Goal: Task Accomplishment & Management: Manage account settings

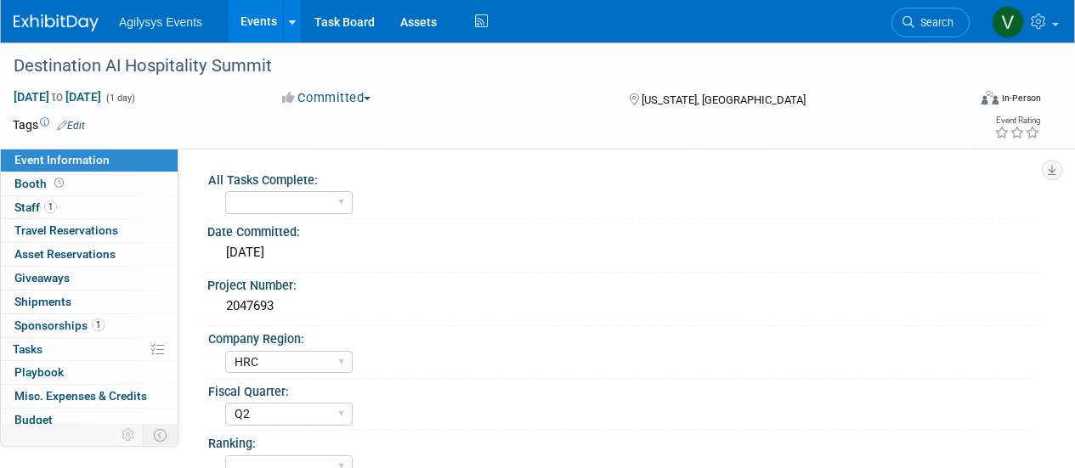
select select "HRC"
select select "Q2"
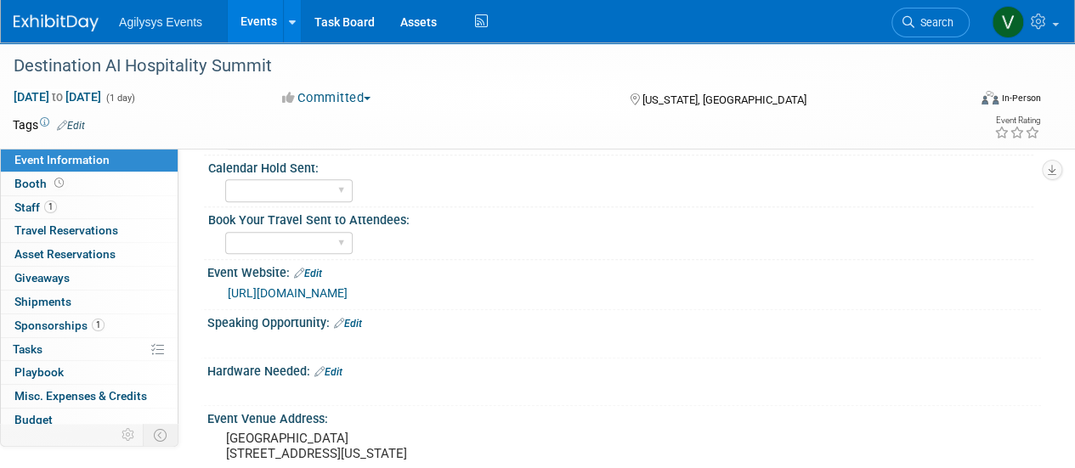
scroll to position [411, 0]
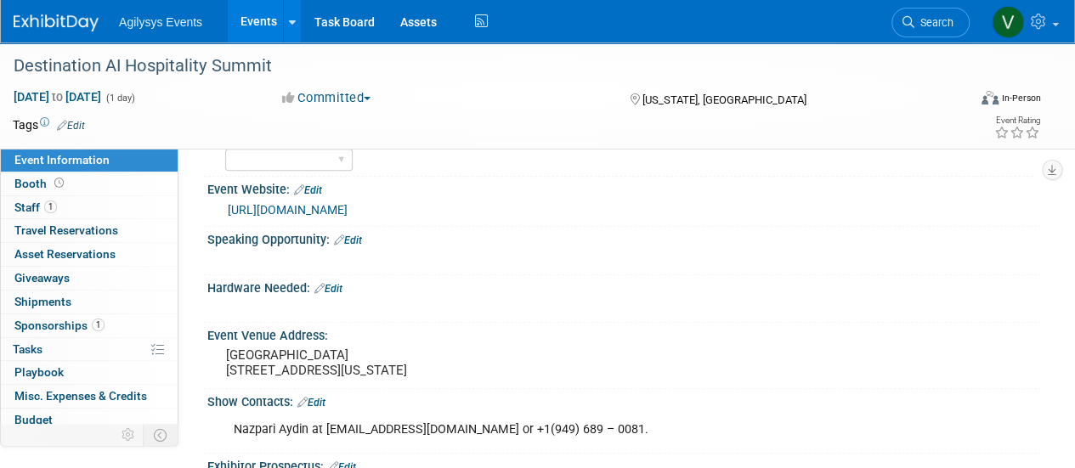
click at [353, 239] on link "Edit" at bounding box center [348, 240] width 28 height 12
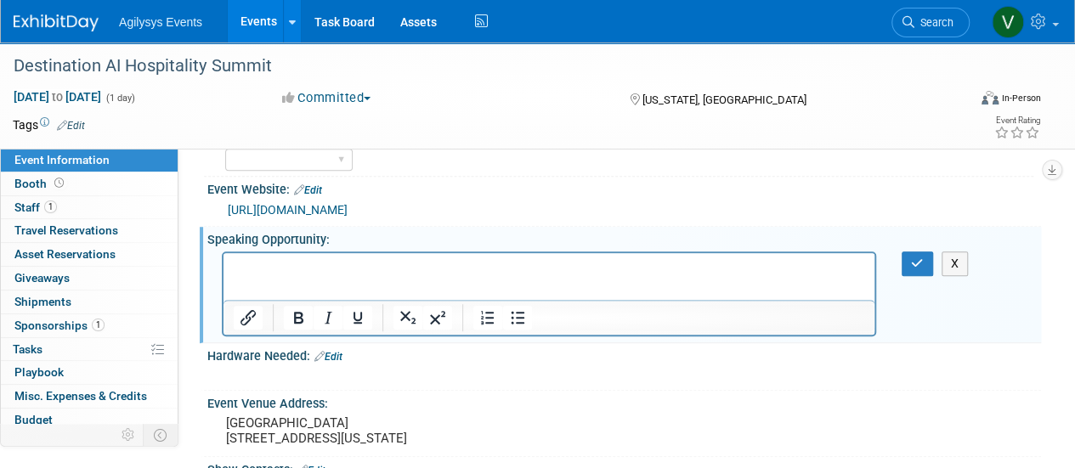
scroll to position [0, 0]
drag, startPoint x: 906, startPoint y: 254, endPoint x: 630, endPoint y: 28, distance: 356.8
click at [906, 254] on button "button" at bounding box center [916, 263] width 31 height 25
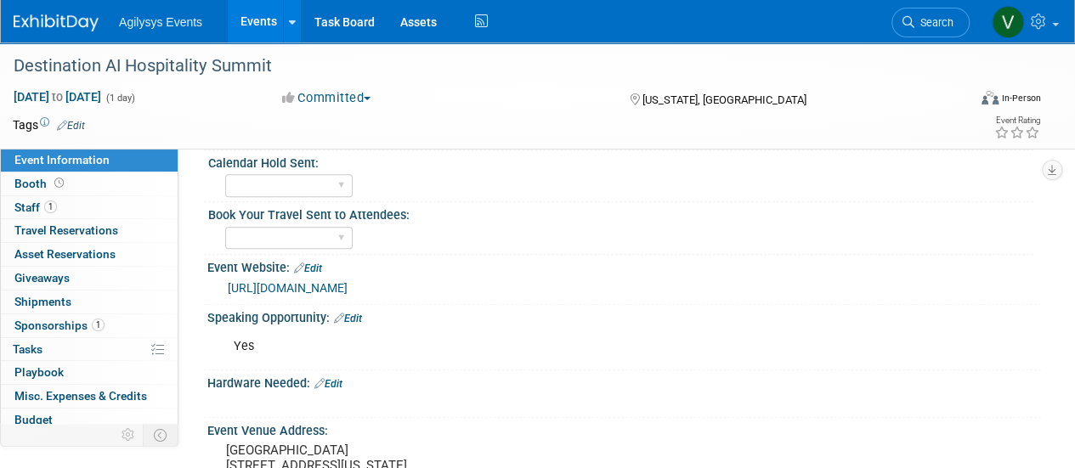
scroll to position [340, 0]
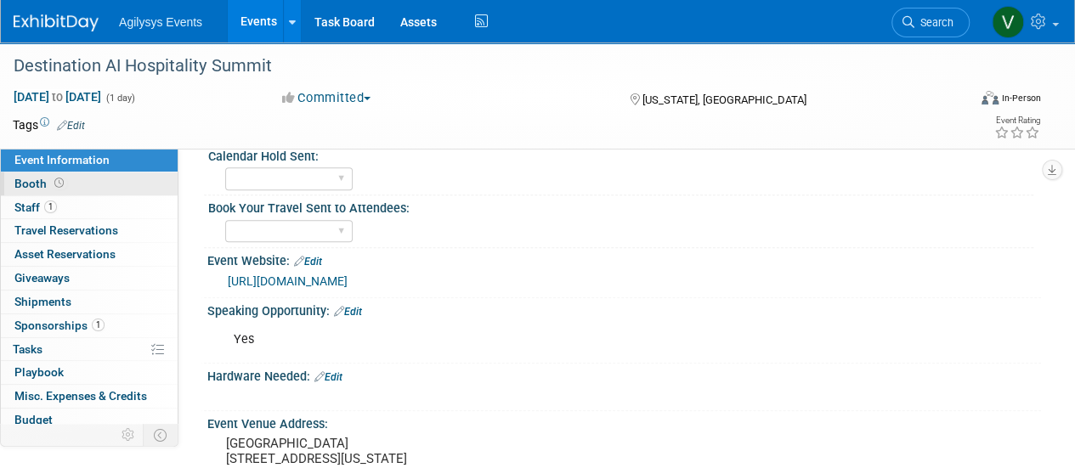
click at [35, 182] on span "Booth" at bounding box center [40, 184] width 53 height 14
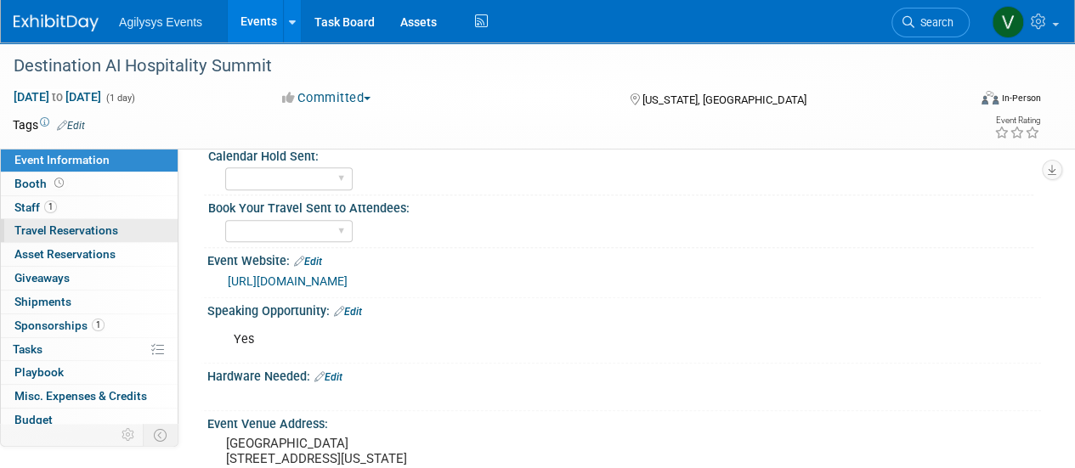
scroll to position [0, 0]
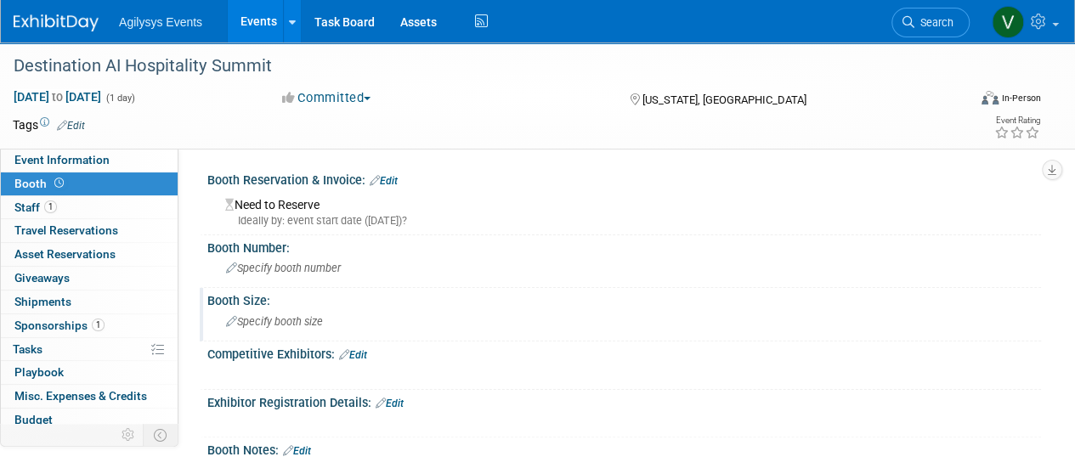
click at [234, 323] on icon at bounding box center [231, 322] width 11 height 11
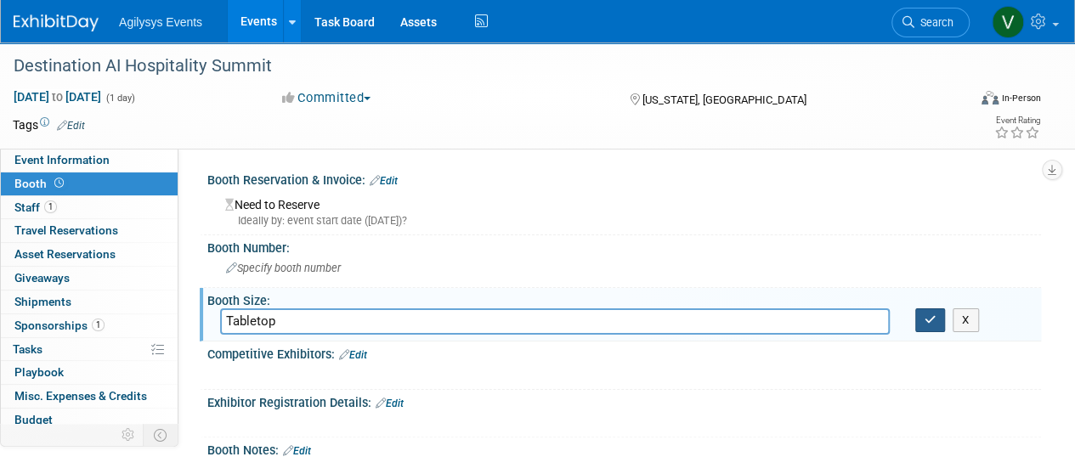
type input "Tabletop"
click at [930, 325] on button "button" at bounding box center [930, 320] width 31 height 24
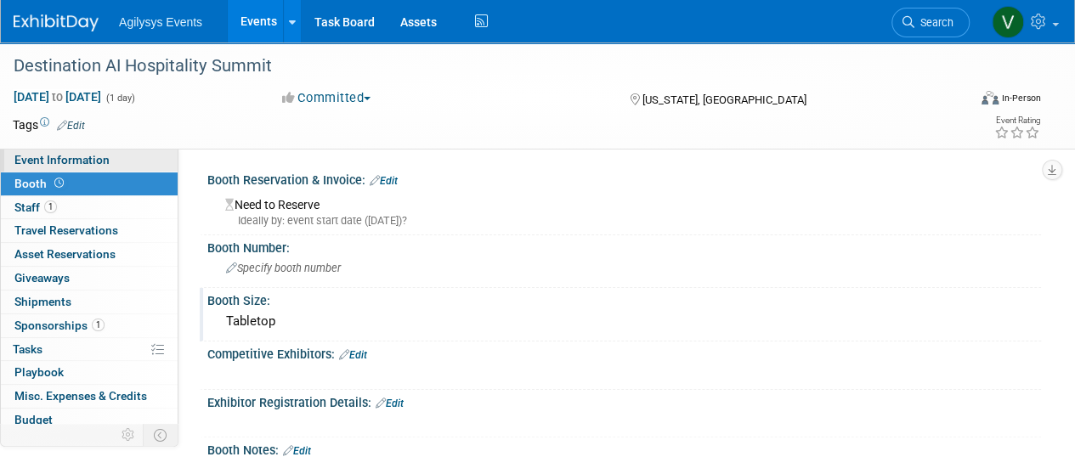
click at [46, 160] on span "Event Information" at bounding box center [61, 160] width 95 height 14
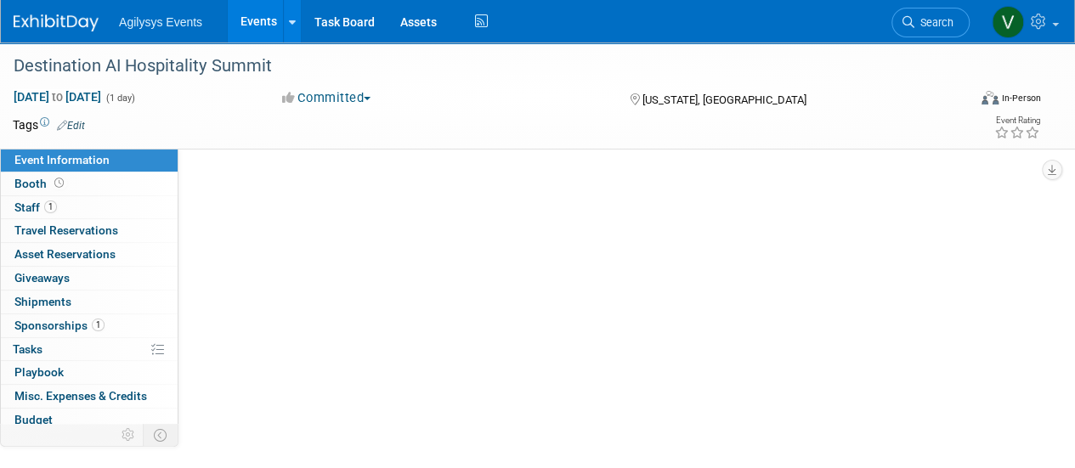
select select "HRC"
select select "Q2"
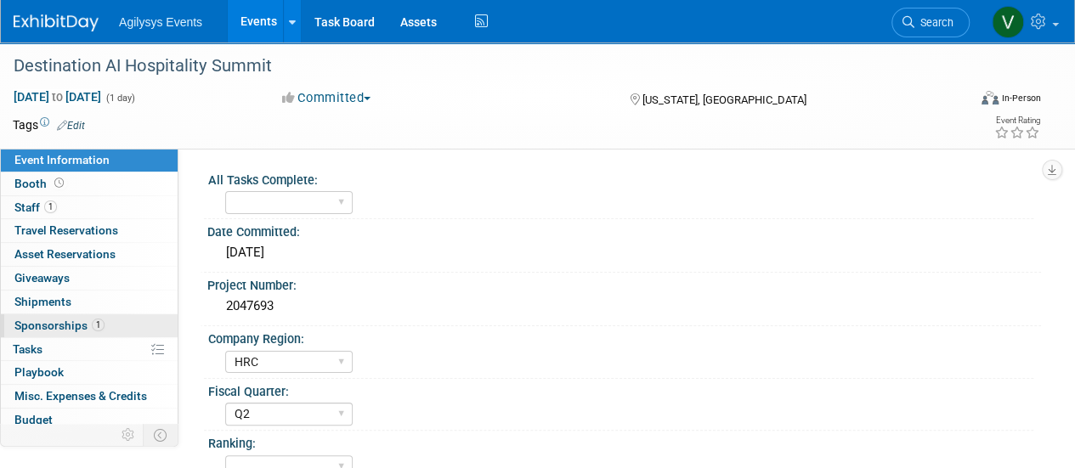
click at [59, 320] on span "Sponsorships 1" at bounding box center [59, 326] width 90 height 14
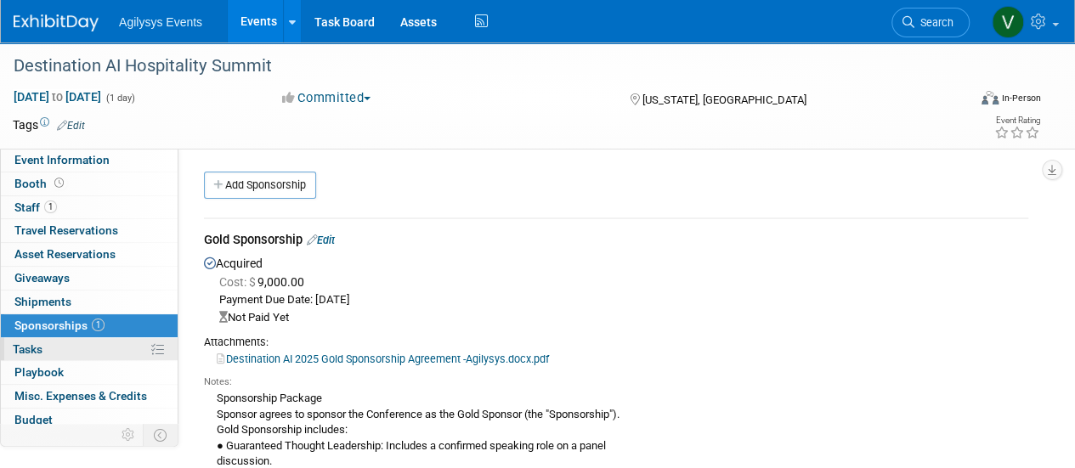
click at [34, 350] on span "Tasks 0%" at bounding box center [28, 349] width 30 height 14
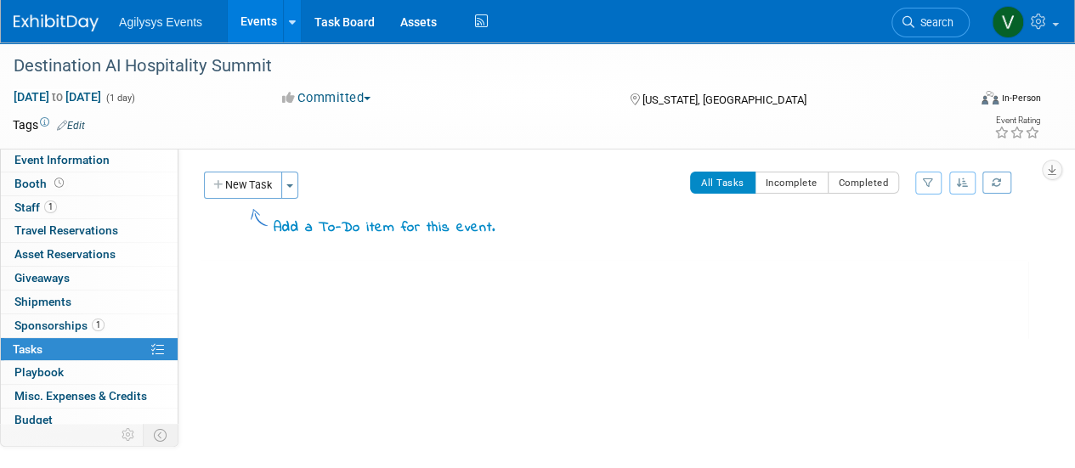
click at [961, 181] on icon "button" at bounding box center [963, 183] width 12 height 10
drag, startPoint x: 328, startPoint y: 229, endPoint x: 295, endPoint y: 344, distance: 119.4
click at [328, 232] on div "Add a To-Do item for this event." at bounding box center [385, 228] width 222 height 20
click at [294, 347] on div at bounding box center [614, 358] width 828 height 34
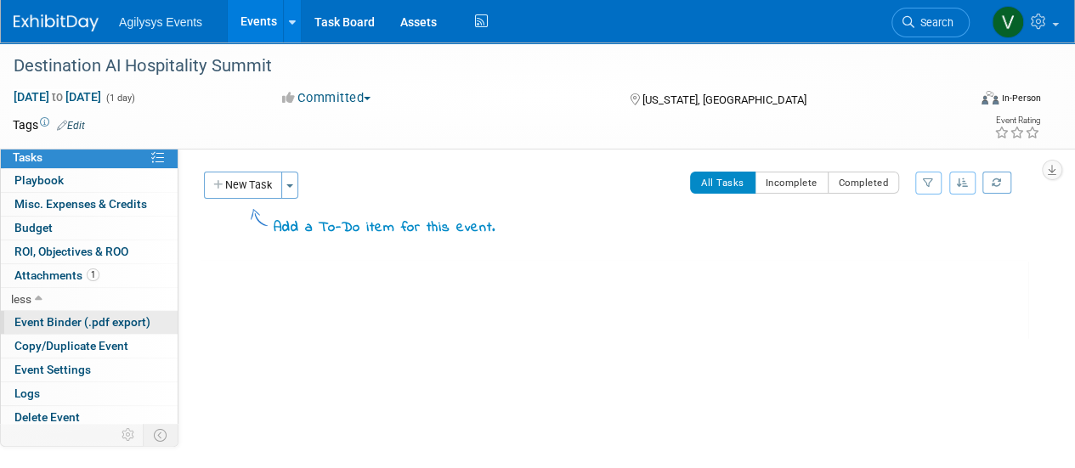
click at [83, 325] on span "Event Binder (.pdf export)" at bounding box center [82, 322] width 136 height 14
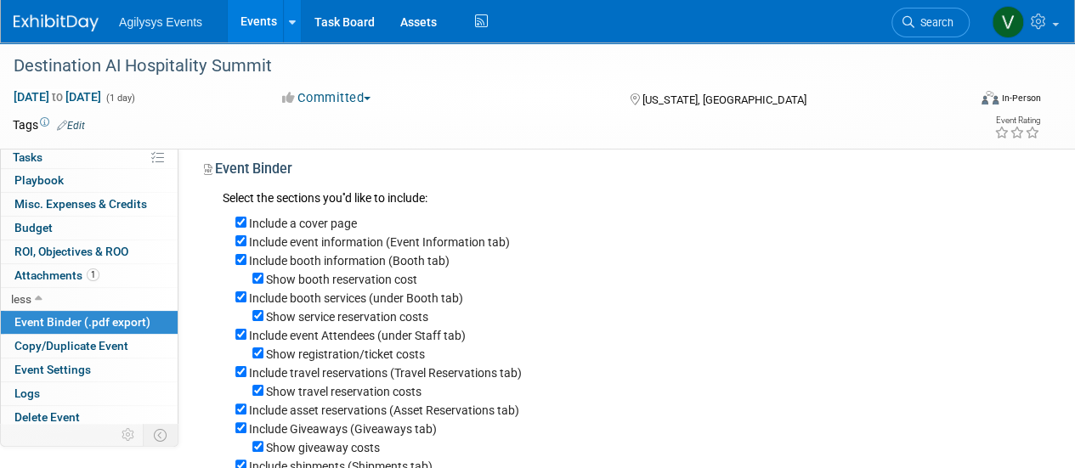
scroll to position [0, 0]
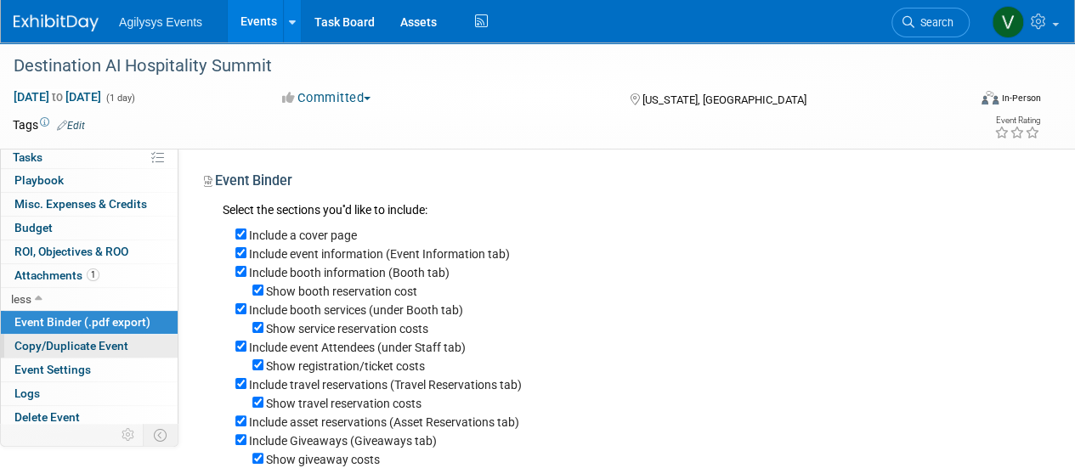
click at [94, 347] on span "Copy/Duplicate Event" at bounding box center [71, 346] width 114 height 14
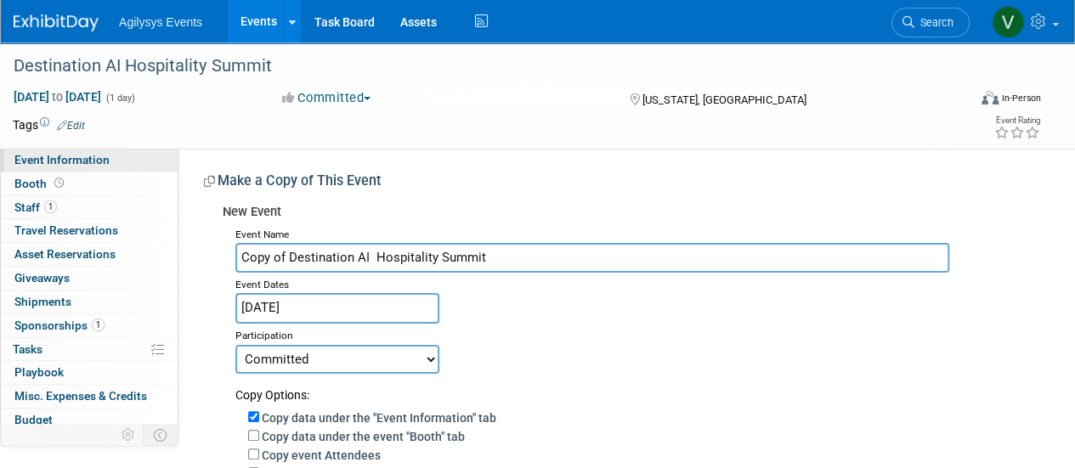
click at [61, 161] on span "Event Information" at bounding box center [61, 160] width 95 height 14
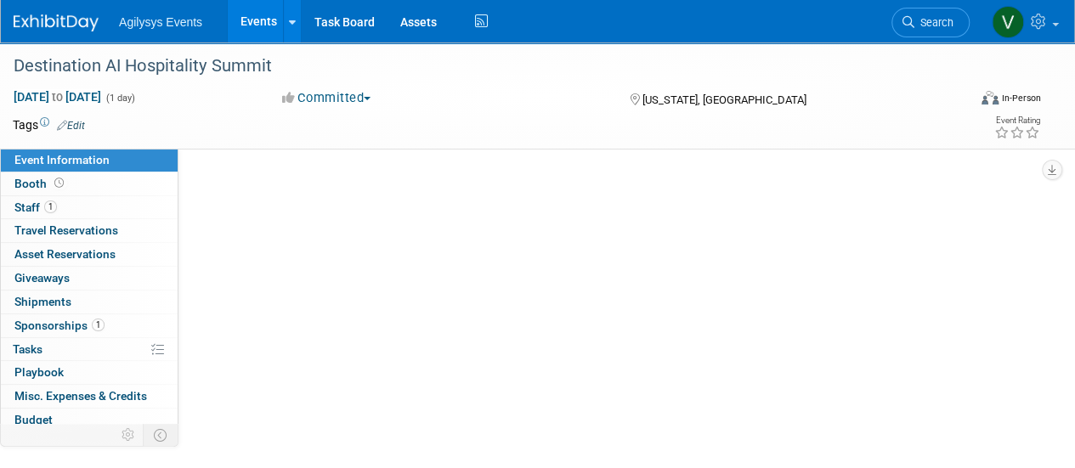
select select "HRC"
select select "Q2"
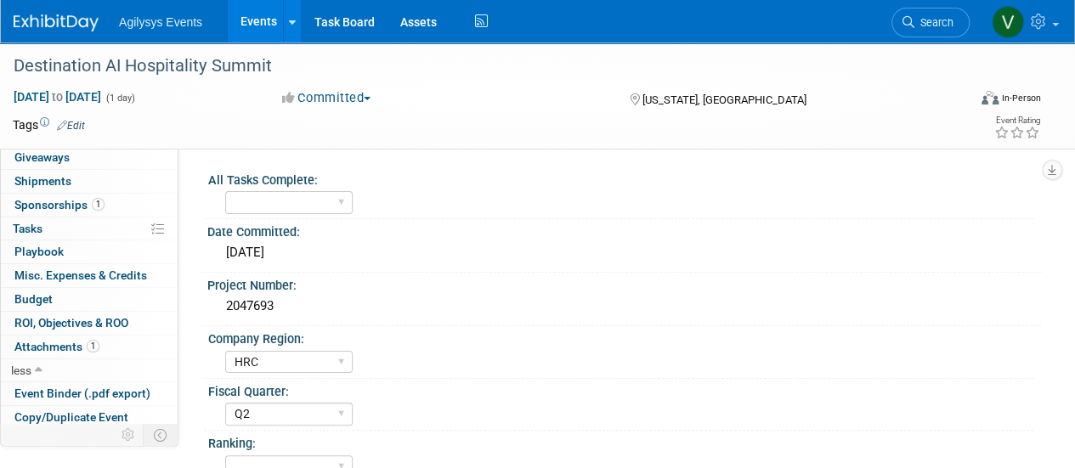
scroll to position [22, 0]
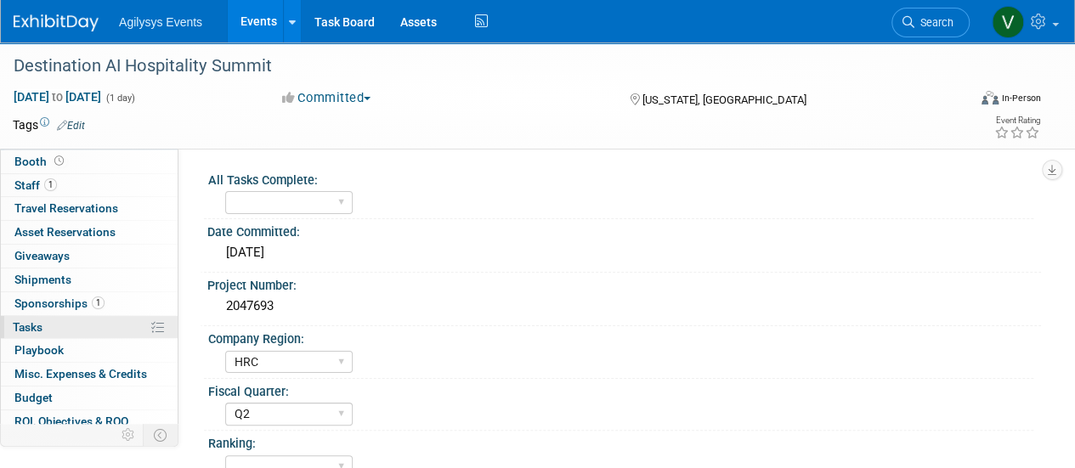
click at [29, 320] on span "Tasks 0%" at bounding box center [28, 327] width 30 height 14
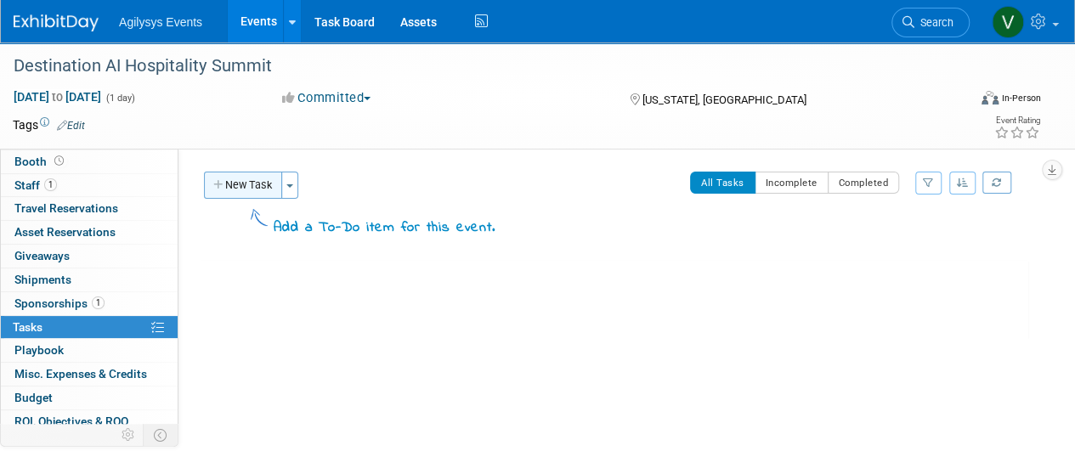
click at [216, 189] on icon "button" at bounding box center [219, 185] width 12 height 11
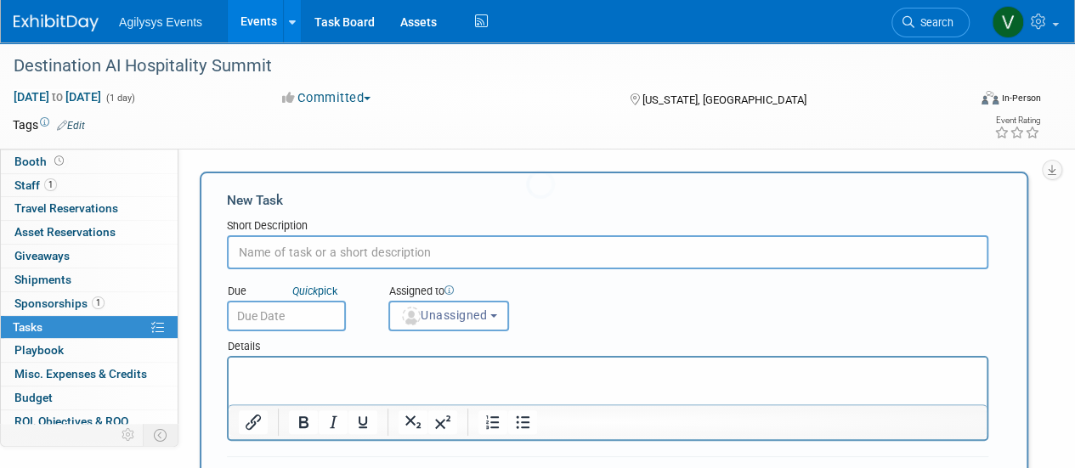
scroll to position [0, 0]
click at [338, 263] on input "text" at bounding box center [607, 252] width 761 height 34
type input "Request Project Number"
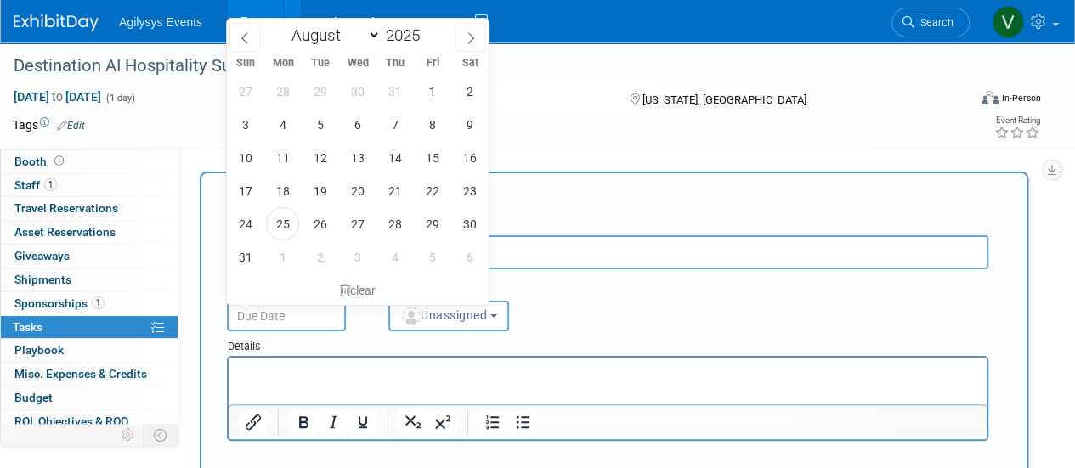
click at [313, 319] on input "text" at bounding box center [286, 316] width 119 height 31
click at [280, 221] on span "25" at bounding box center [282, 223] width 33 height 33
type input "Aug 25, 2025"
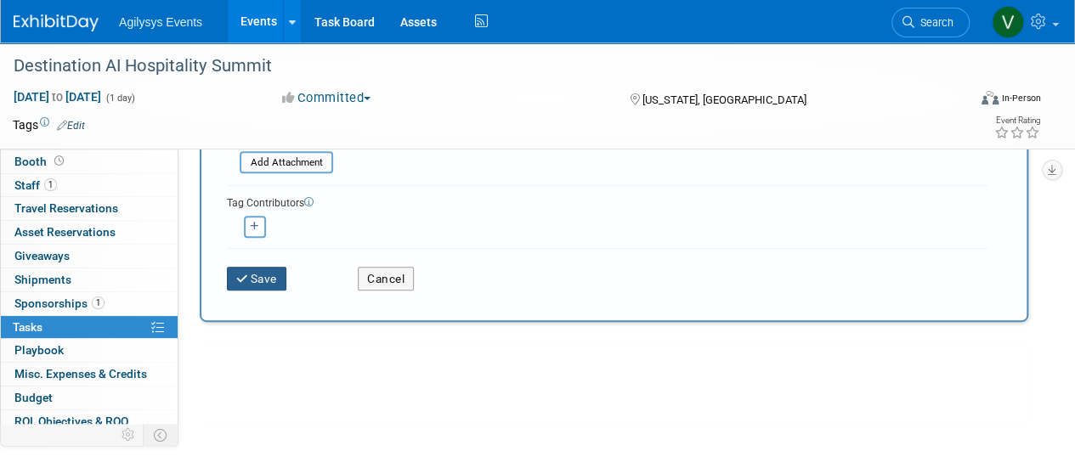
click at [268, 280] on button "Save" at bounding box center [256, 279] width 59 height 24
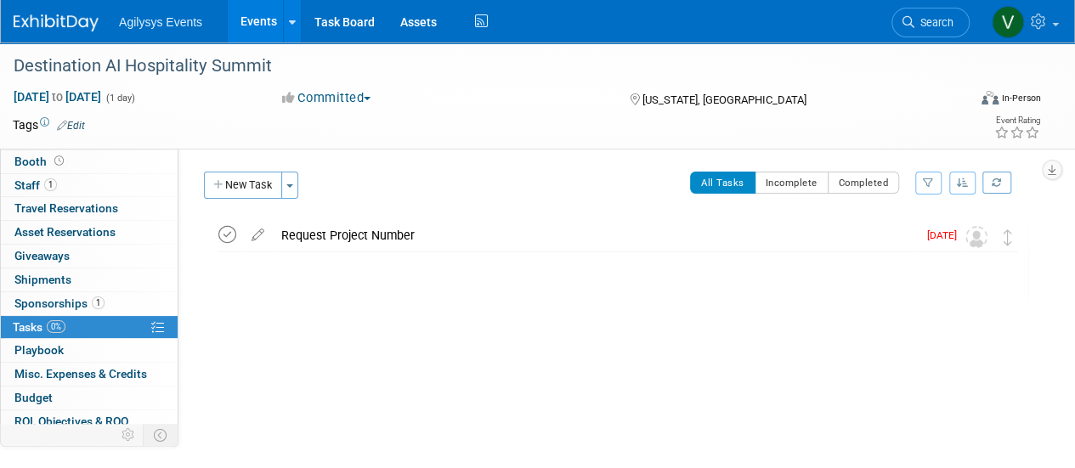
click at [228, 238] on icon at bounding box center [227, 235] width 18 height 18
click at [248, 185] on button "New Task" at bounding box center [243, 185] width 78 height 27
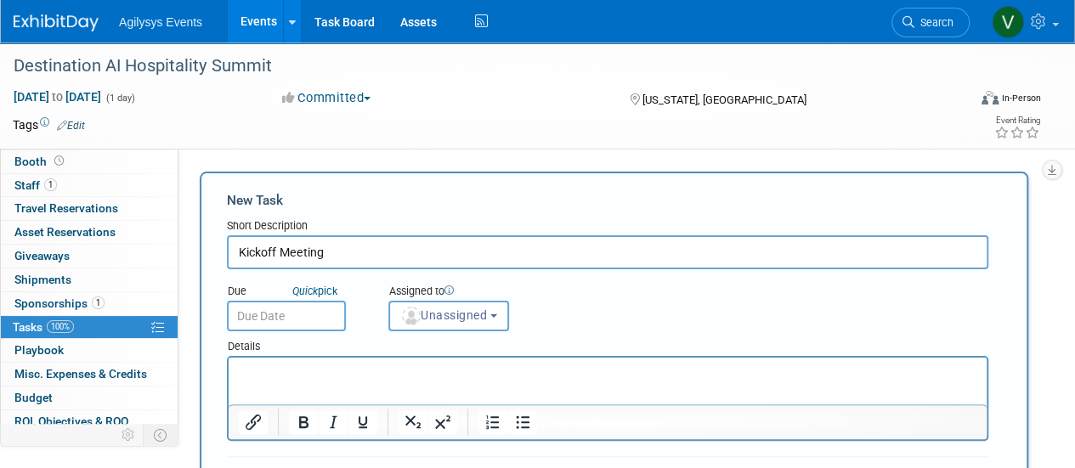
type input "Kickoff Meeting"
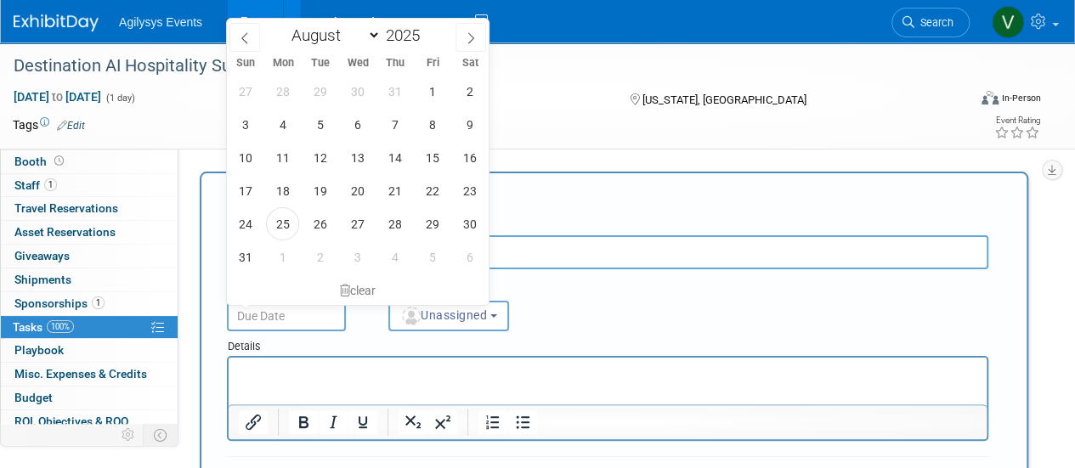
click at [248, 325] on input "text" at bounding box center [286, 316] width 119 height 31
click at [470, 38] on icon at bounding box center [471, 38] width 12 height 12
click at [248, 42] on icon at bounding box center [245, 38] width 12 height 12
click at [472, 48] on span at bounding box center [470, 37] width 31 height 29
click at [247, 40] on icon at bounding box center [245, 38] width 12 height 12
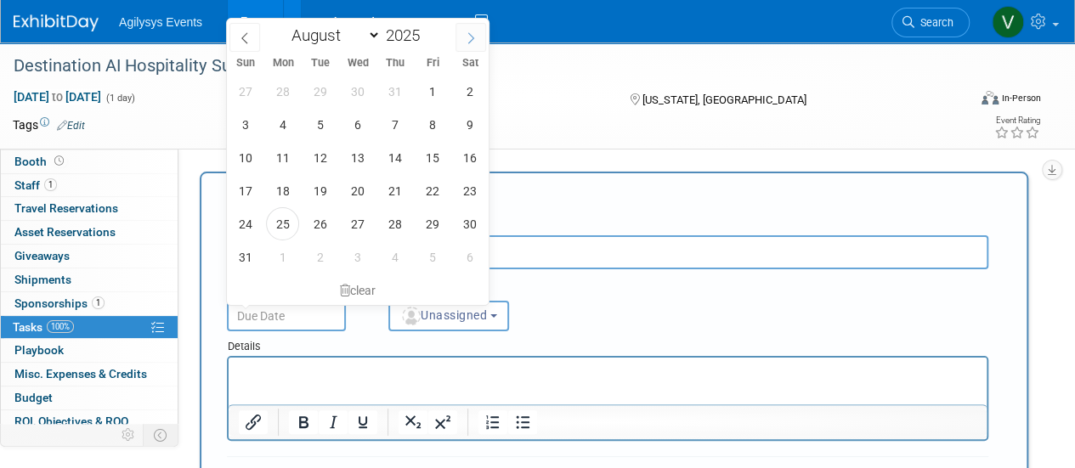
click at [472, 48] on span at bounding box center [470, 37] width 31 height 29
select select "8"
click at [280, 132] on span "8" at bounding box center [282, 124] width 33 height 33
type input "Sep 8, 2025"
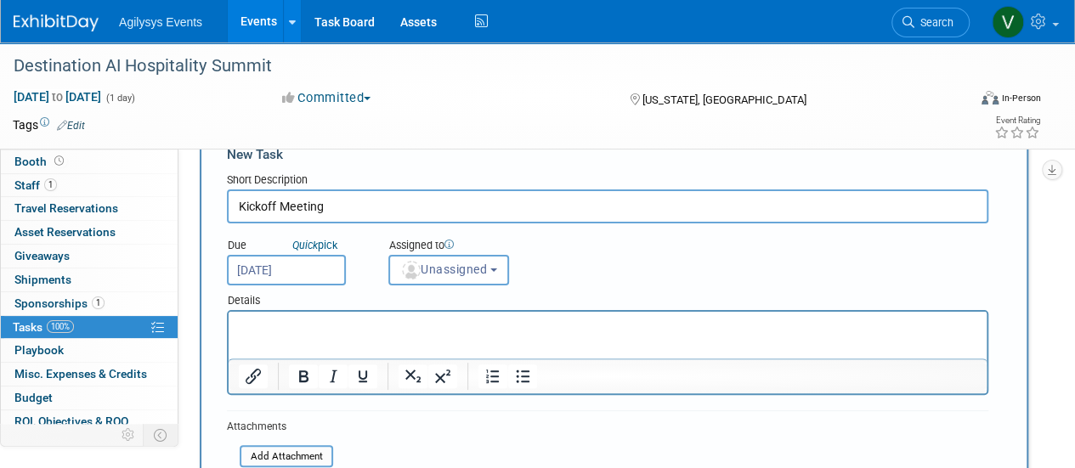
scroll to position [85, 0]
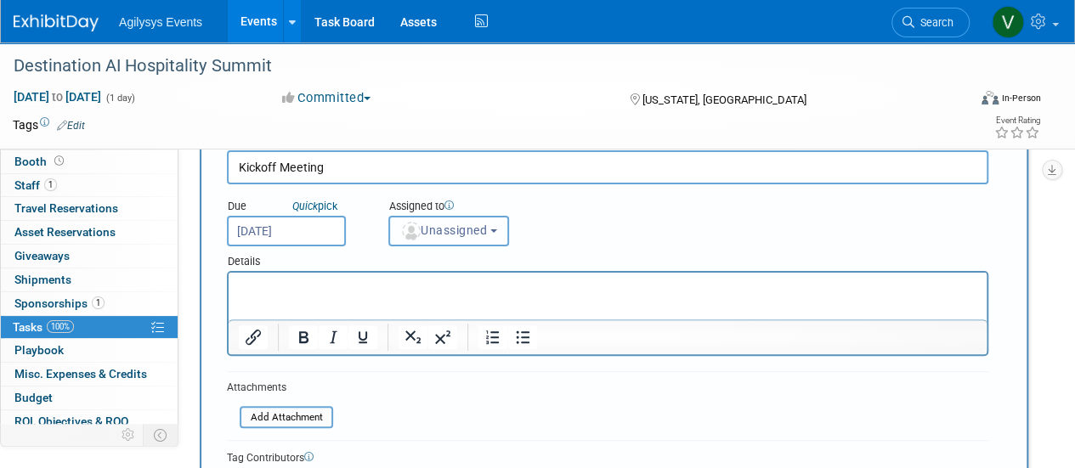
click at [463, 234] on span "Unassigned" at bounding box center [443, 230] width 87 height 14
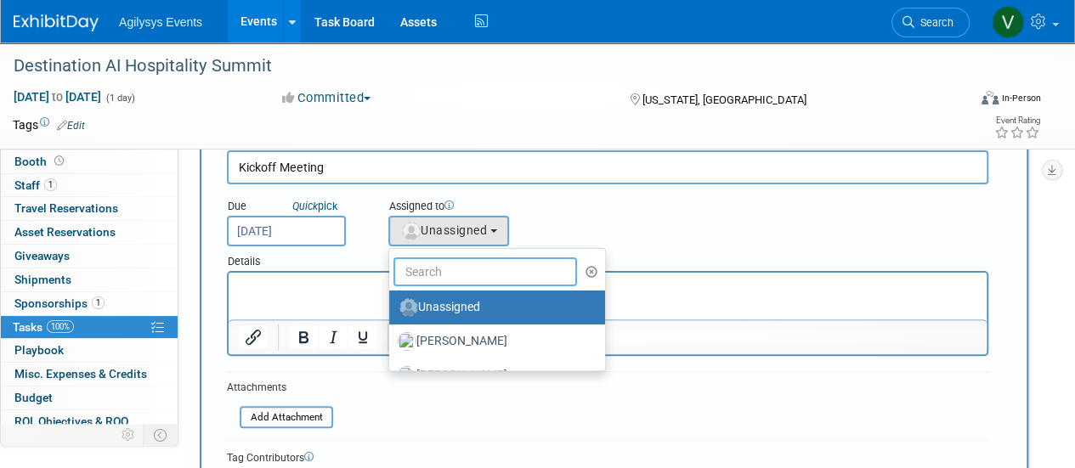
click at [460, 269] on input "text" at bounding box center [485, 271] width 184 height 29
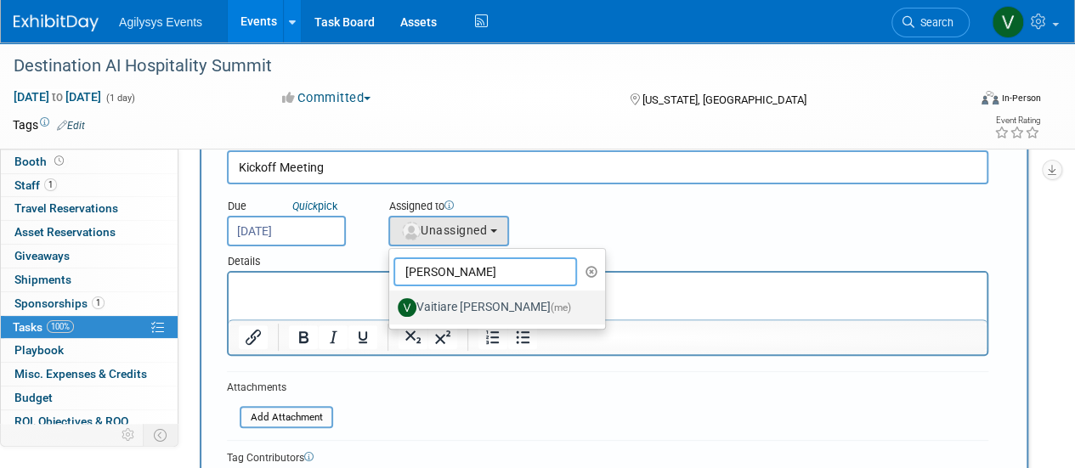
type input "vaiti"
click at [438, 316] on label "Vaitiare Munoz (me)" at bounding box center [493, 307] width 190 height 27
click at [392, 311] on input "Vaitiare Munoz (me)" at bounding box center [386, 305] width 11 height 11
select select "9da70825-3e02-4d1a-92dc-02b6497bcd7e"
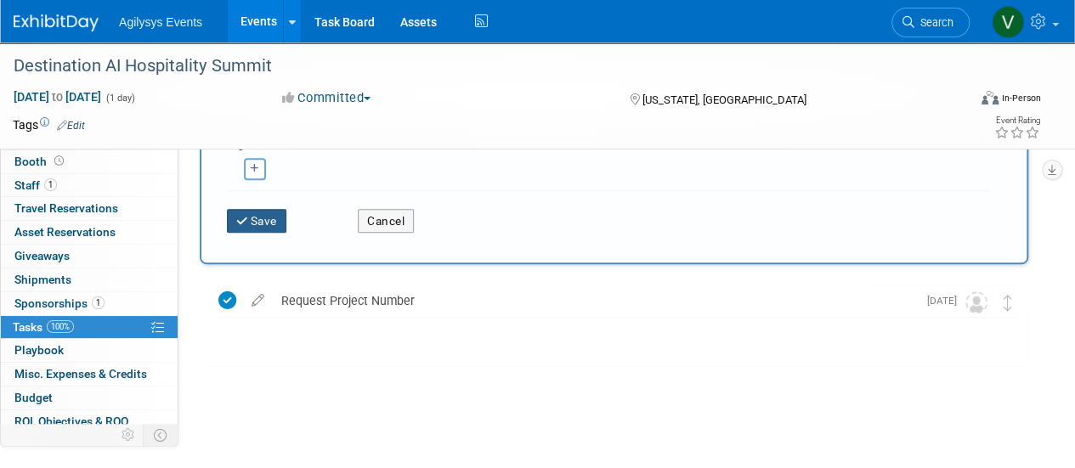
click at [261, 226] on button "Save" at bounding box center [256, 221] width 59 height 24
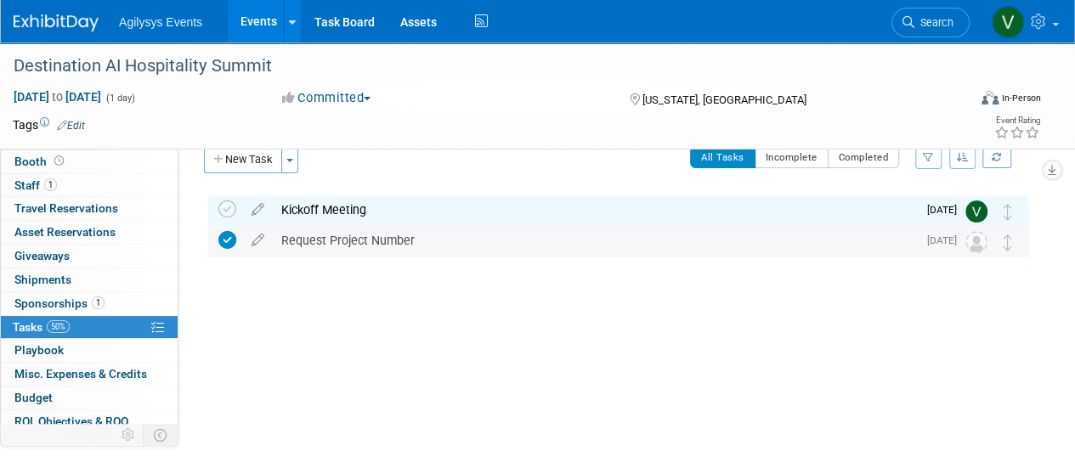
scroll to position [0, 0]
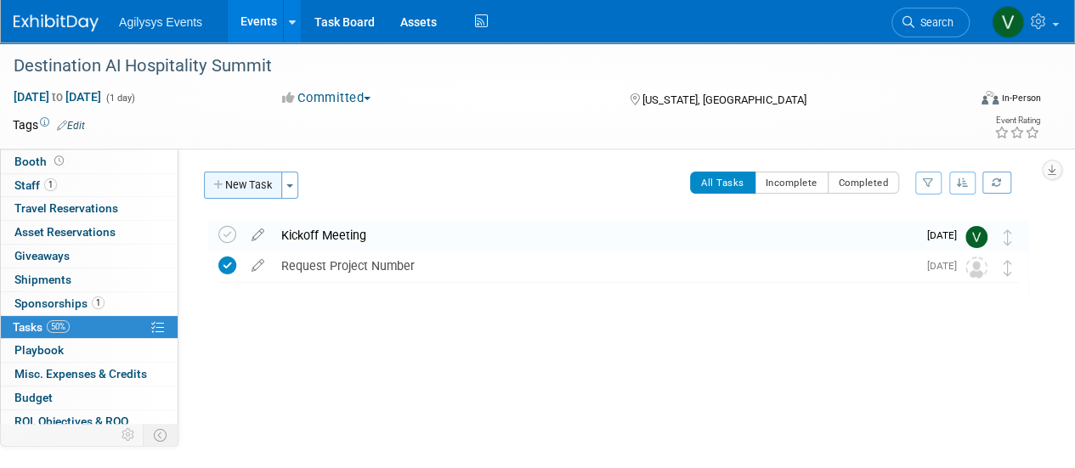
click at [235, 184] on button "New Task" at bounding box center [243, 185] width 78 height 27
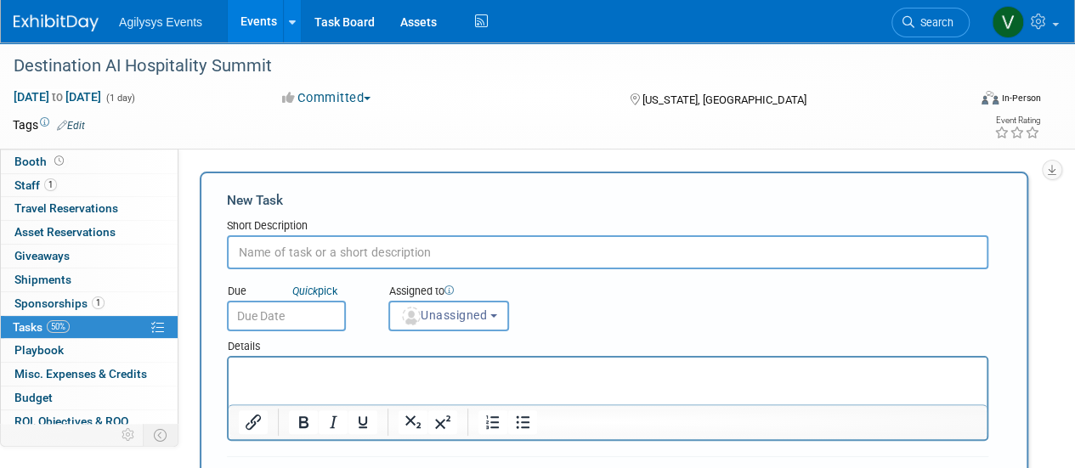
click at [398, 251] on input "text" at bounding box center [607, 252] width 761 height 34
type input "Graphics"
click at [270, 324] on input "text" at bounding box center [286, 316] width 119 height 31
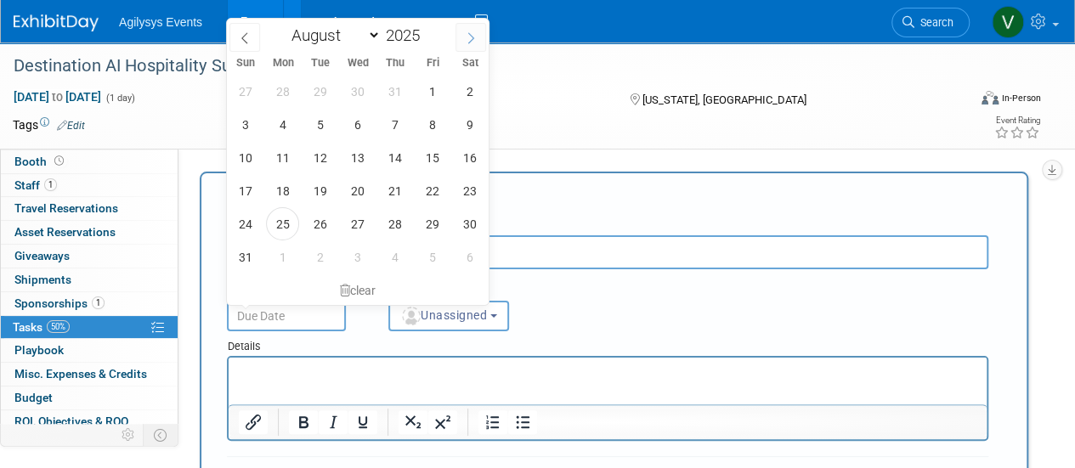
click at [470, 33] on icon at bounding box center [471, 38] width 12 height 12
select select "8"
click at [421, 126] on span "12" at bounding box center [431, 124] width 33 height 33
type input "Sep 12, 2025"
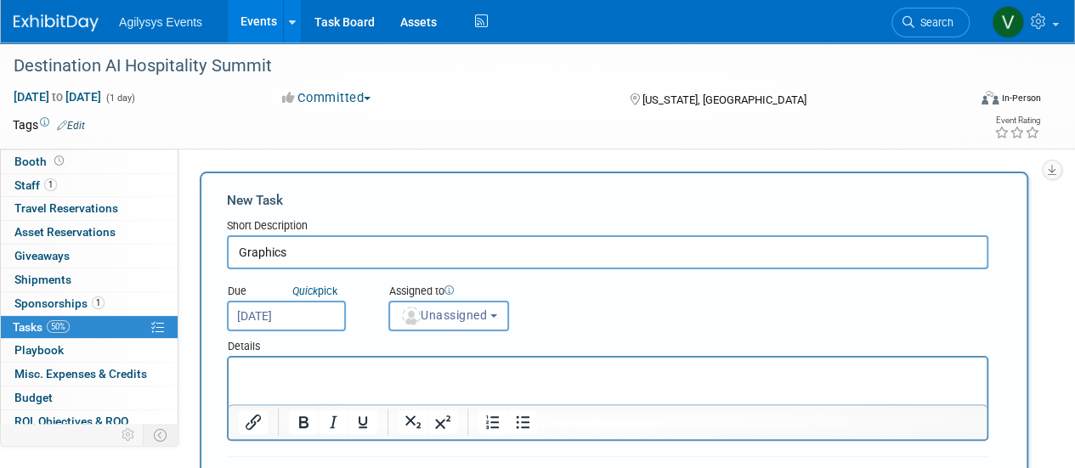
click at [452, 329] on button "Unassigned" at bounding box center [448, 316] width 121 height 31
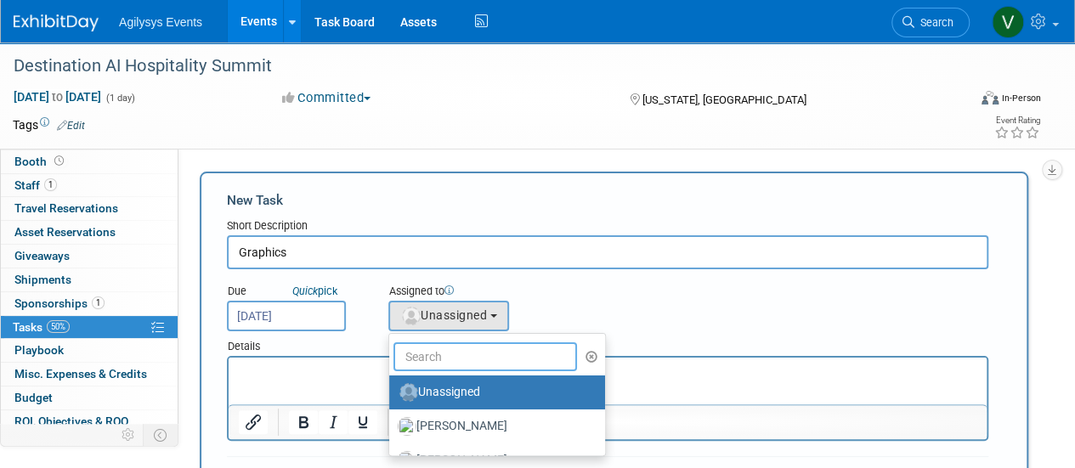
click at [457, 346] on input "text" at bounding box center [485, 356] width 184 height 29
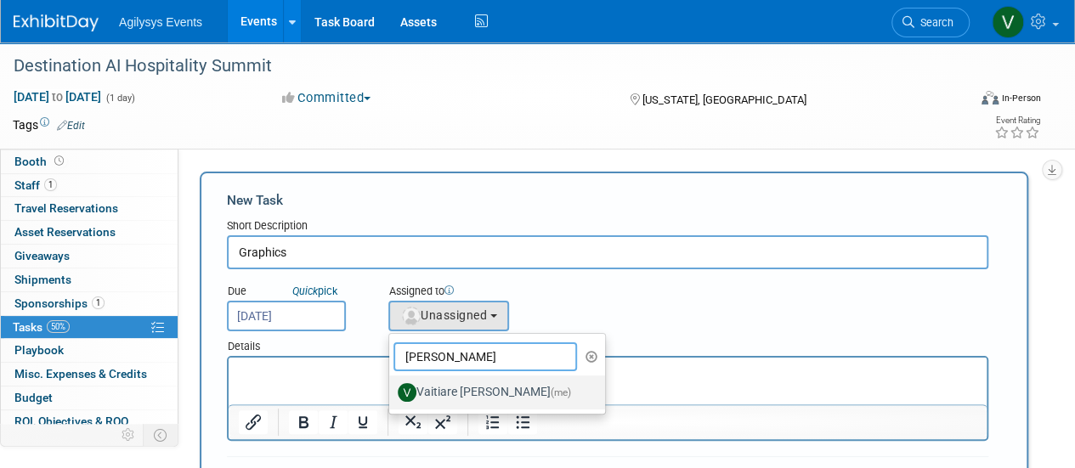
type input "vaiti"
click at [439, 390] on label "Vaitiare Munoz (me)" at bounding box center [493, 392] width 190 height 27
click at [392, 390] on input "Vaitiare Munoz (me)" at bounding box center [386, 390] width 11 height 11
select select "9da70825-3e02-4d1a-92dc-02b6497bcd7e"
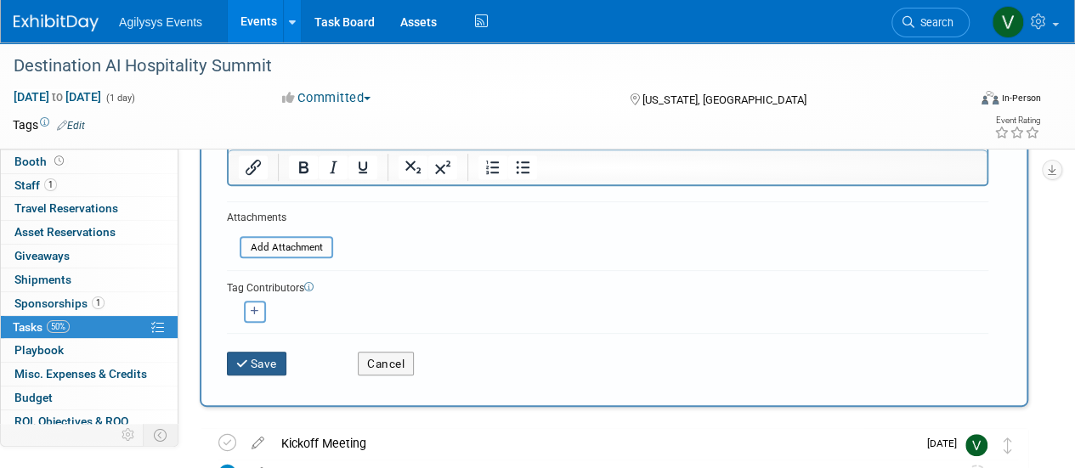
click at [274, 368] on button "Save" at bounding box center [256, 364] width 59 height 24
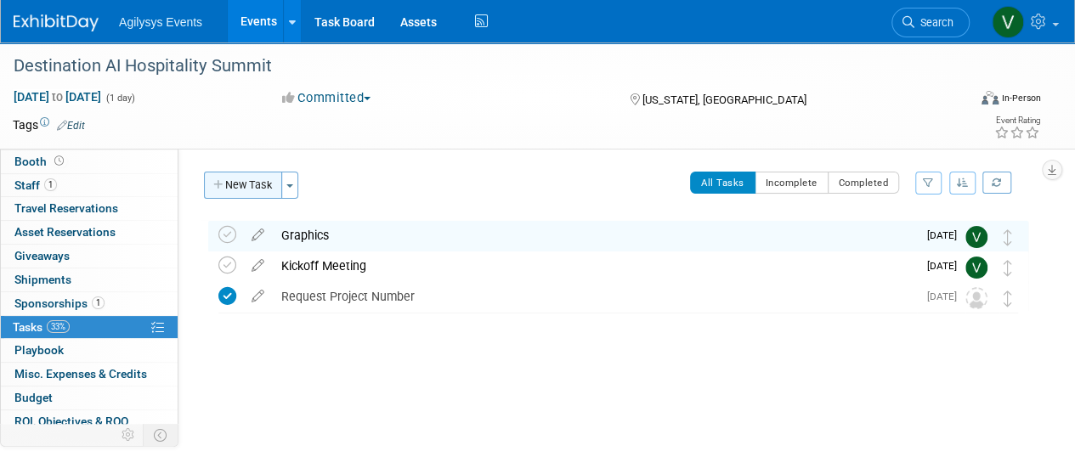
click at [227, 187] on button "New Task" at bounding box center [243, 185] width 78 height 27
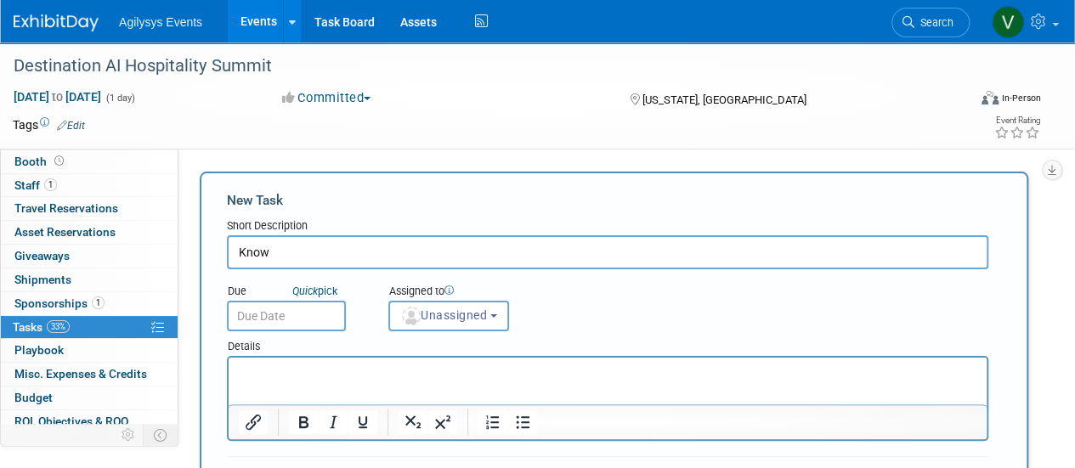
drag, startPoint x: 285, startPoint y: 260, endPoint x: 223, endPoint y: 250, distance: 63.7
click at [223, 250] on div "New Task Short Description Know Due Quick pick (me)" at bounding box center [614, 417] width 828 height 490
paste input "Before You Go Email or Meeting"
type input "Know Before You Go Email or Meeting"
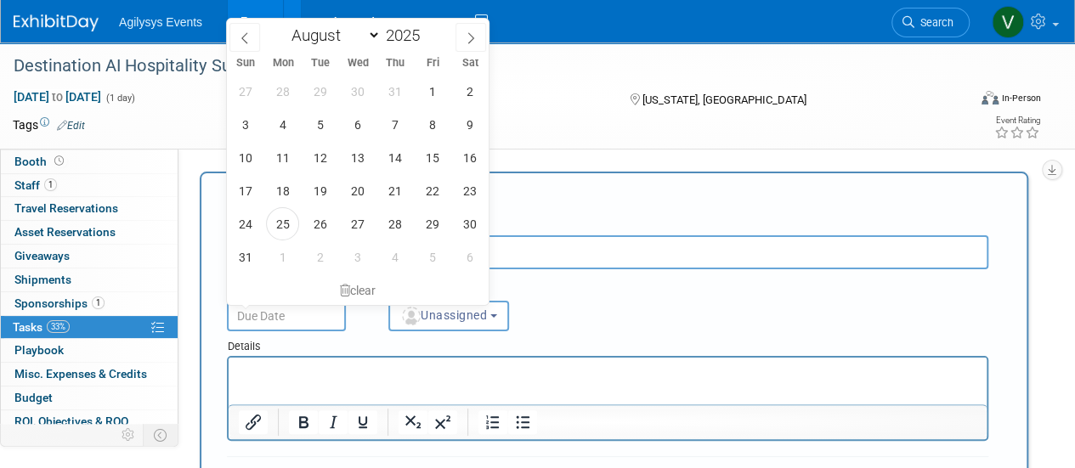
click at [285, 316] on input "text" at bounding box center [286, 316] width 119 height 31
click at [470, 35] on icon at bounding box center [471, 38] width 12 height 12
select select "8"
click at [313, 190] on span "23" at bounding box center [319, 190] width 33 height 33
type input "Sep 23, 2025"
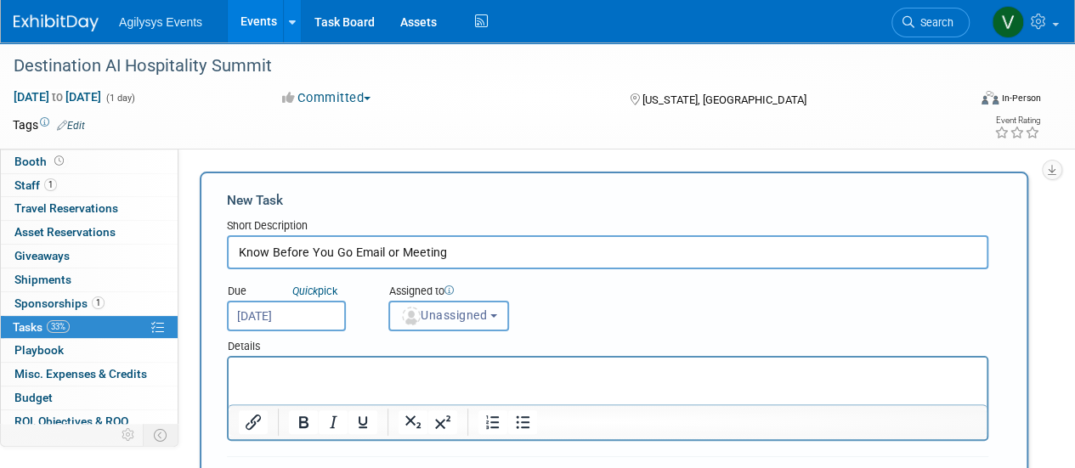
click at [449, 314] on span "Unassigned" at bounding box center [443, 315] width 87 height 14
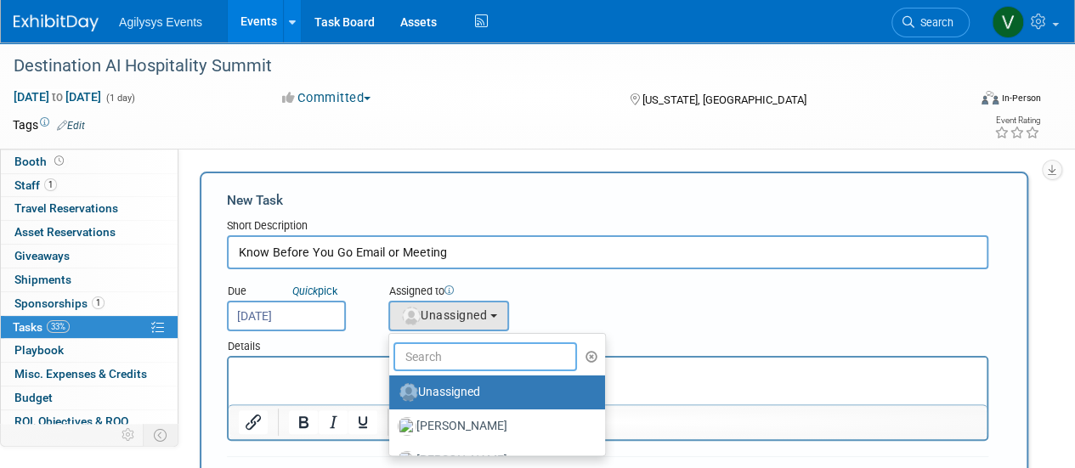
click at [454, 359] on input "text" at bounding box center [485, 356] width 184 height 29
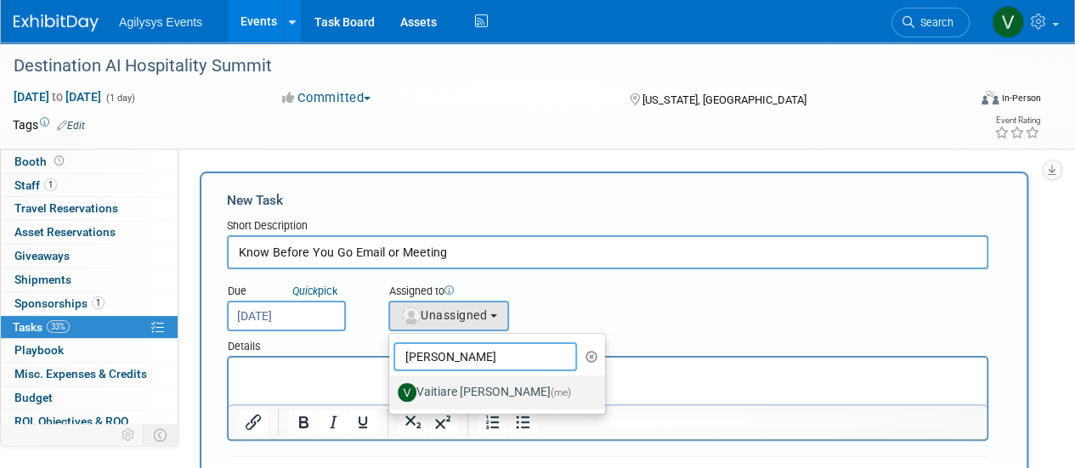
type input "vaiti"
click at [438, 392] on label "Vaitiare Munoz (me)" at bounding box center [493, 392] width 190 height 27
click at [392, 392] on input "Vaitiare Munoz (me)" at bounding box center [386, 390] width 11 height 11
select select "9da70825-3e02-4d1a-92dc-02b6497bcd7e"
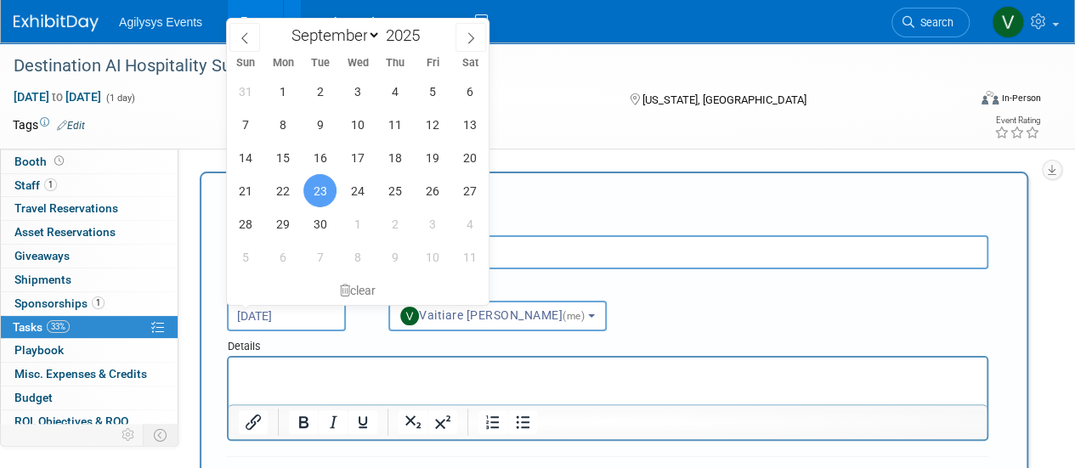
click at [300, 302] on input "Sep 23, 2025" at bounding box center [286, 316] width 119 height 31
click at [354, 360] on html at bounding box center [608, 370] width 758 height 24
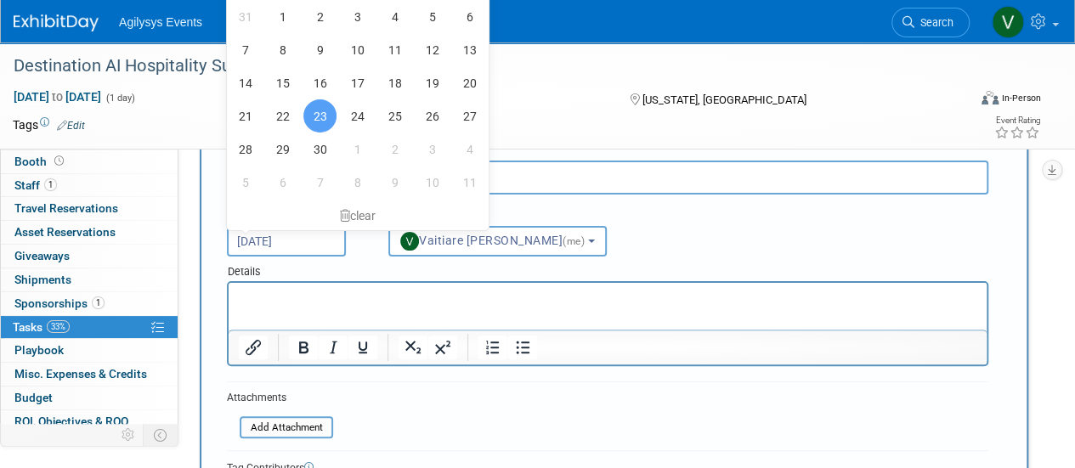
scroll to position [170, 0]
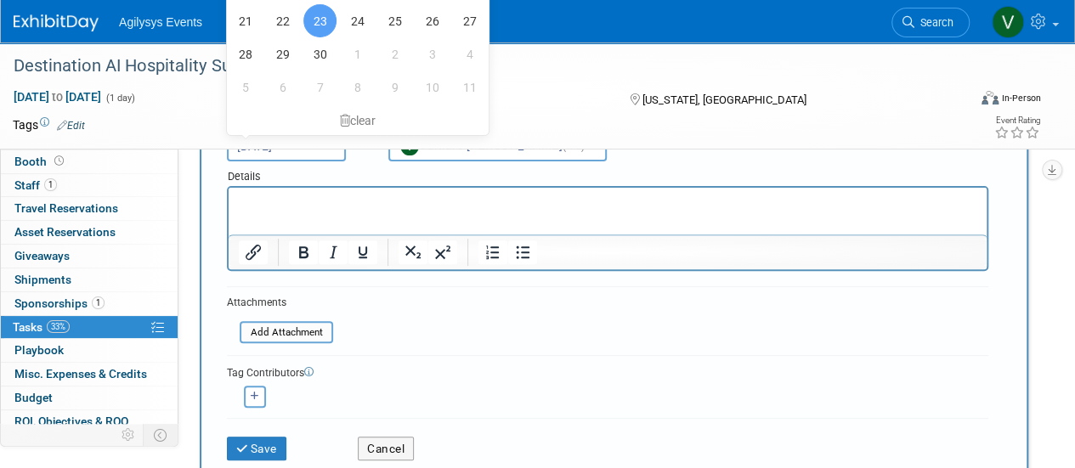
click at [248, 434] on div "Save" at bounding box center [279, 443] width 131 height 35
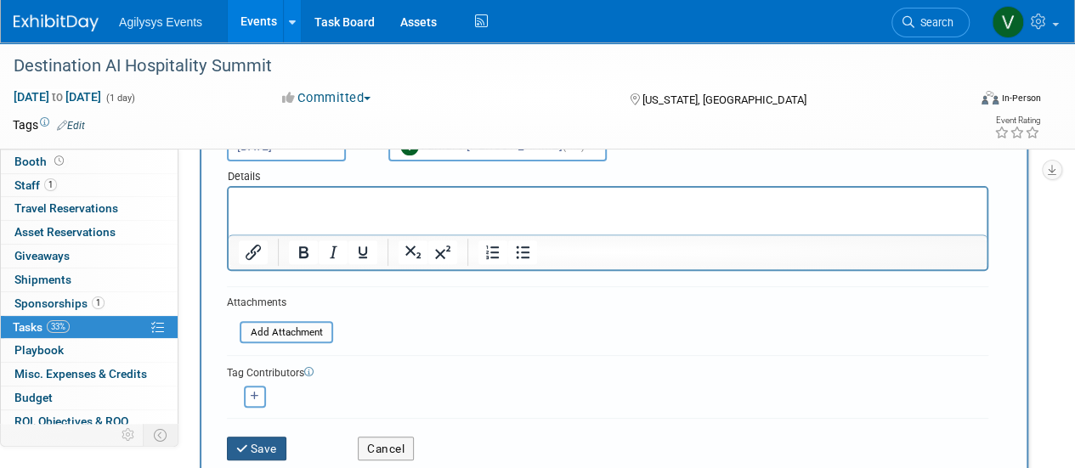
click at [261, 450] on button "Save" at bounding box center [256, 449] width 59 height 24
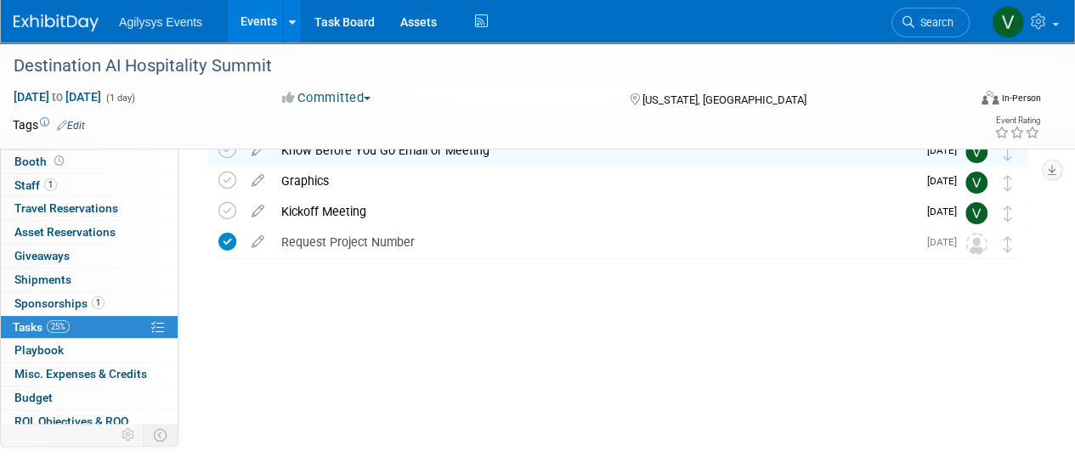
scroll to position [0, 0]
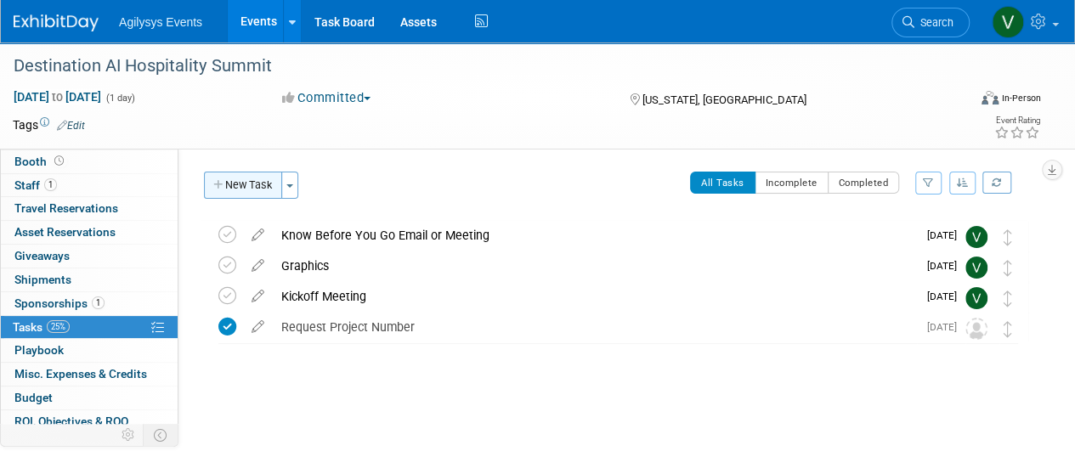
click at [235, 195] on button "New Task" at bounding box center [243, 185] width 78 height 27
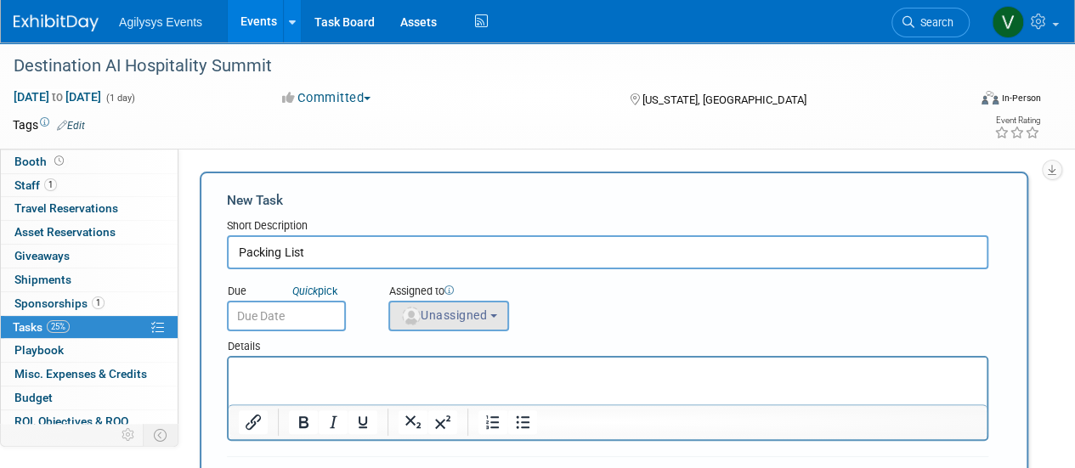
type input "Packing List"
click at [459, 308] on span "Unassigned" at bounding box center [443, 315] width 87 height 14
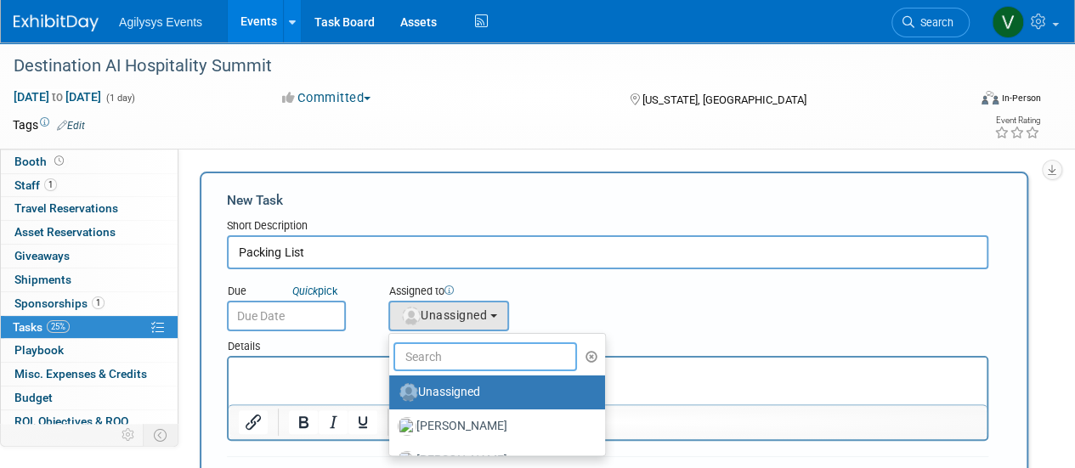
click at [434, 348] on input "text" at bounding box center [485, 356] width 184 height 29
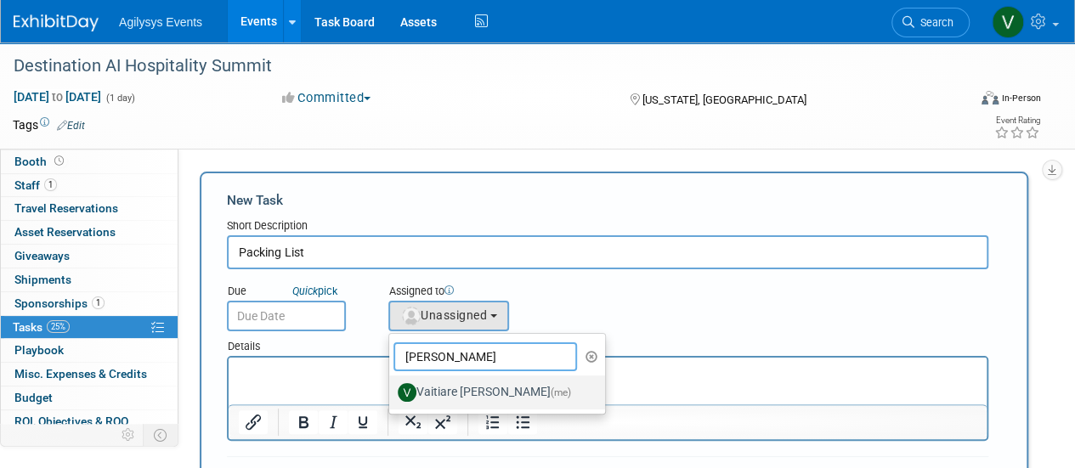
type input "Vaiti"
click at [423, 396] on label "Vaitiare Munoz (me)" at bounding box center [493, 392] width 190 height 27
click at [392, 396] on input "Vaitiare Munoz (me)" at bounding box center [386, 390] width 11 height 11
select select "9da70825-3e02-4d1a-92dc-02b6497bcd7e"
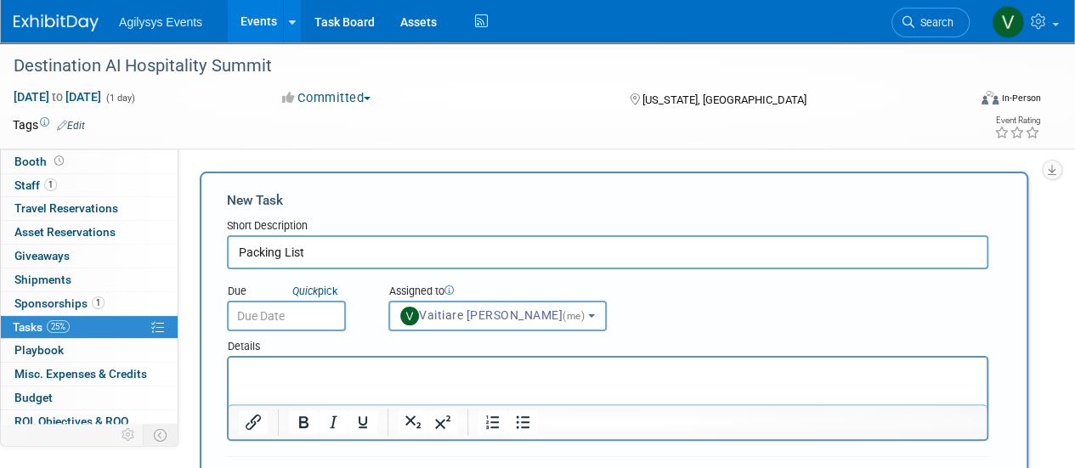
click at [251, 308] on input "text" at bounding box center [286, 316] width 119 height 31
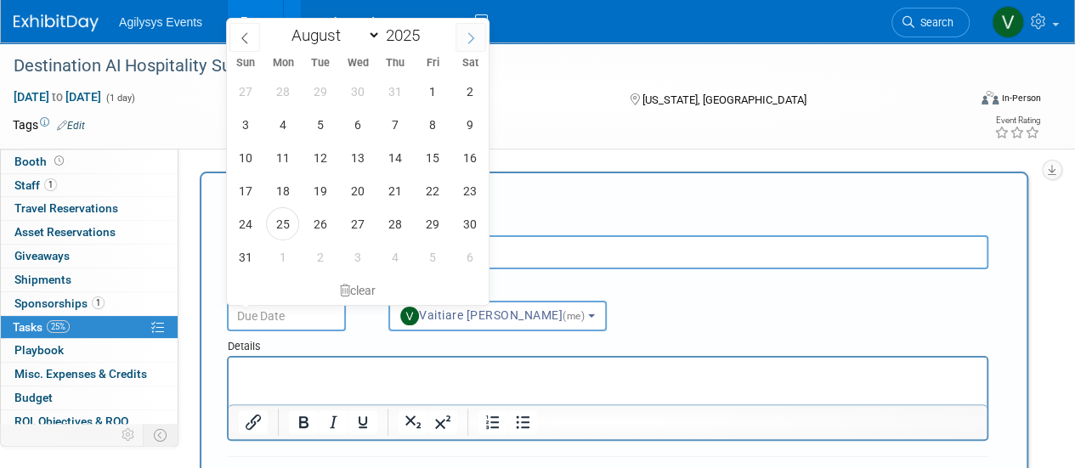
click at [461, 40] on span at bounding box center [470, 37] width 31 height 29
select select "8"
click at [280, 193] on span "22" at bounding box center [282, 190] width 33 height 33
type input "Sep 22, 2025"
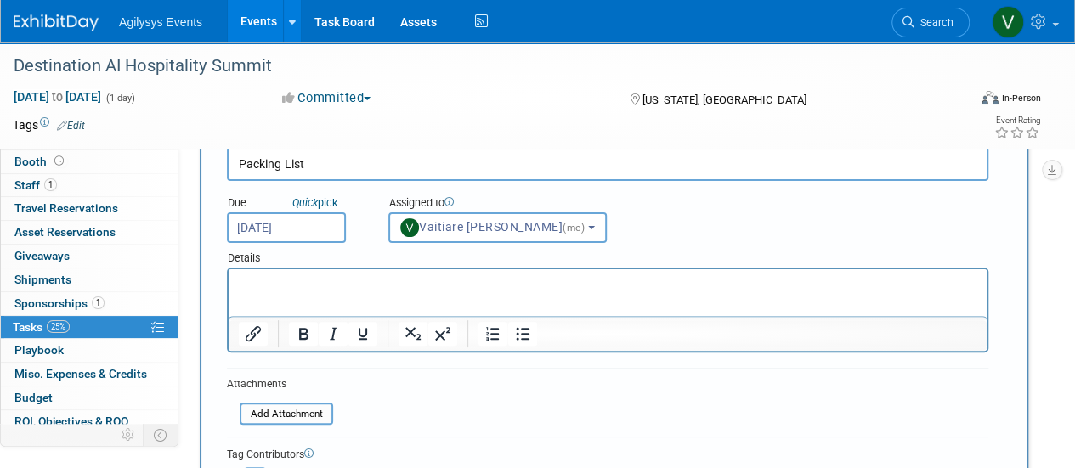
scroll to position [170, 0]
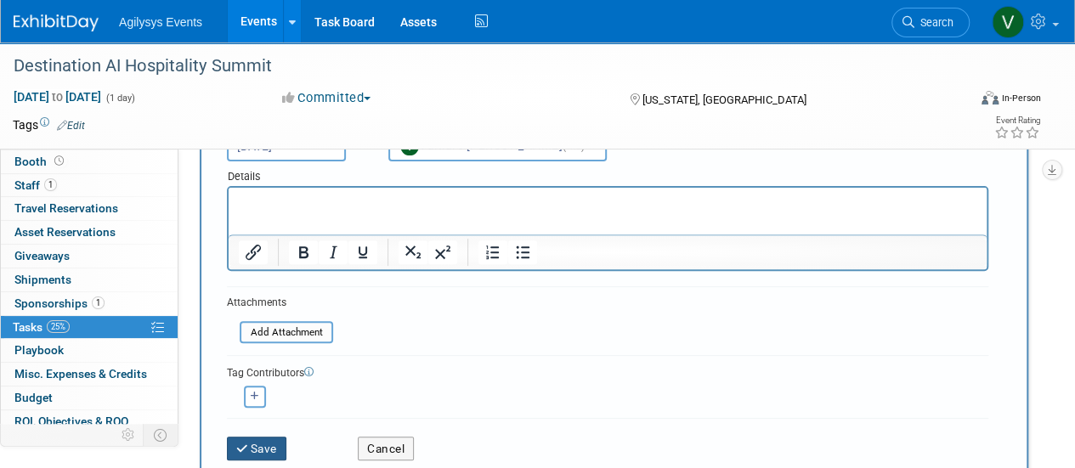
click at [243, 439] on button "Save" at bounding box center [256, 449] width 59 height 24
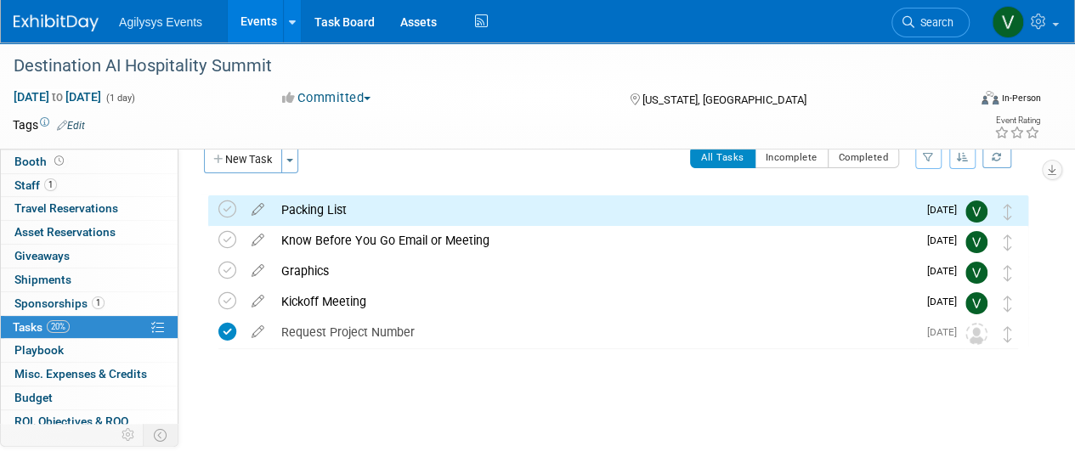
scroll to position [0, 0]
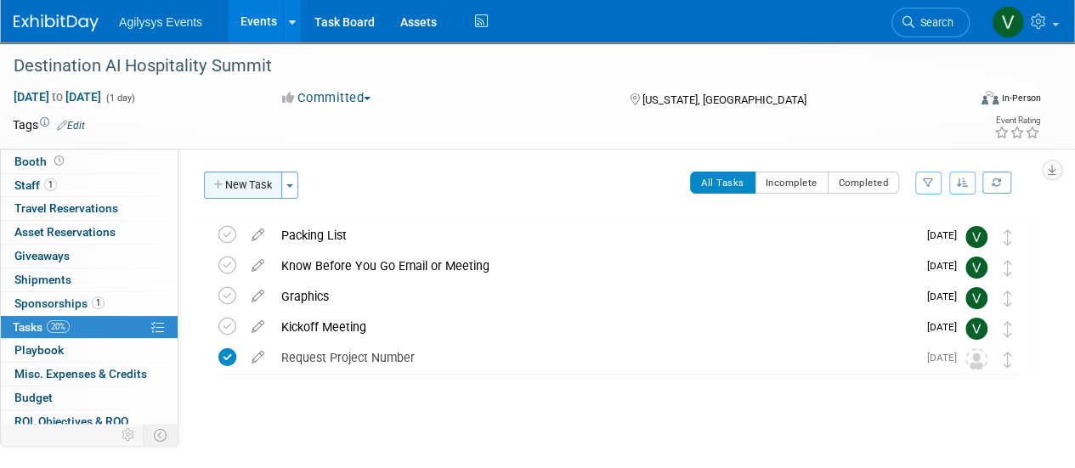
click at [244, 187] on button "New Task" at bounding box center [243, 185] width 78 height 27
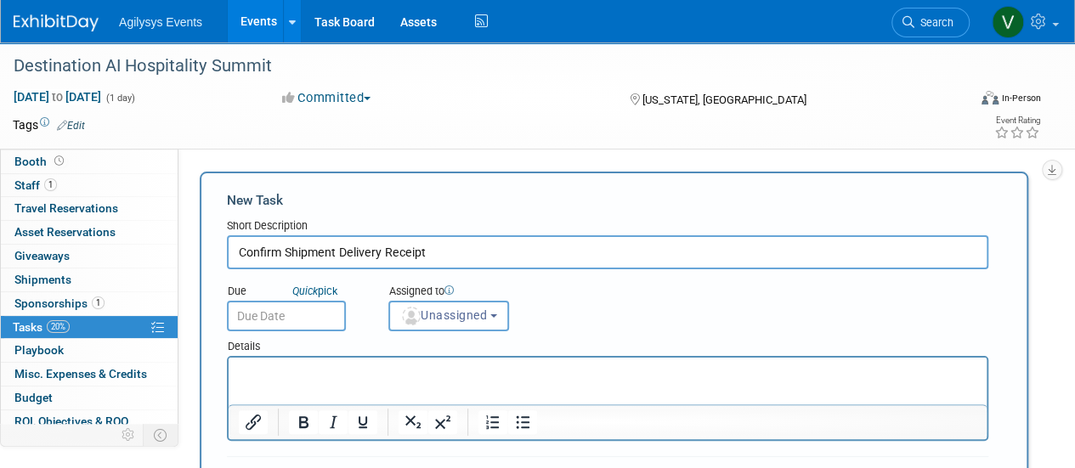
type input "Confirm Shipment Delivery Receipt"
click at [302, 315] on input "text" at bounding box center [286, 316] width 119 height 31
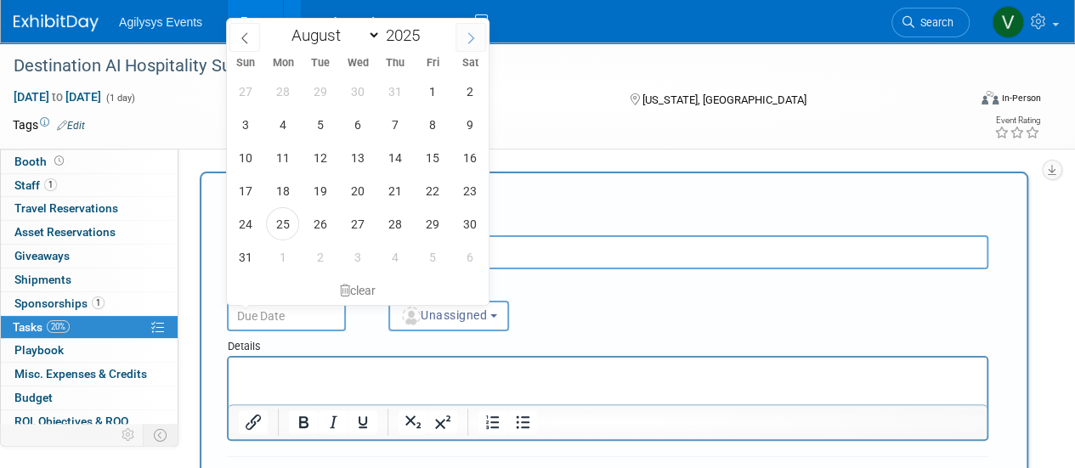
click at [464, 37] on span at bounding box center [470, 37] width 31 height 29
select select "8"
click at [328, 227] on span "30" at bounding box center [319, 223] width 33 height 33
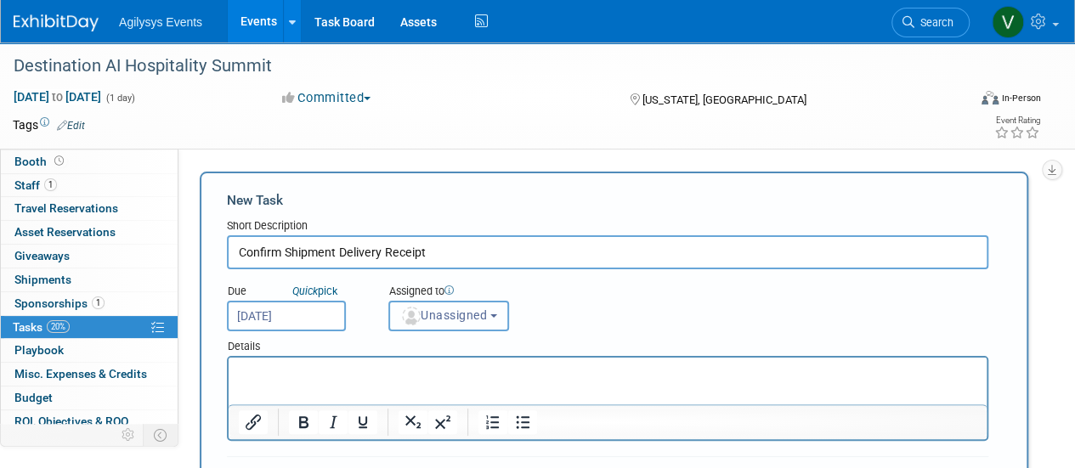
click at [454, 323] on button "Unassigned" at bounding box center [448, 316] width 121 height 31
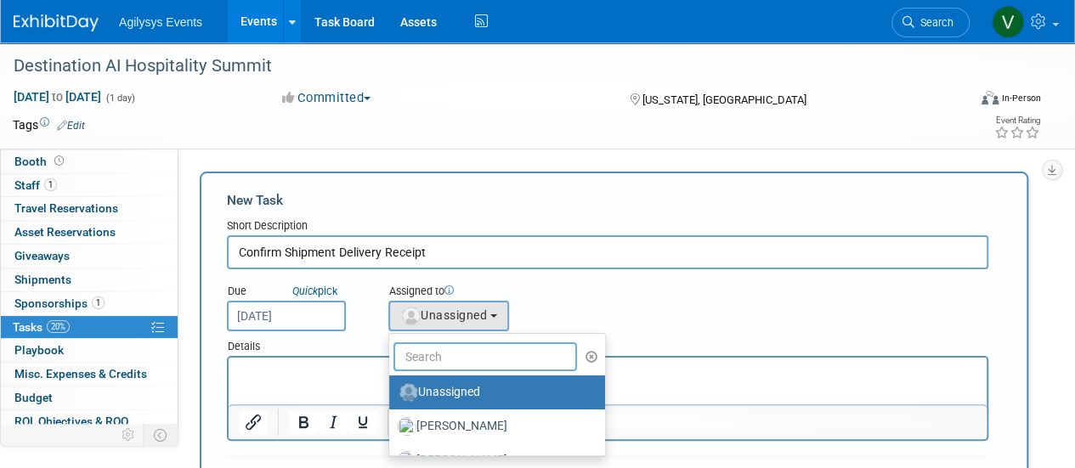
click at [432, 353] on input "text" at bounding box center [485, 356] width 184 height 29
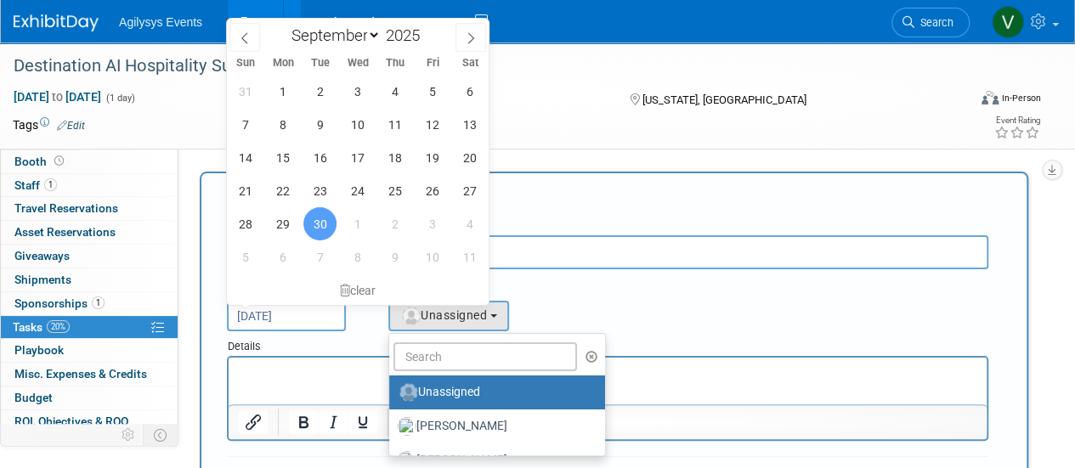
click at [319, 316] on input "Sep 30, 2025" at bounding box center [286, 316] width 119 height 31
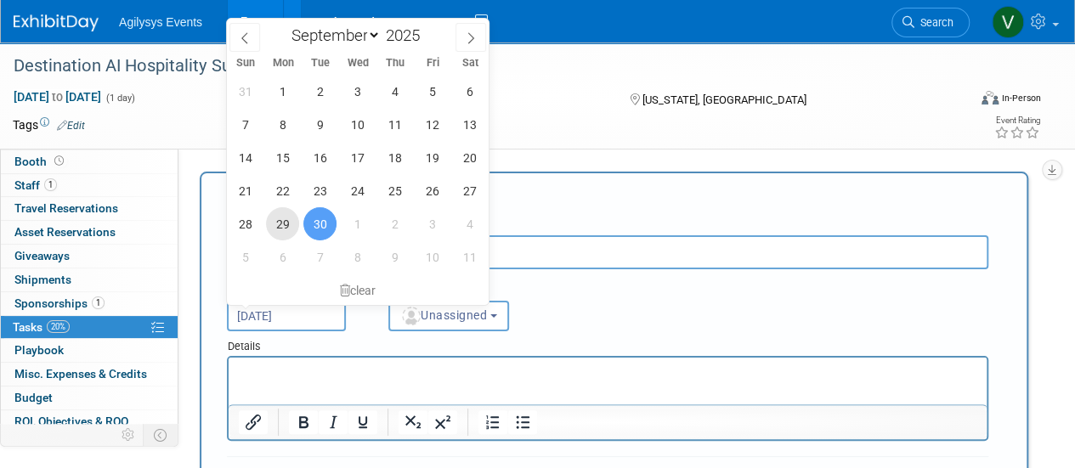
click at [289, 233] on span "29" at bounding box center [282, 223] width 33 height 33
type input "Sep 29, 2025"
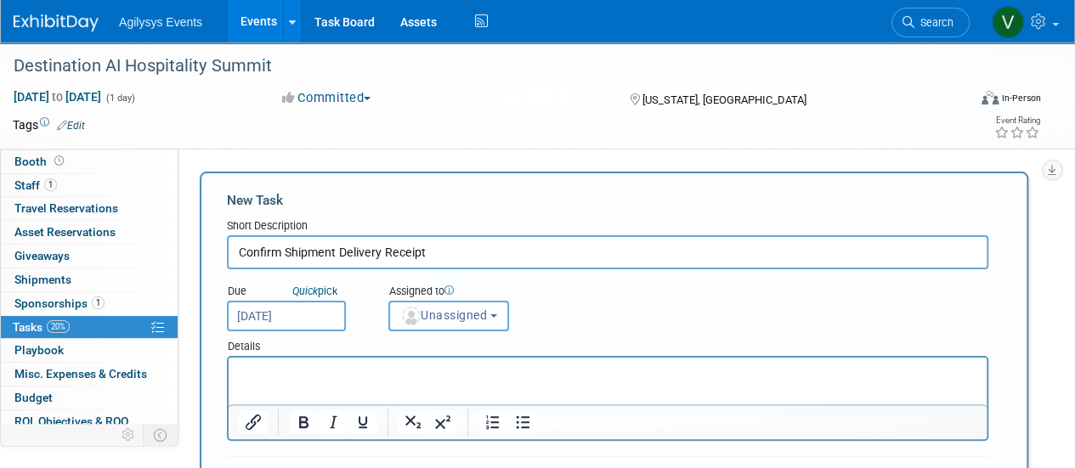
click at [447, 318] on span "Unassigned" at bounding box center [443, 315] width 87 height 14
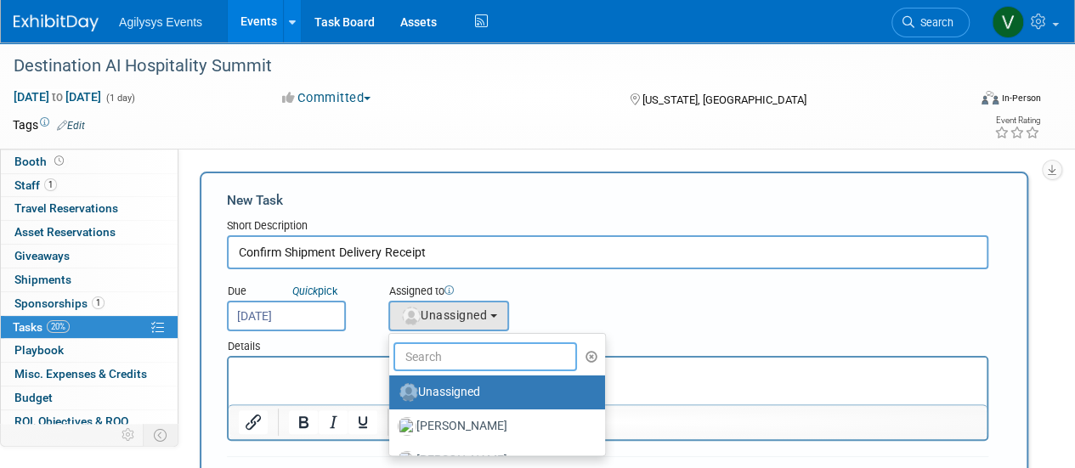
click at [448, 361] on input "text" at bounding box center [485, 356] width 184 height 29
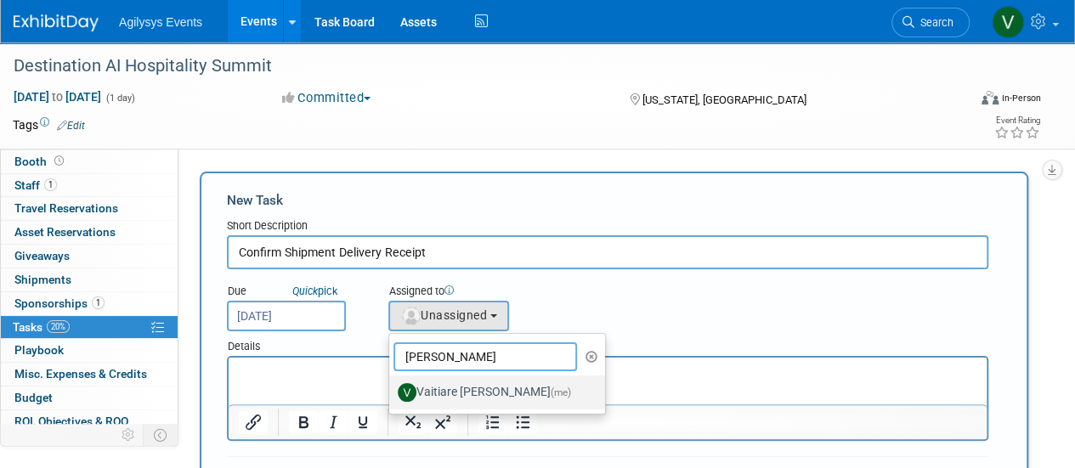
type input "Vaiti"
drag, startPoint x: 454, startPoint y: 378, endPoint x: 446, endPoint y: 383, distance: 9.2
click at [452, 380] on link "Vaitiare Munoz (me)" at bounding box center [497, 393] width 216 height 34
click at [444, 383] on label "Vaitiare Munoz (me)" at bounding box center [493, 392] width 190 height 27
click at [392, 385] on input "Vaitiare Munoz (me)" at bounding box center [386, 390] width 11 height 11
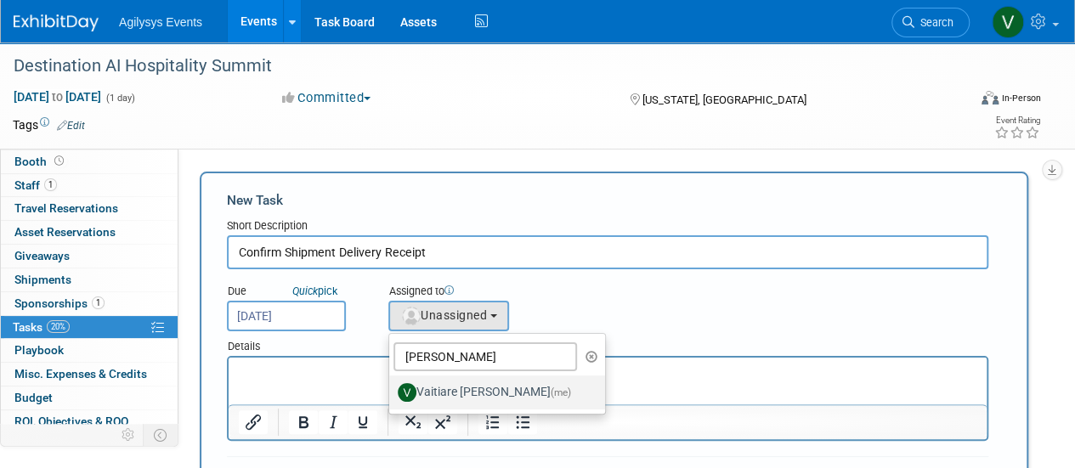
select select "9da70825-3e02-4d1a-92dc-02b6497bcd7e"
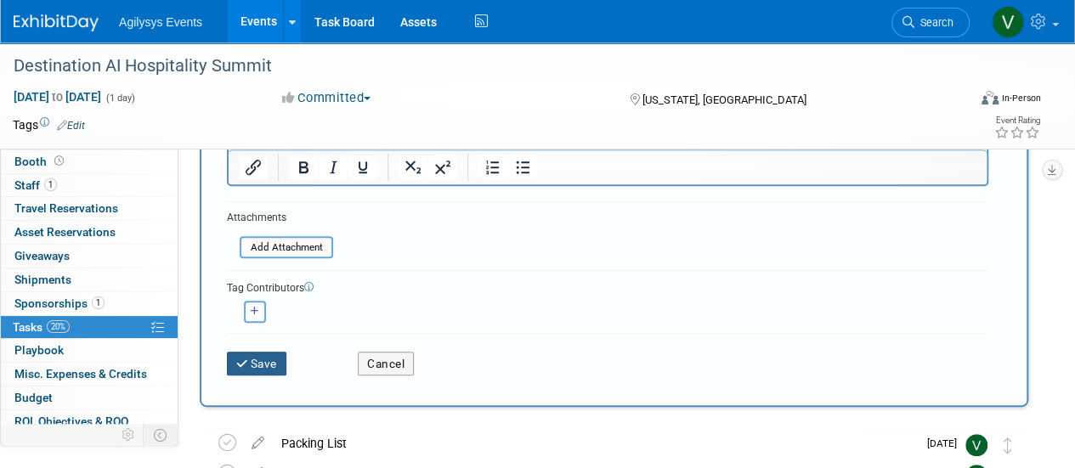
click at [268, 364] on button "Save" at bounding box center [256, 364] width 59 height 24
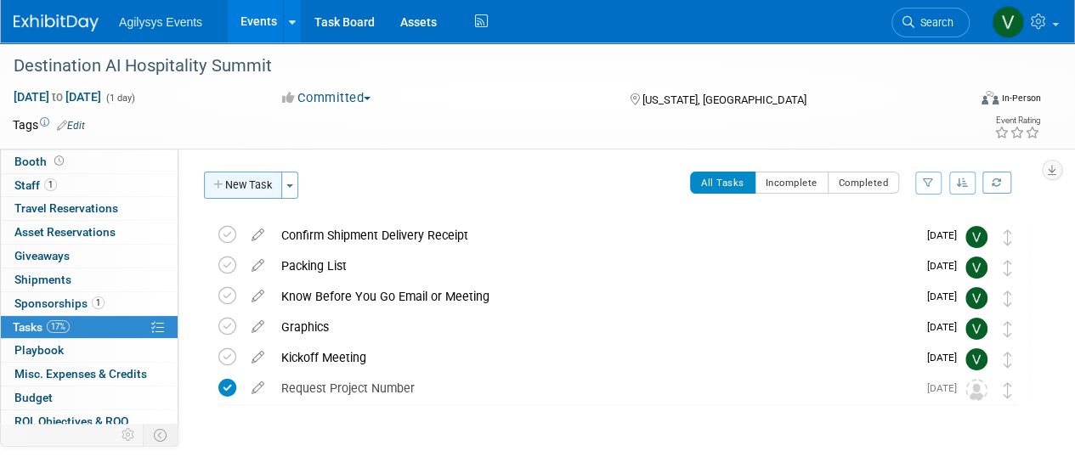
click at [229, 181] on button "New Task" at bounding box center [243, 185] width 78 height 27
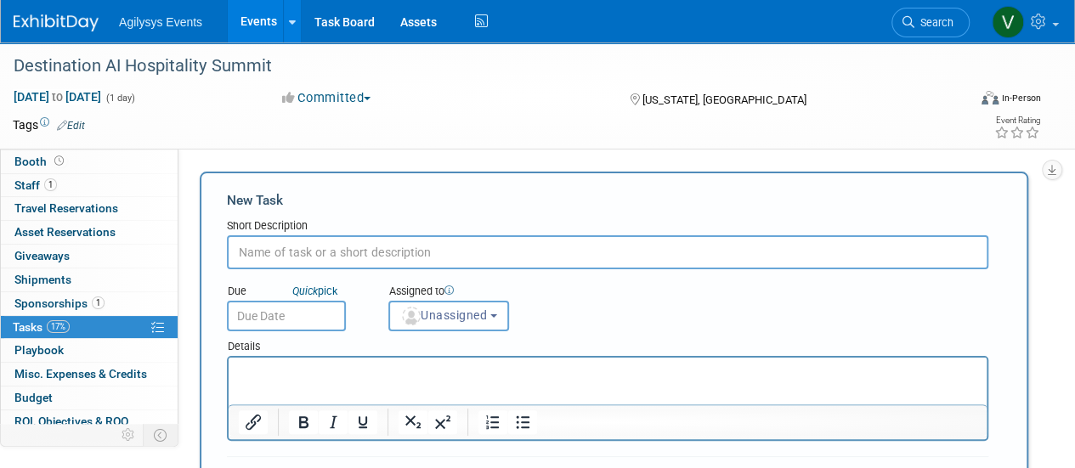
click at [280, 261] on input "text" at bounding box center [607, 252] width 761 height 34
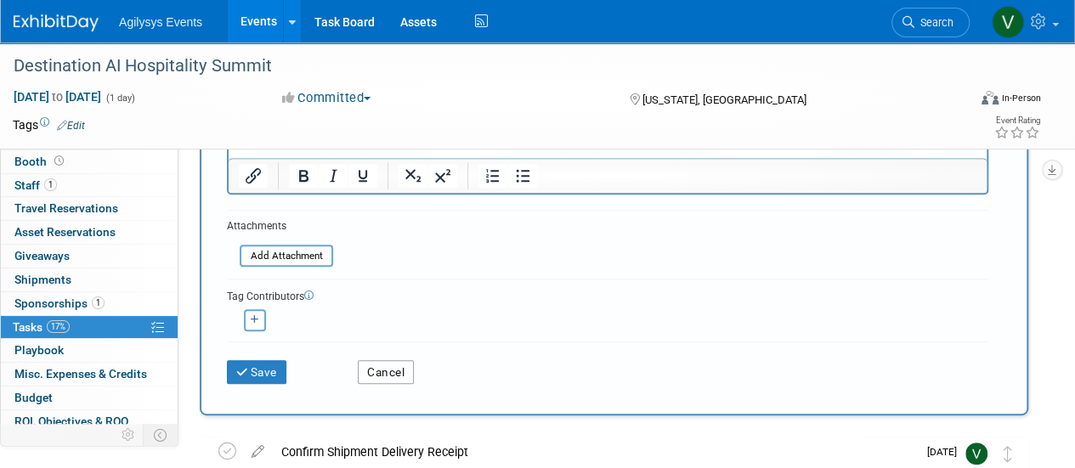
click at [408, 363] on button "Cancel" at bounding box center [386, 372] width 56 height 24
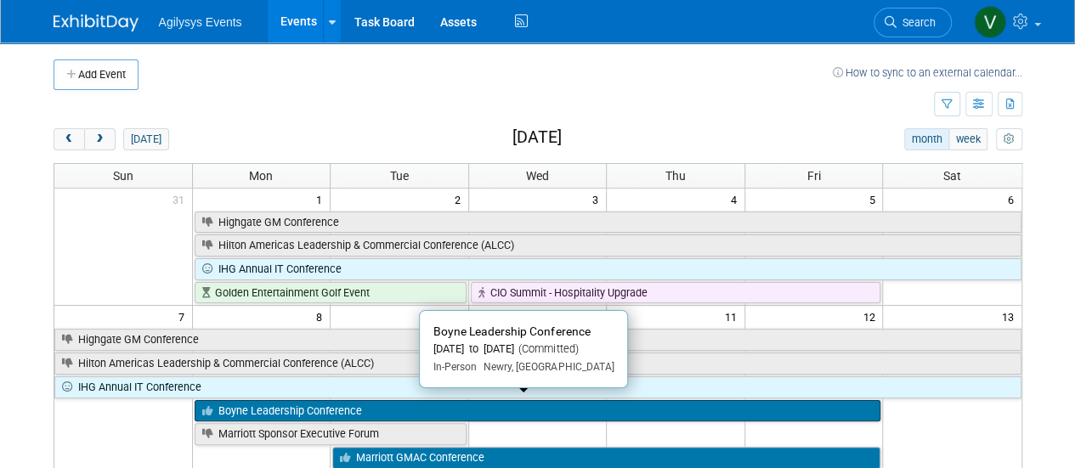
click at [304, 407] on link "Boyne Leadership Conference" at bounding box center [538, 411] width 686 height 22
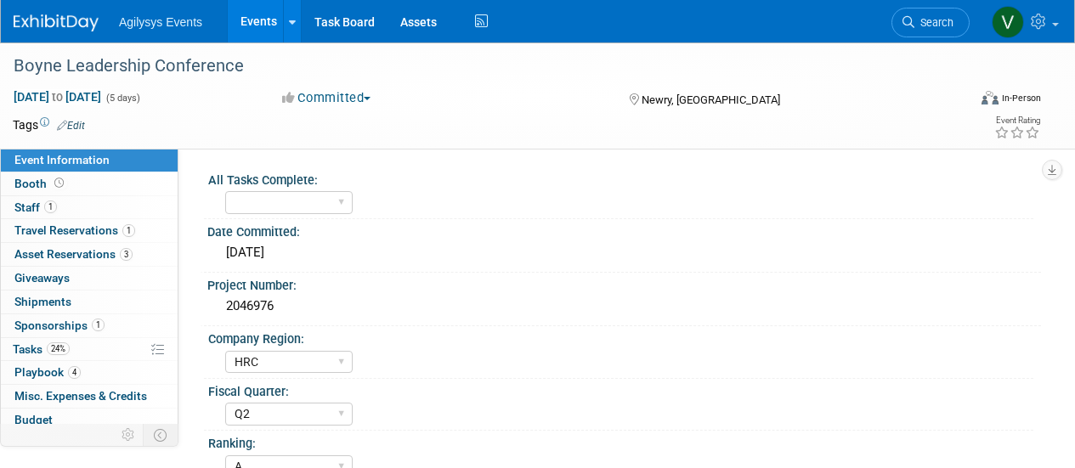
select select "HRC"
select select "Q2"
select select "A"
select select "Yes"
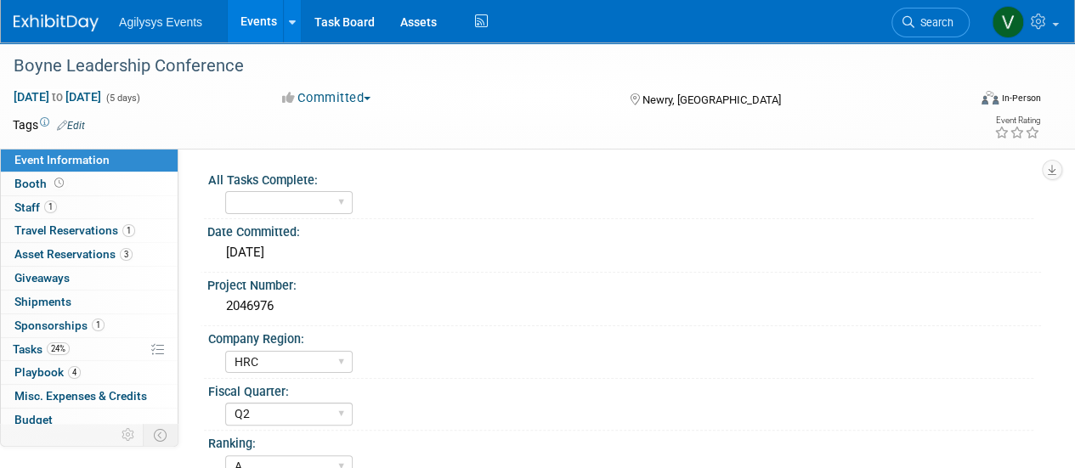
click at [25, 166] on span "Event Information" at bounding box center [61, 160] width 95 height 14
select select "HRC"
select select "Q2"
select select "A"
select select "Yes"
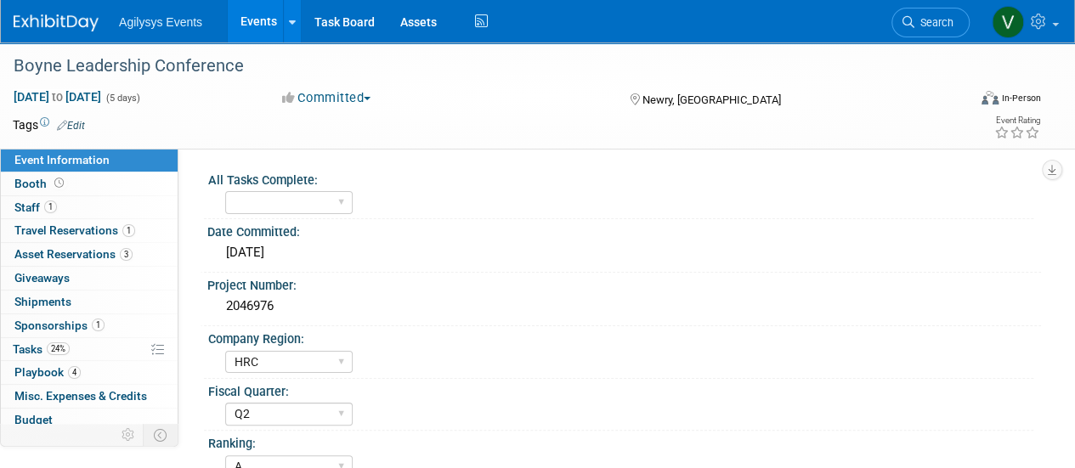
select select "Yes"
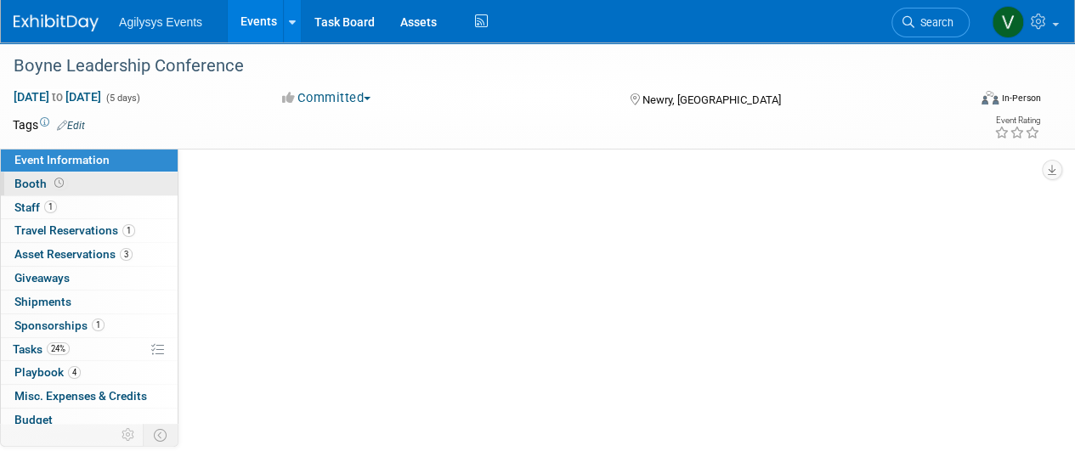
click at [29, 177] on span "Booth" at bounding box center [40, 184] width 53 height 14
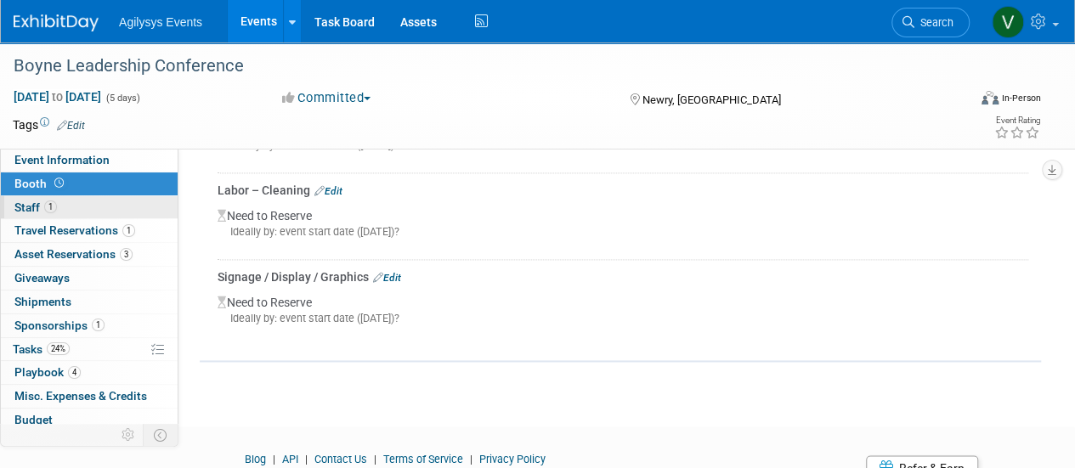
scroll to position [1019, 0]
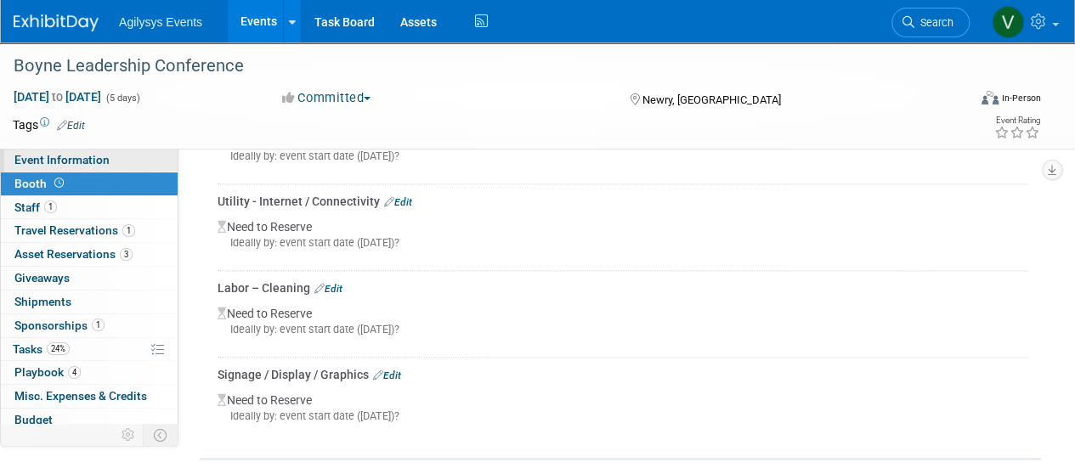
click at [62, 163] on span "Event Information" at bounding box center [61, 160] width 95 height 14
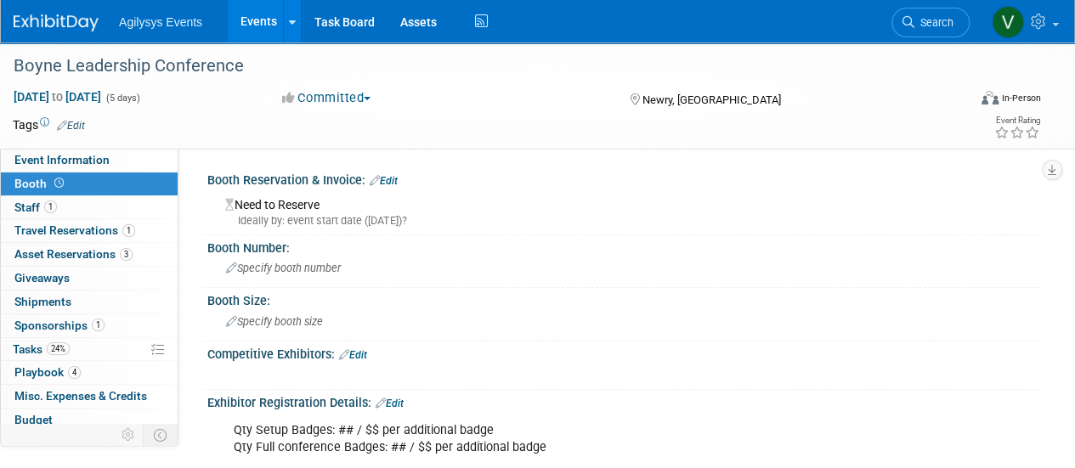
select select "HRC"
select select "Q2"
select select "A"
select select "Yes"
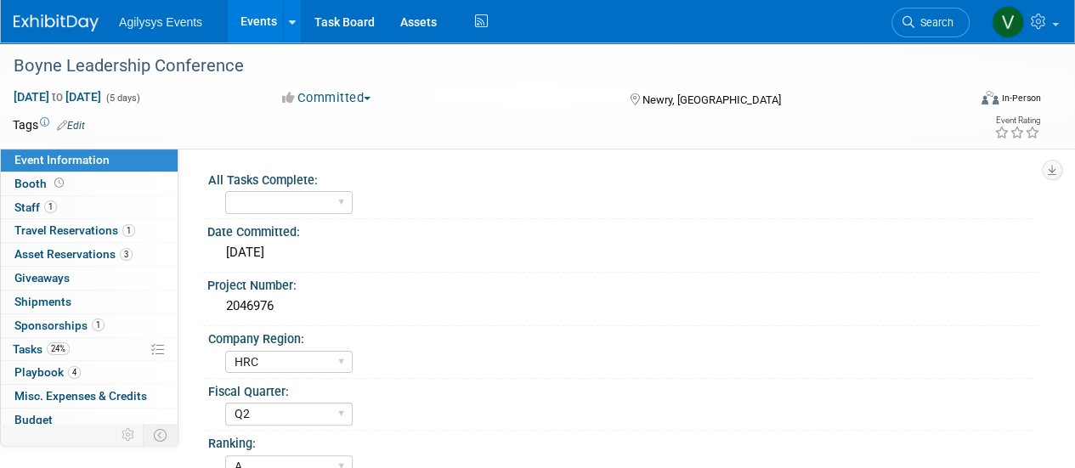
click at [48, 18] on img at bounding box center [56, 22] width 85 height 17
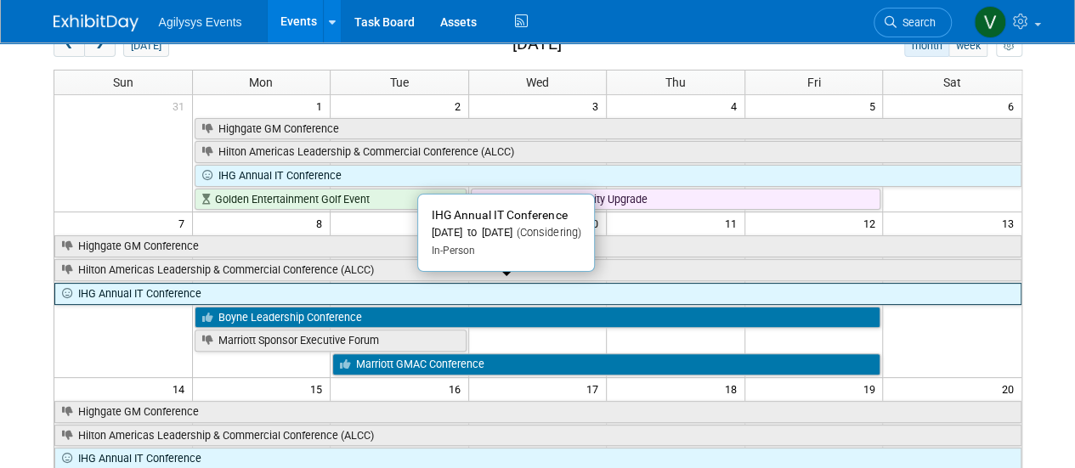
scroll to position [255, 0]
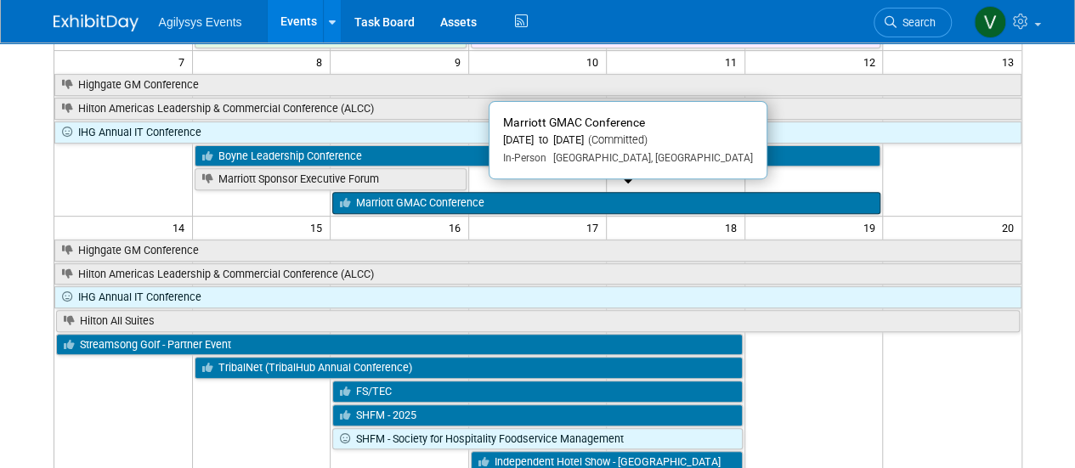
click at [437, 192] on link "Marriott GMAC Conference" at bounding box center [606, 203] width 548 height 22
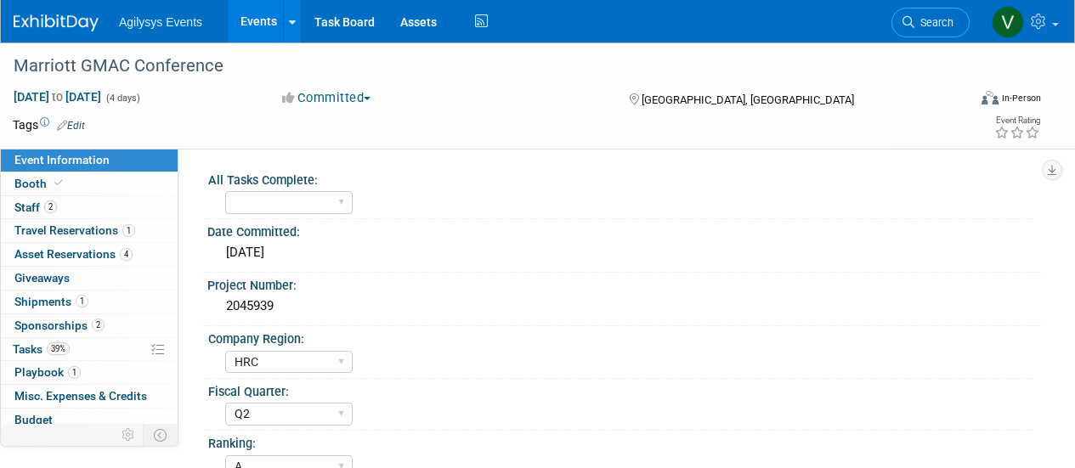
select select "HRC"
select select "Q2"
select select "A"
select select "Yes"
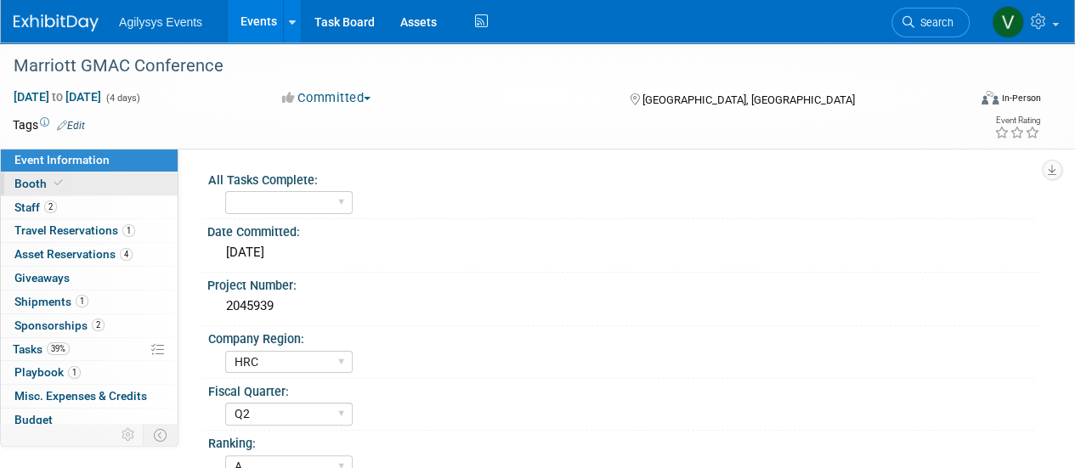
click at [66, 190] on link "Booth" at bounding box center [89, 183] width 177 height 23
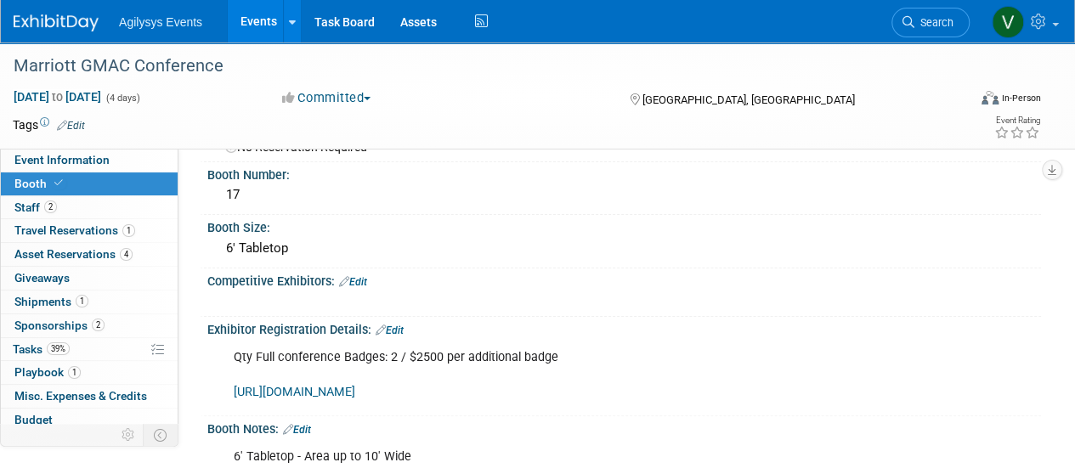
scroll to position [85, 0]
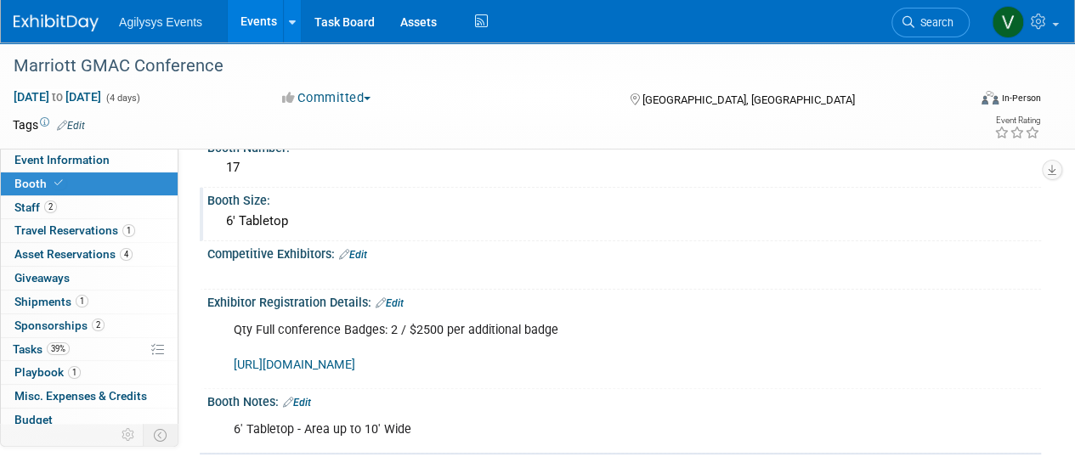
drag, startPoint x: 299, startPoint y: 225, endPoint x: 206, endPoint y: 222, distance: 93.5
click at [202, 225] on div "Booth Size: 6' Tabletop" at bounding box center [620, 215] width 841 height 54
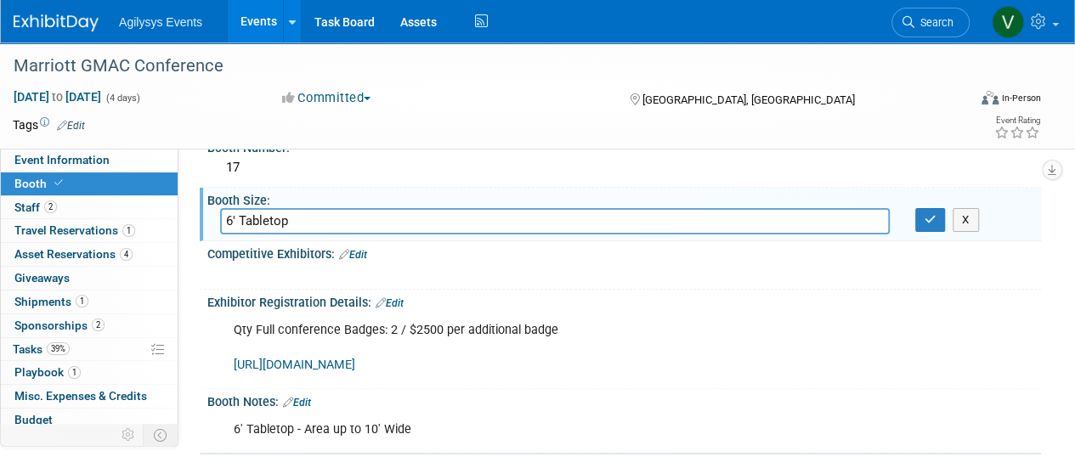
drag, startPoint x: 309, startPoint y: 218, endPoint x: 206, endPoint y: 223, distance: 102.9
click at [206, 223] on div "Booth Size: 6' Tabletop 6' Tabletop X" at bounding box center [620, 215] width 841 height 54
click at [310, 227] on input "6' Tabletop" at bounding box center [554, 221] width 669 height 26
drag, startPoint x: 311, startPoint y: 220, endPoint x: 254, endPoint y: 223, distance: 57.0
click at [240, 222] on input "6' Tabletop" at bounding box center [554, 221] width 669 height 26
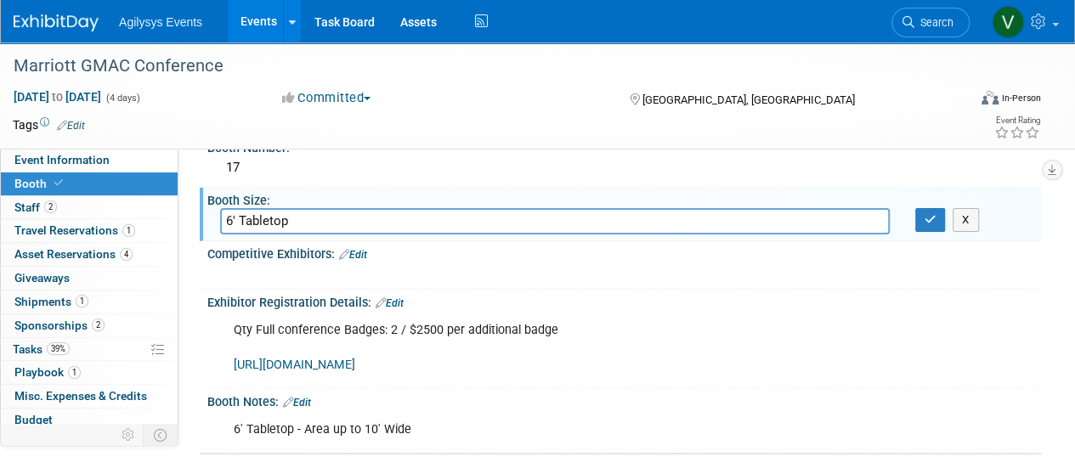
click at [180, 29] on ul "Agilysys Events Events Add Event Bulk Upload Events Shareable Event Boards Rece…" at bounding box center [305, 21] width 373 height 42
click at [270, 25] on link "Events" at bounding box center [259, 21] width 62 height 42
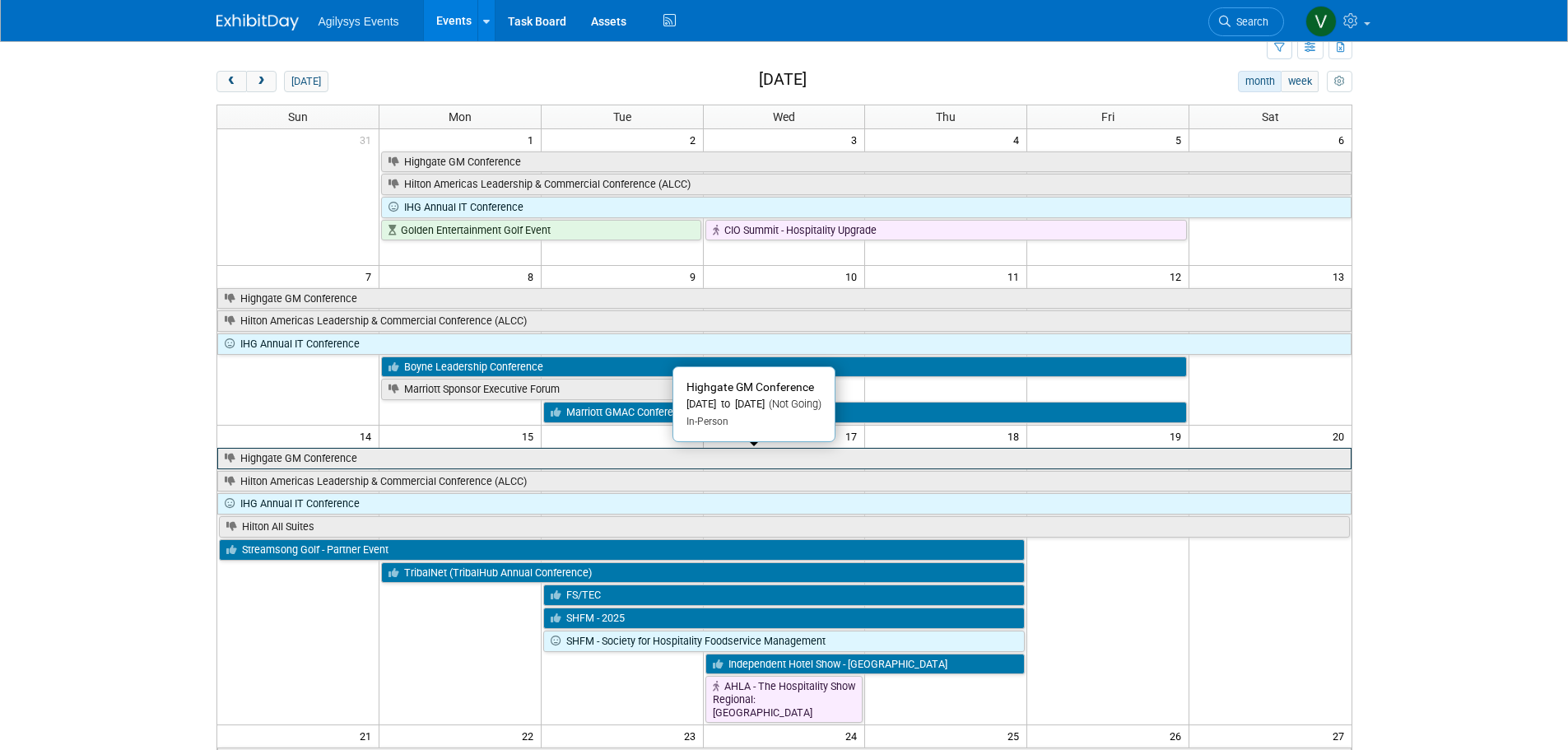
scroll to position [165, 0]
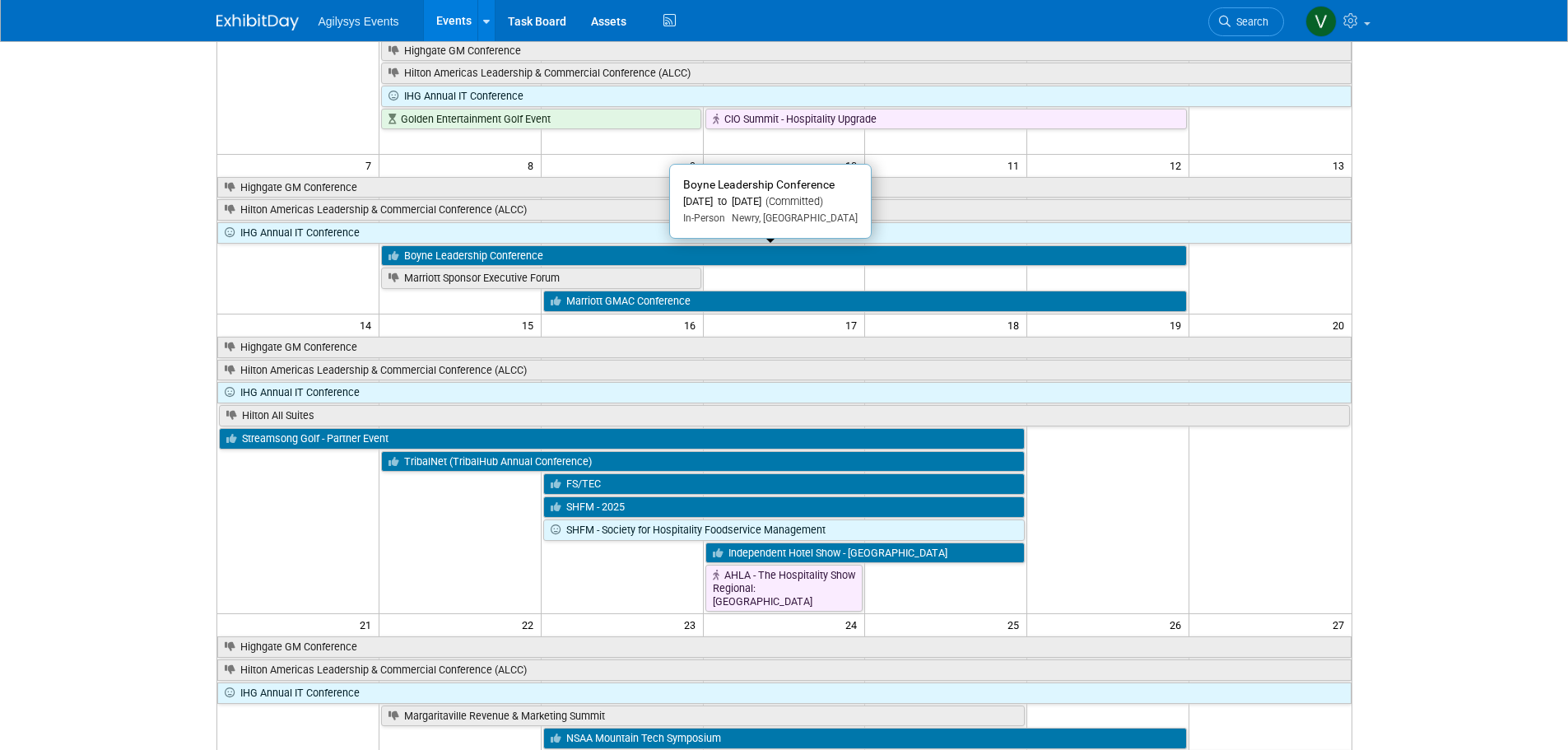
click at [468, 257] on link "Boyne Leadership Conference" at bounding box center [784, 256] width 806 height 21
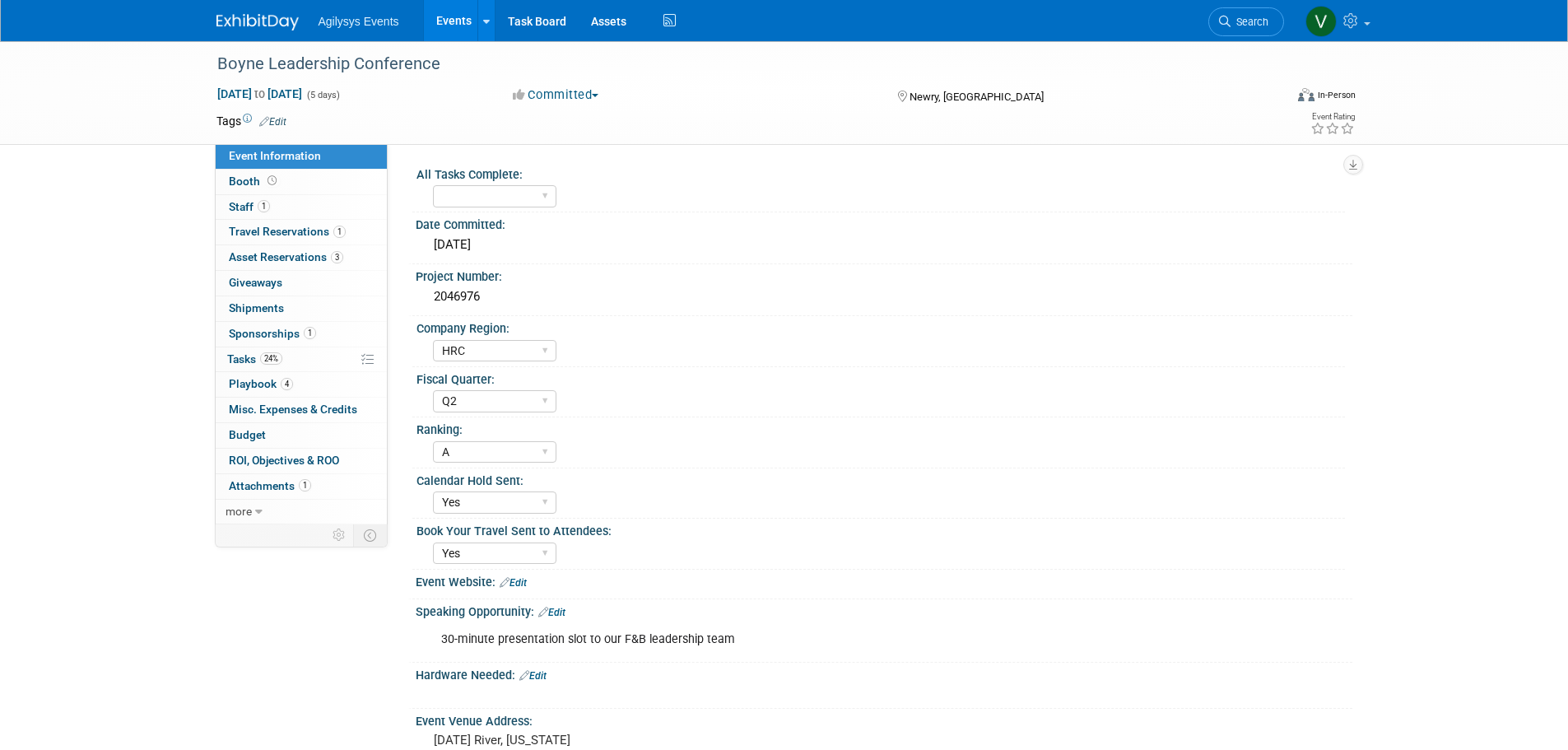
select select "HRC"
select select "Q2"
select select "A"
select select "Yes"
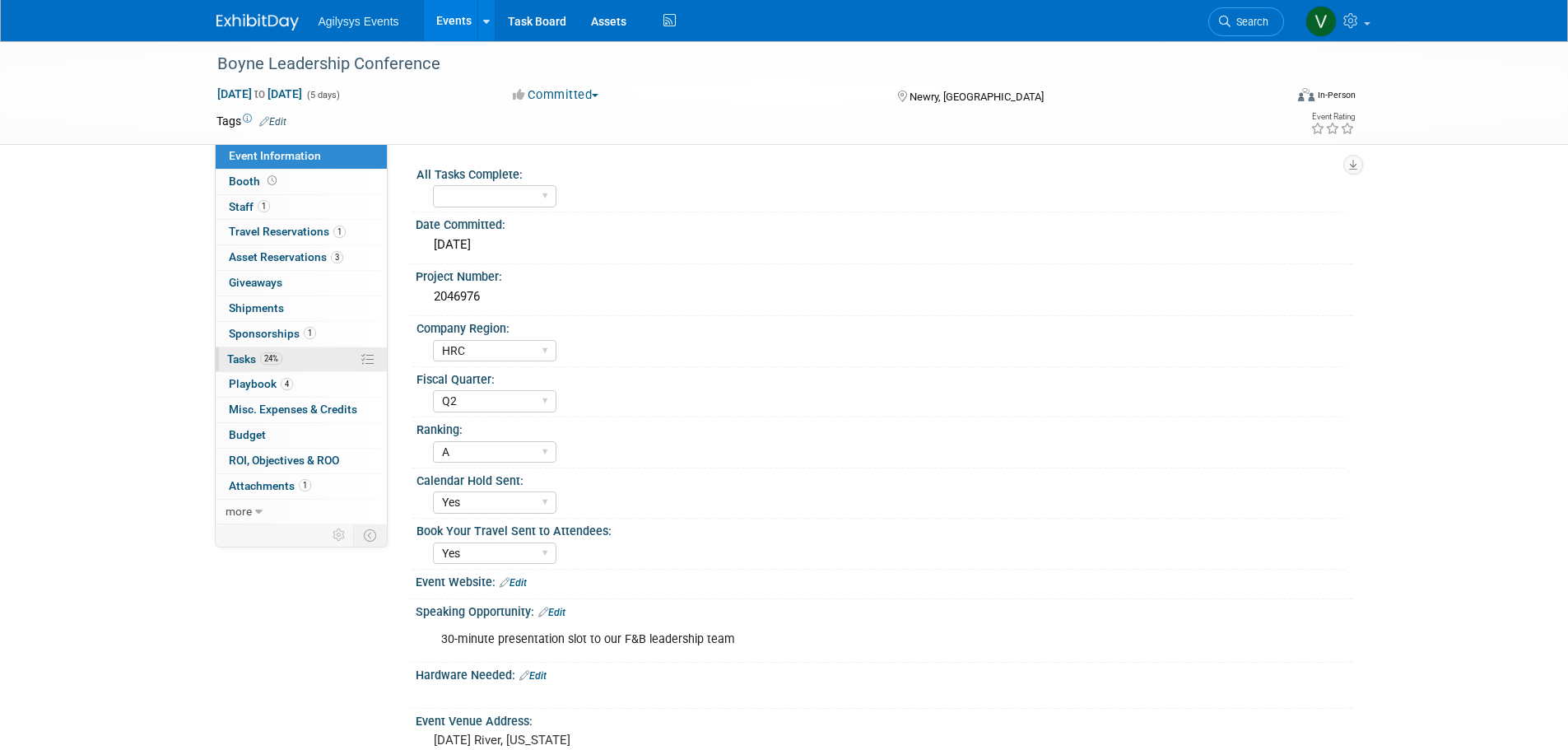
click at [246, 359] on span "Tasks 24%" at bounding box center [254, 359] width 55 height 14
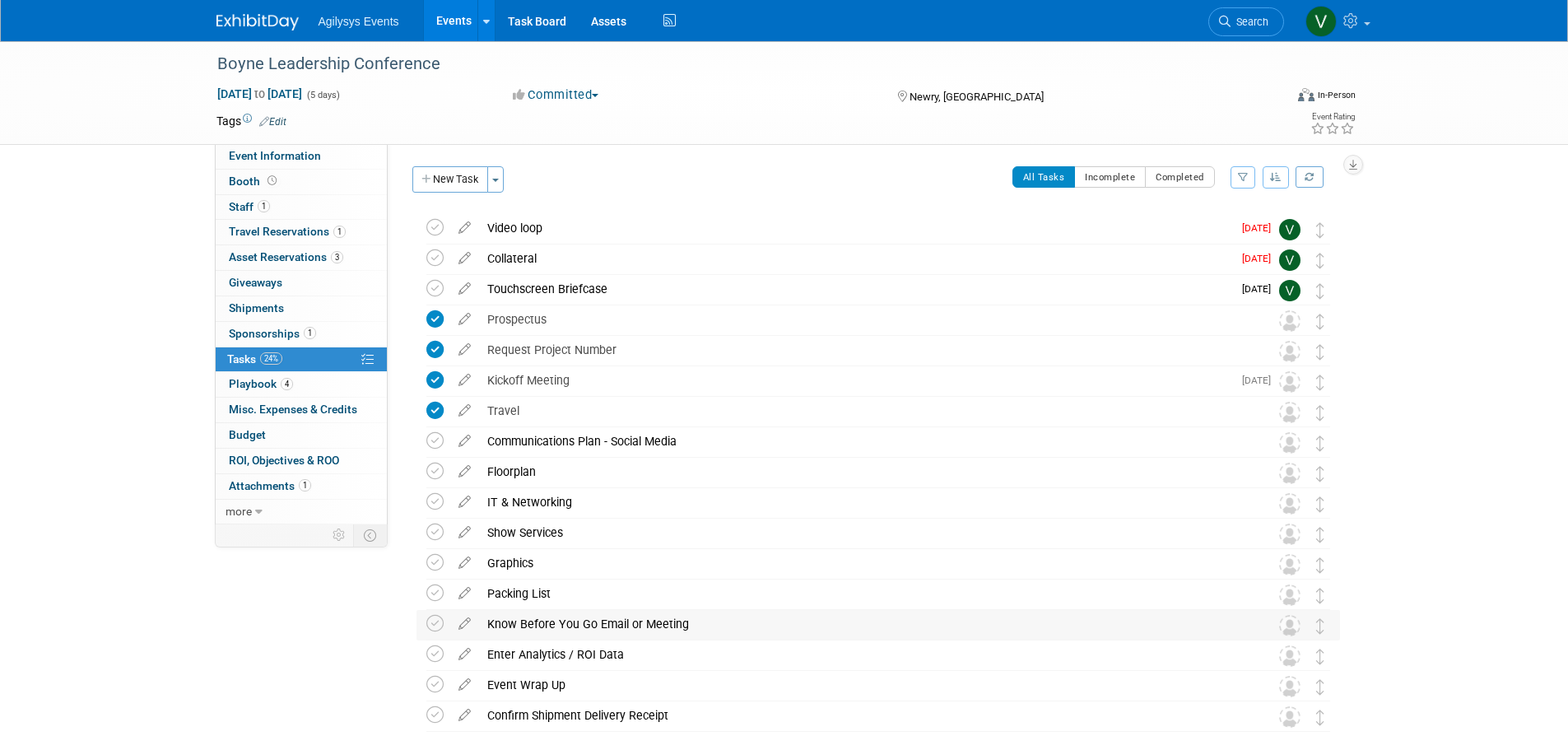
drag, startPoint x: 693, startPoint y: 623, endPoint x: 483, endPoint y: 621, distance: 210.0
click at [483, 621] on div "Know Before You Go Email or Meeting" at bounding box center [862, 624] width 768 height 28
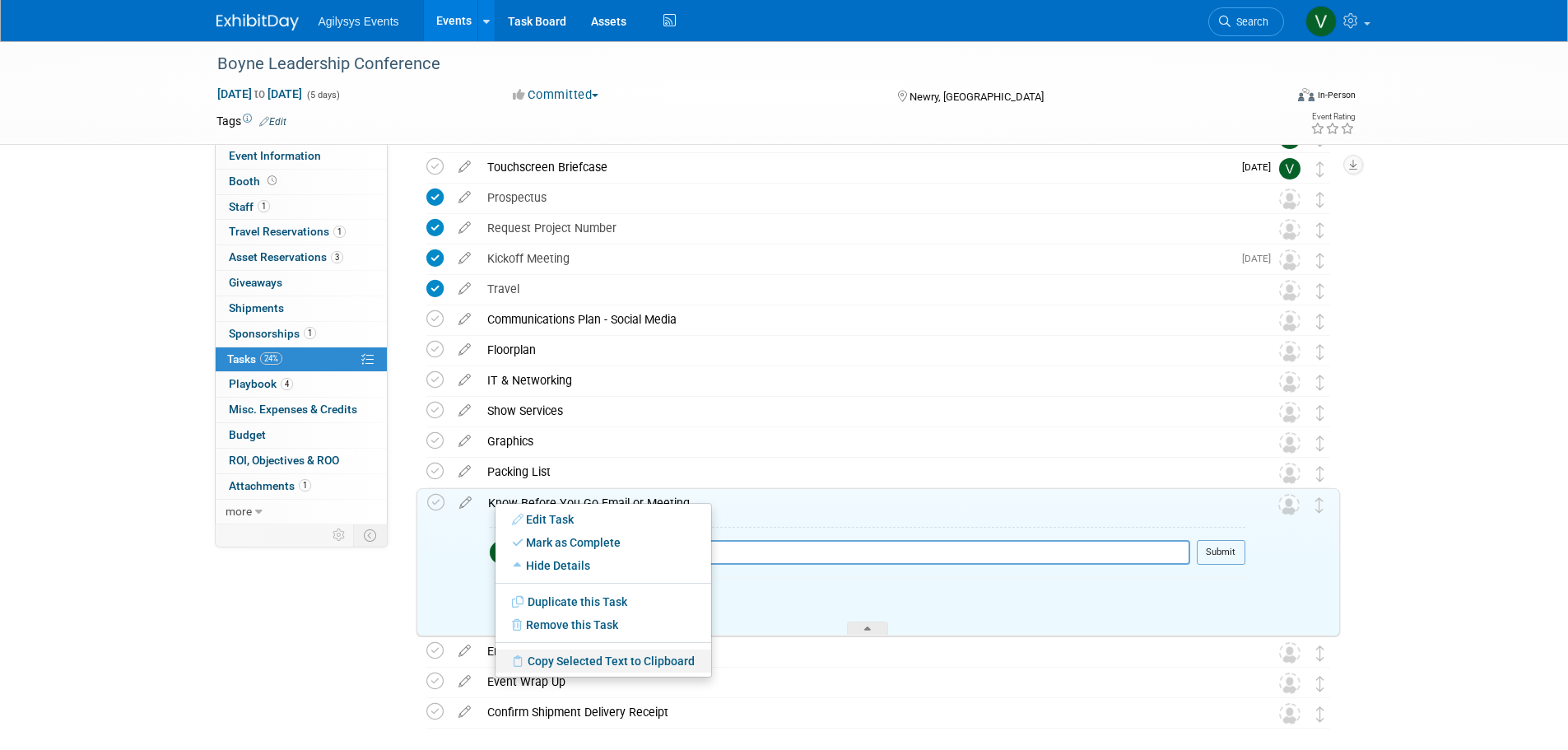
scroll to position [165, 0]
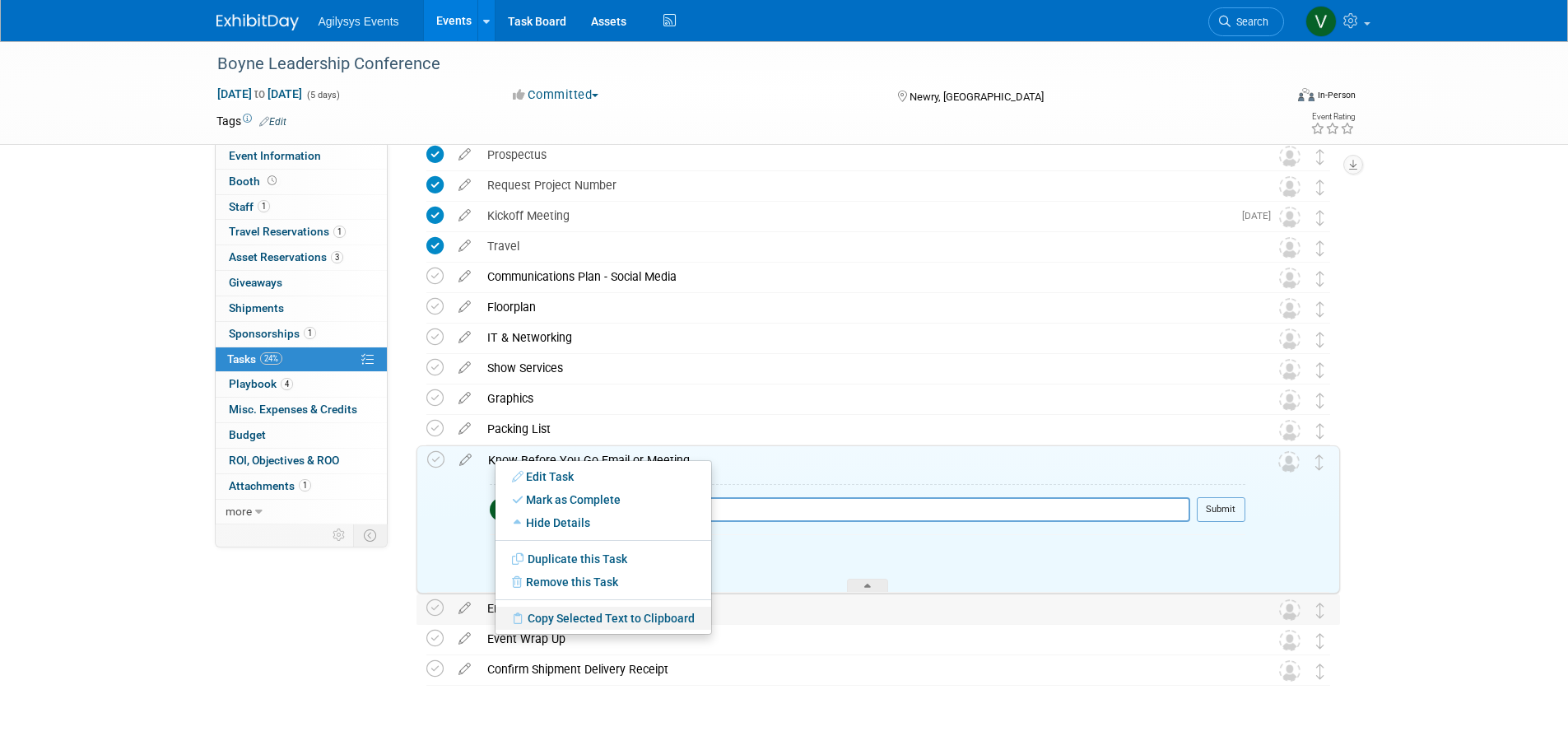
click at [540, 615] on link "Copy Selected Text to Clipboard" at bounding box center [603, 618] width 216 height 23
copy div "Know Before You Go Email or Meeting"
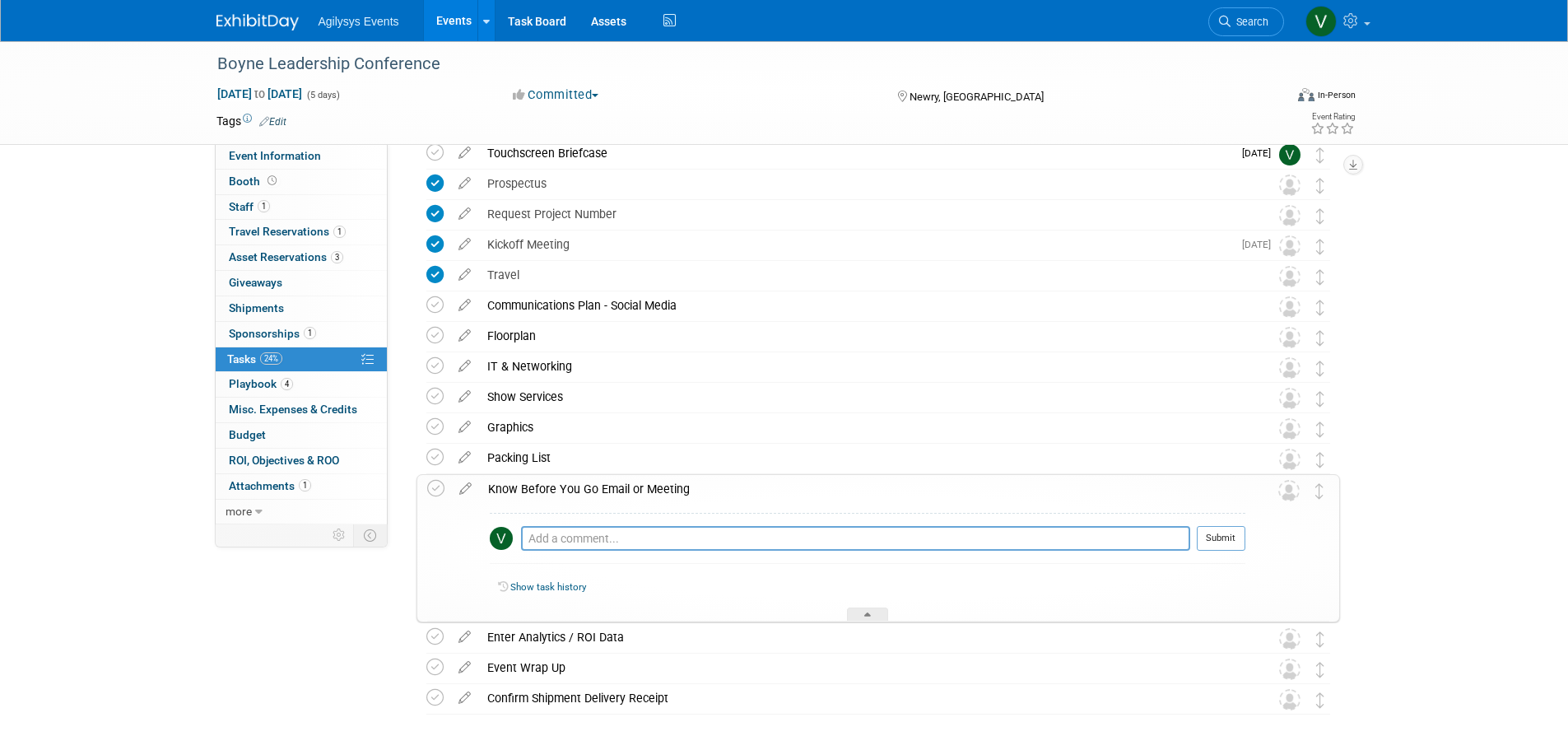
scroll to position [201, 0]
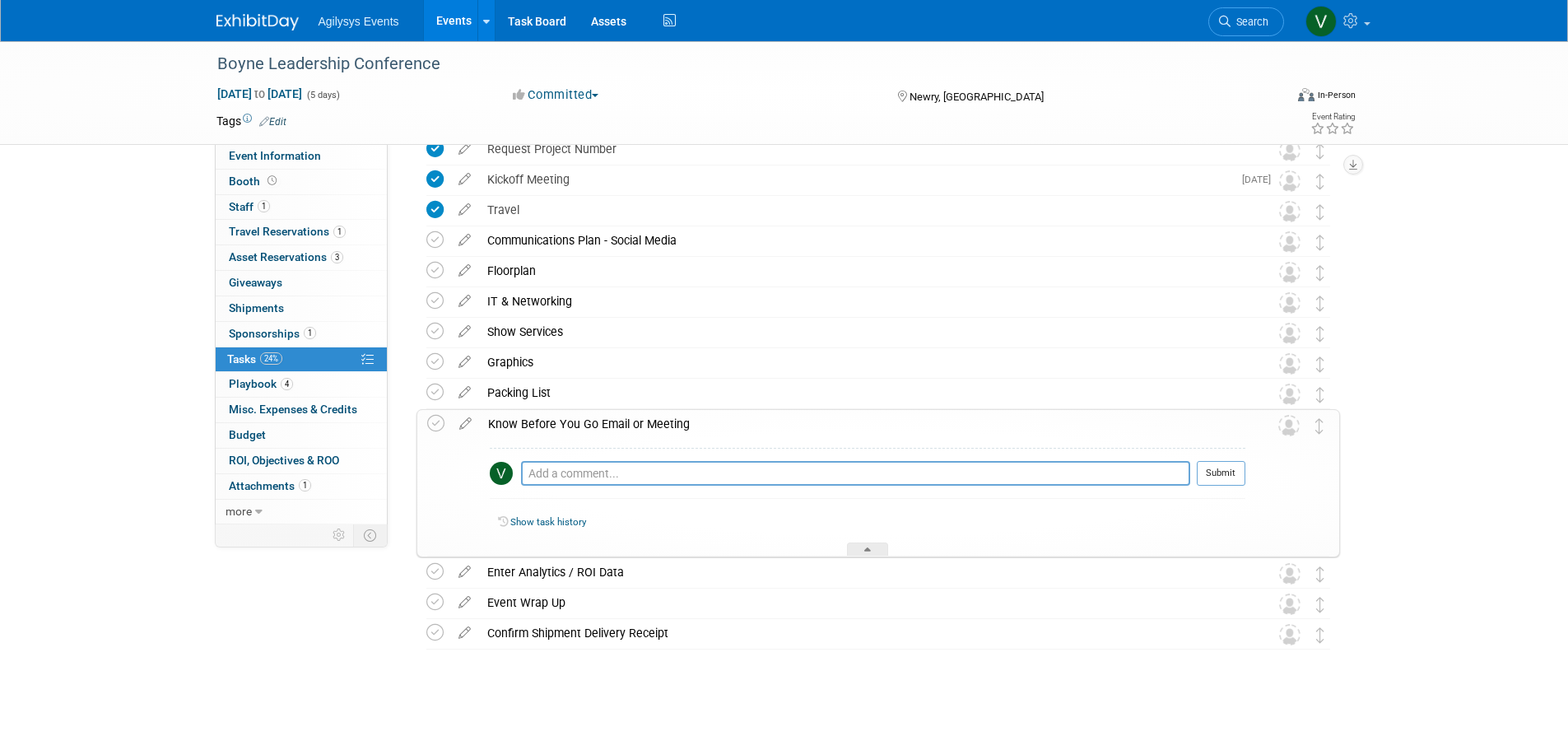
click at [250, 645] on div "Event Information Event Info Booth Booth 1 Staff 1 Staff 1 Travel Reservations …" at bounding box center [785, 278] width 1161 height 877
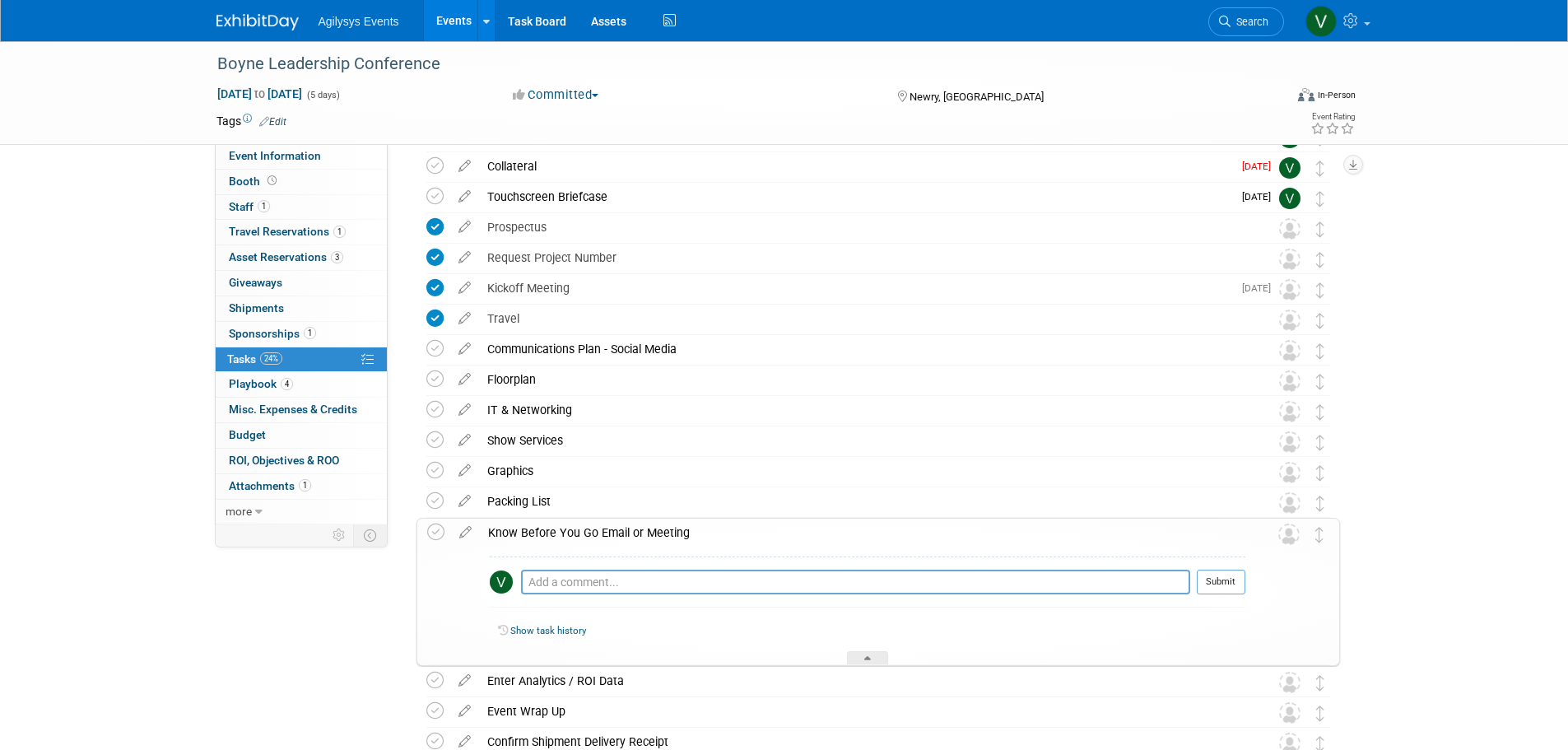
scroll to position [0, 0]
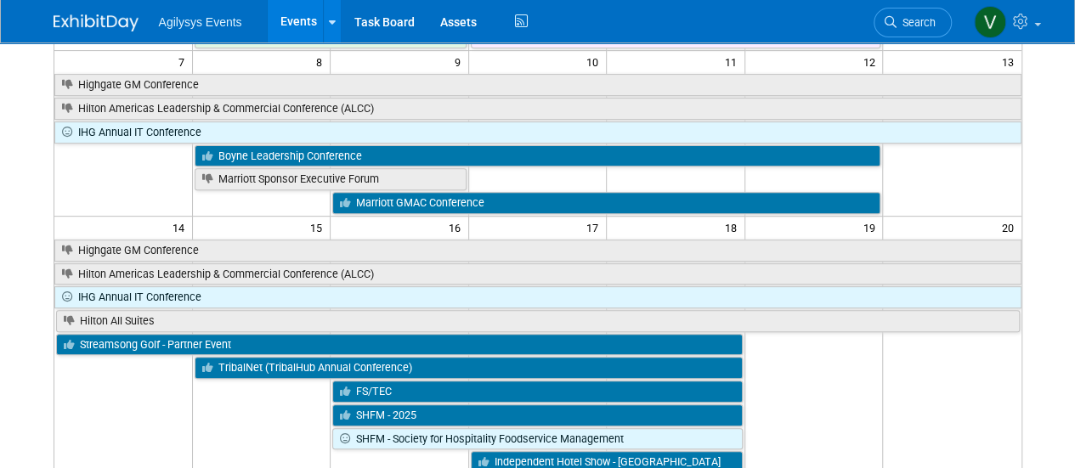
scroll to position [361, 0]
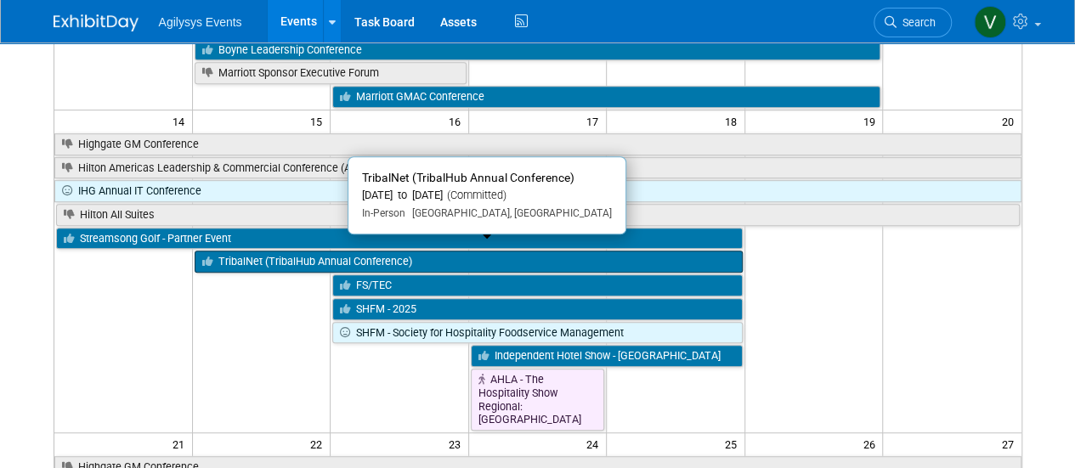
click at [303, 252] on link "TribalNet (TribalHub Annual Conference)" at bounding box center [469, 262] width 548 height 22
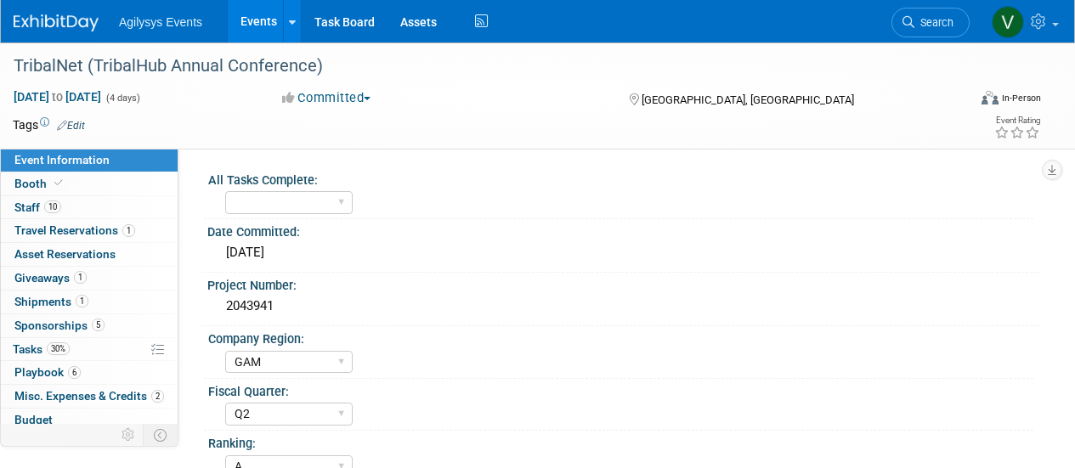
select select "GAM"
select select "Q2"
select select "A"
select select "Yes"
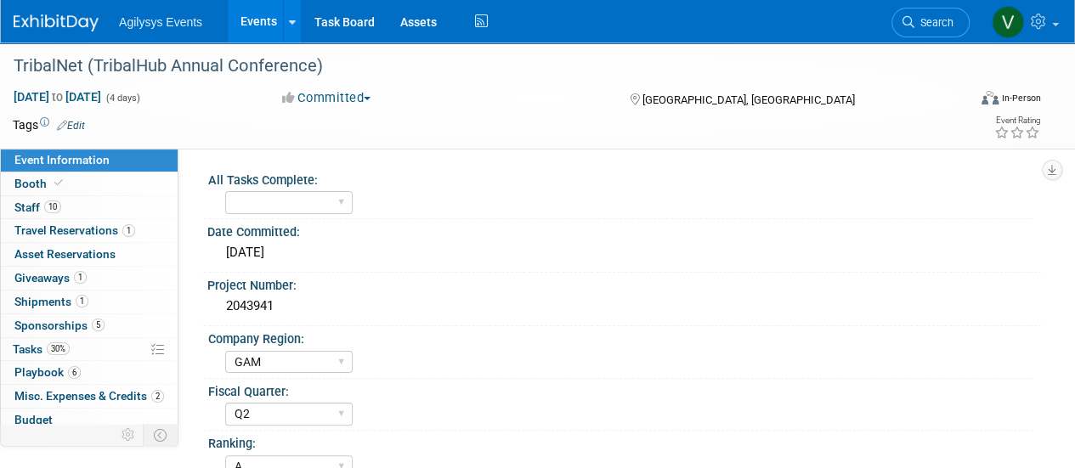
scroll to position [255, 0]
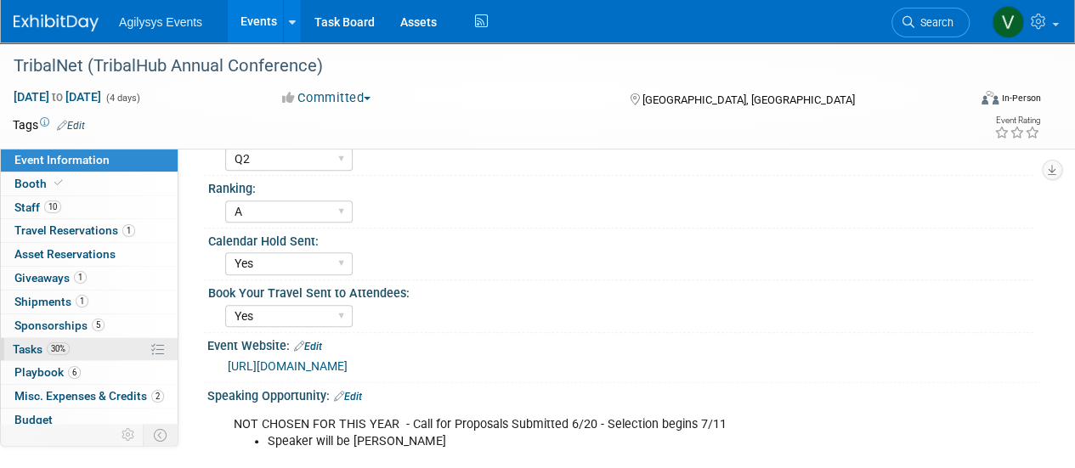
click at [42, 347] on span "Tasks 30%" at bounding box center [41, 349] width 57 height 14
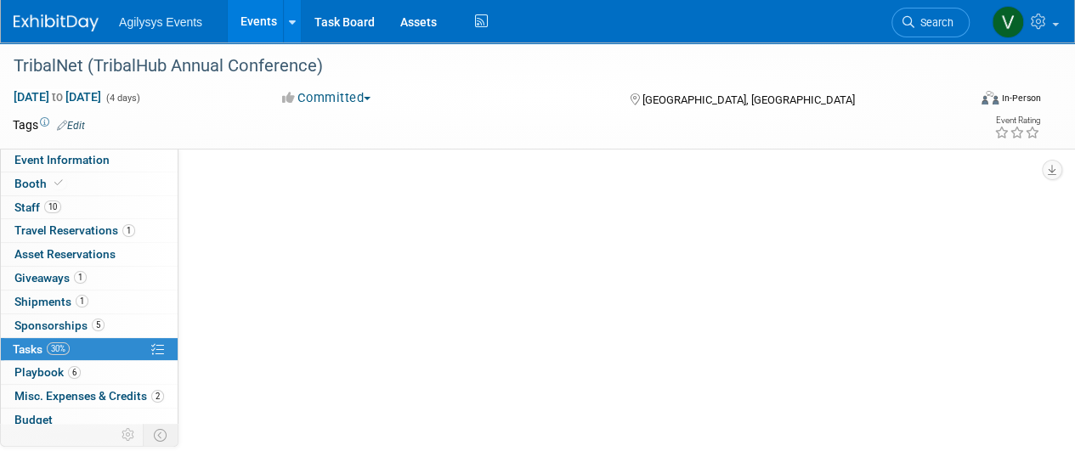
scroll to position [0, 0]
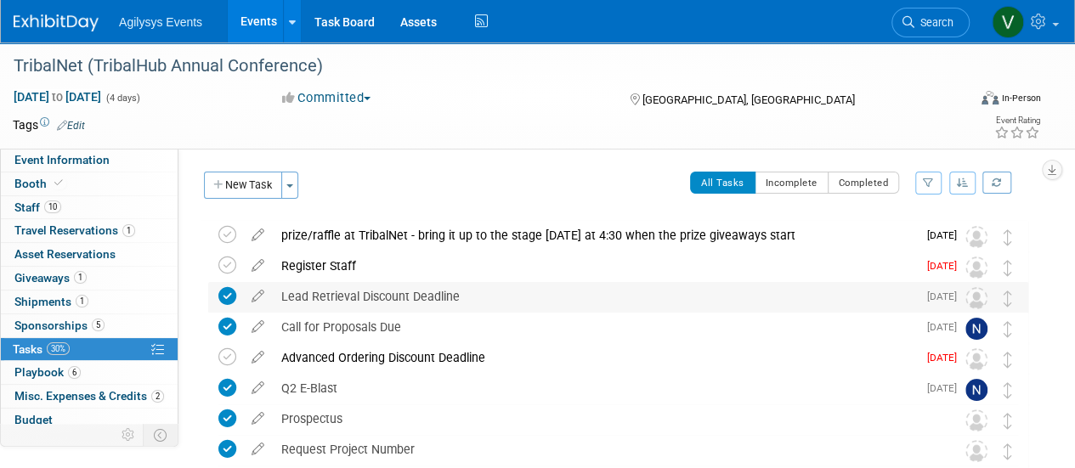
click at [365, 303] on div "Lead Retrieval Discount Deadline" at bounding box center [595, 296] width 644 height 29
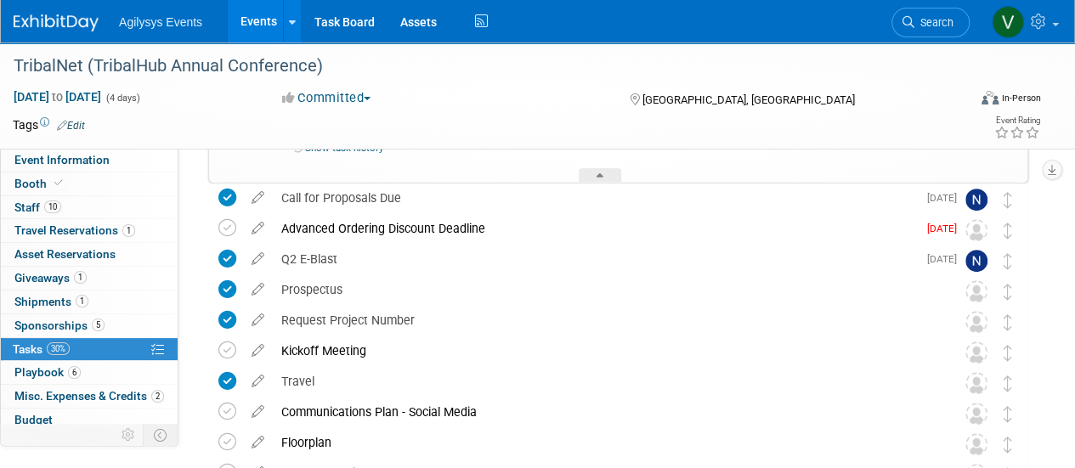
scroll to position [425, 0]
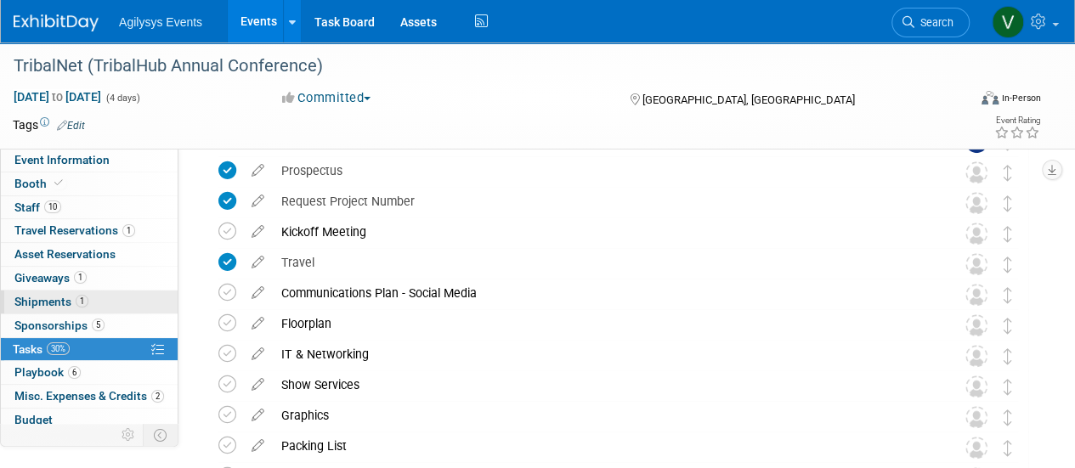
click at [56, 300] on span "Shipments 1" at bounding box center [51, 302] width 74 height 14
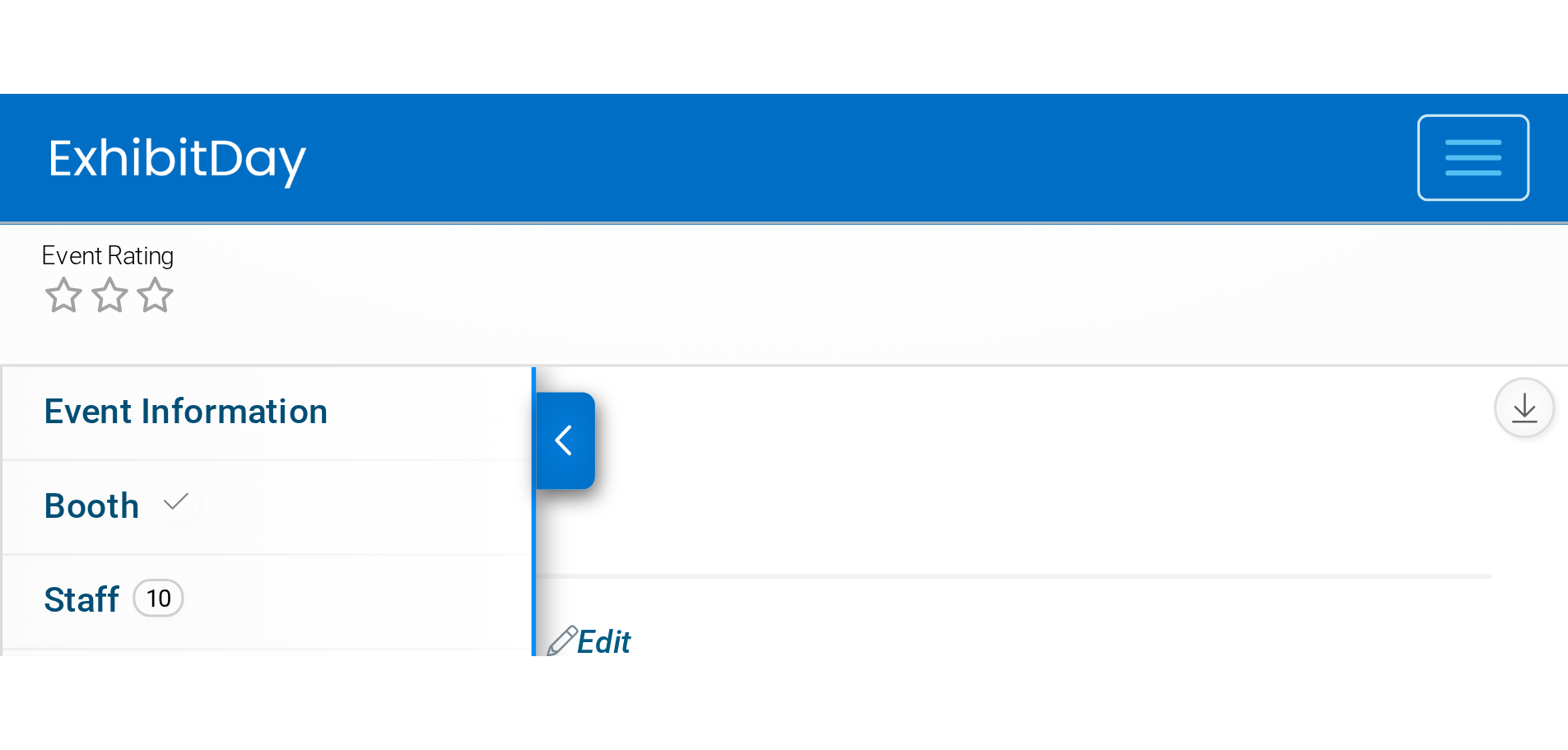
scroll to position [16, 0]
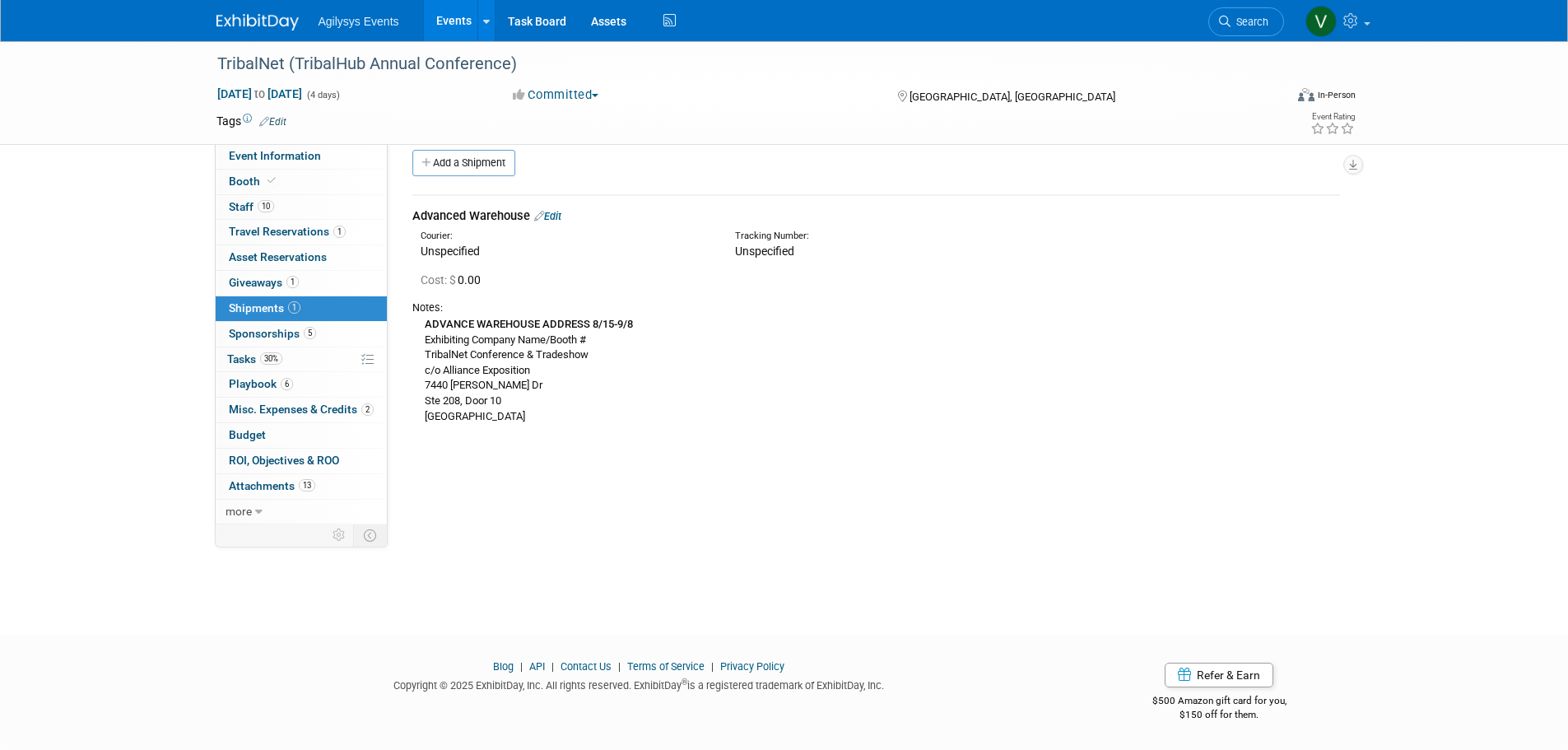
click at [728, 327] on div "ADVANCE WAREHOUSE ADDRESS 8/15-9/8 Exhibiting Company Name/Booth # TribalNet Co…" at bounding box center [876, 369] width 927 height 109
drag, startPoint x: 651, startPoint y: 322, endPoint x: 427, endPoint y: 328, distance: 224.1
click at [427, 328] on div "ADVANCE WAREHOUSE ADDRESS 8/15-9/8 Exhibiting Company Name/Booth # TribalNet Co…" at bounding box center [876, 369] width 927 height 109
click at [708, 394] on div "ADVANCE WAREHOUSE ADDRESS 8/15-9/8 Exhibiting Company Name/Booth # TribalNet Co…" at bounding box center [876, 369] width 927 height 109
drag, startPoint x: 646, startPoint y: 320, endPoint x: 589, endPoint y: 326, distance: 57.3
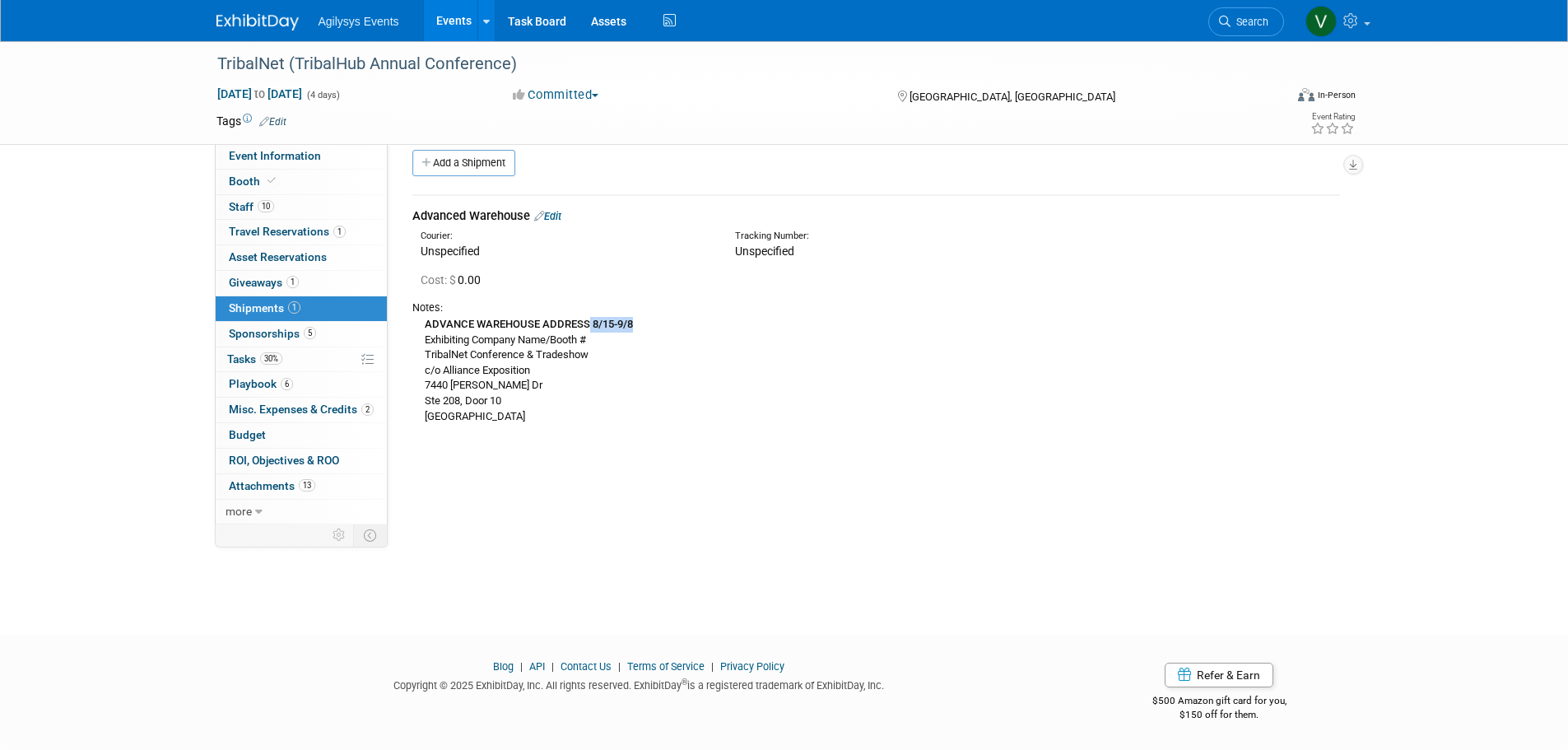
click at [589, 326] on div "ADVANCE WAREHOUSE ADDRESS 8/15-9/8 Exhibiting Company Name/Booth # TribalNet Co…" at bounding box center [876, 369] width 927 height 109
copy b "8/15-9/8"
click at [480, 439] on td "Advanced Warehouse Edit Courier: Unspecified Tracking Number: Cost: $ 0.00 c/o …" at bounding box center [876, 317] width 927 height 245
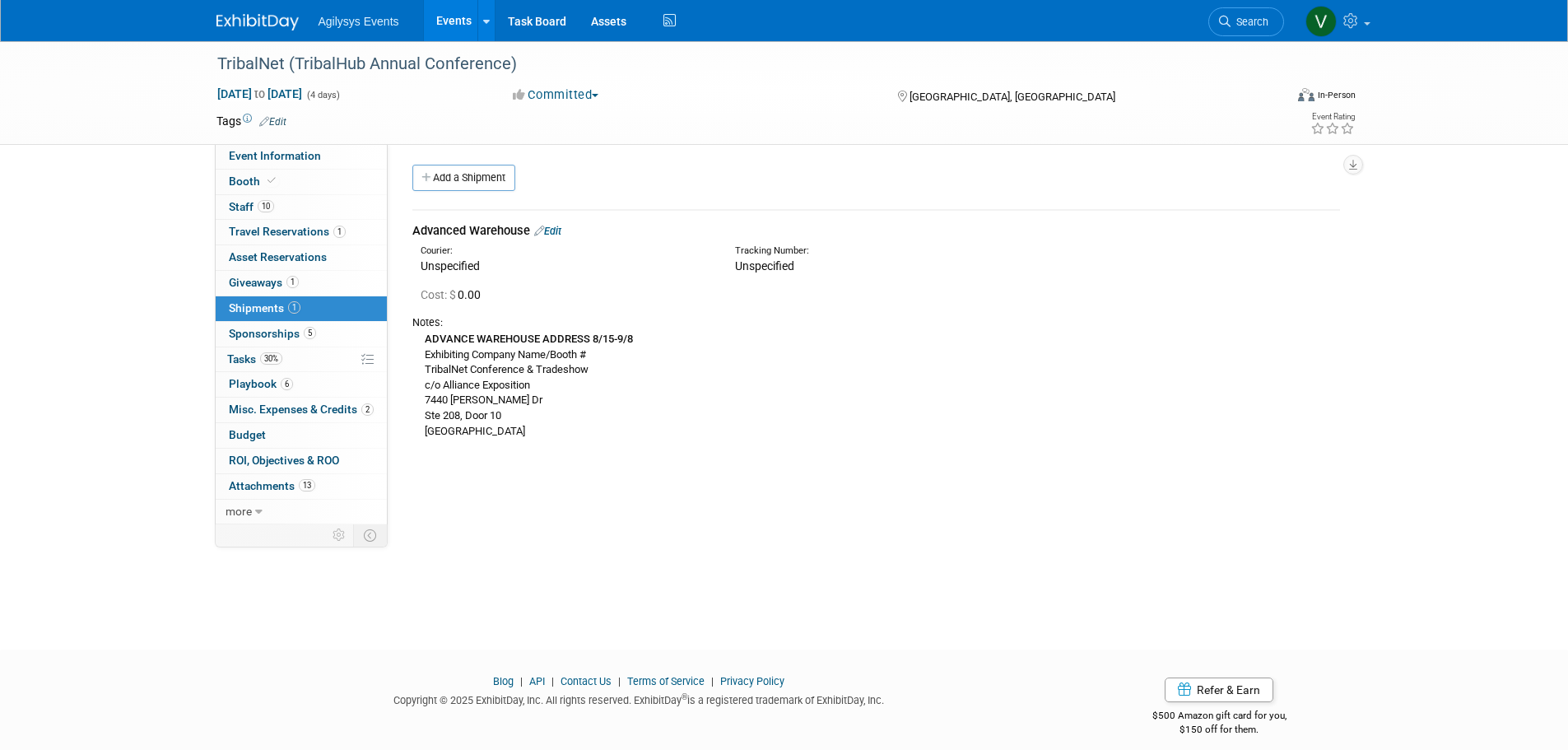
scroll to position [0, 0]
click at [606, 446] on td "Advanced Warehouse Edit Courier: Unspecified Tracking Number: Cost: $ 0.00 c/o …" at bounding box center [876, 333] width 927 height 245
click at [282, 453] on link "13 Attachments 13" at bounding box center [301, 485] width 172 height 24
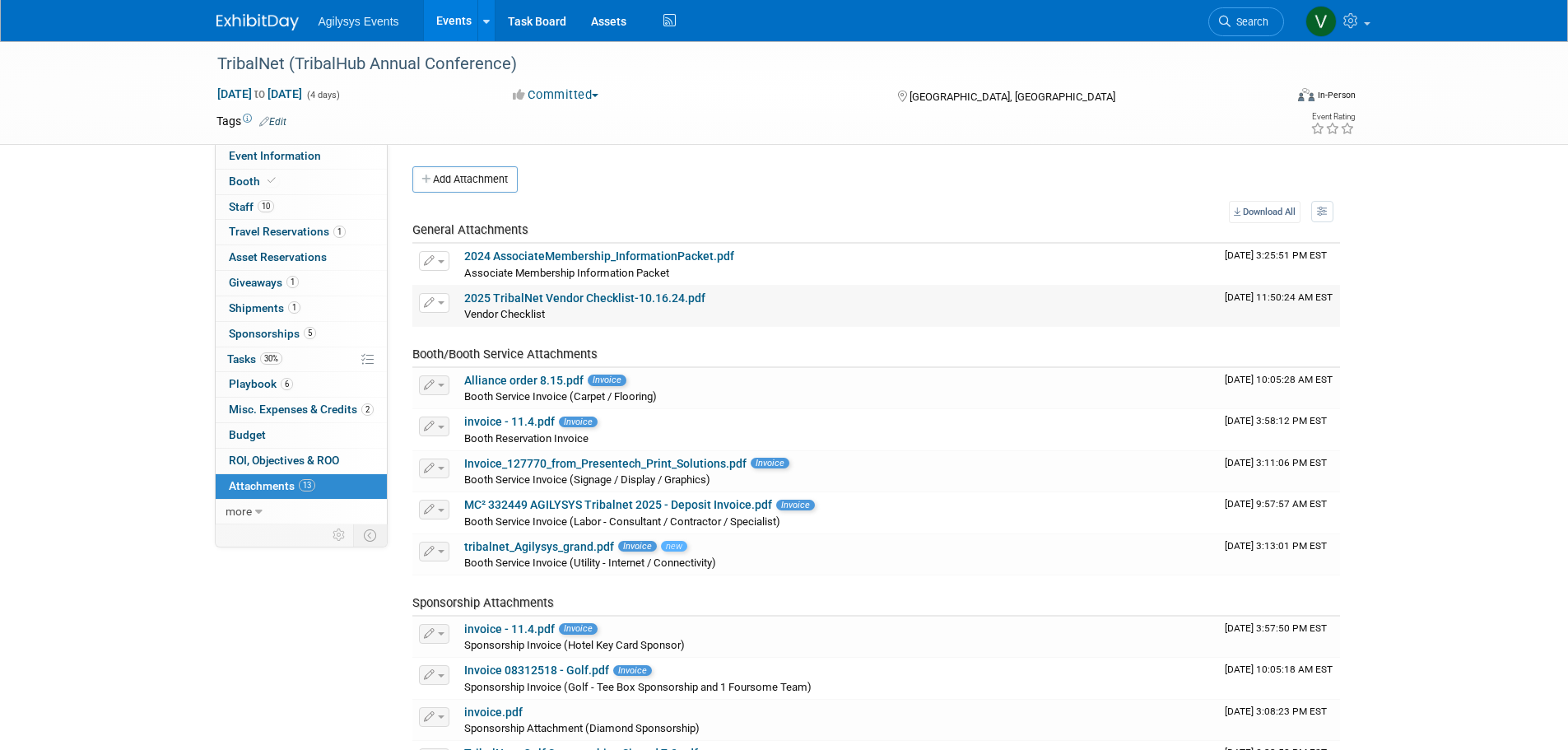
click at [609, 298] on link "2025 TribalNet Vendor Checklist-10.16.24.pdf" at bounding box center [584, 298] width 241 height 14
click at [521, 255] on link "2024 AssociateMembership_InformationPacket.pdf" at bounding box center [599, 256] width 270 height 14
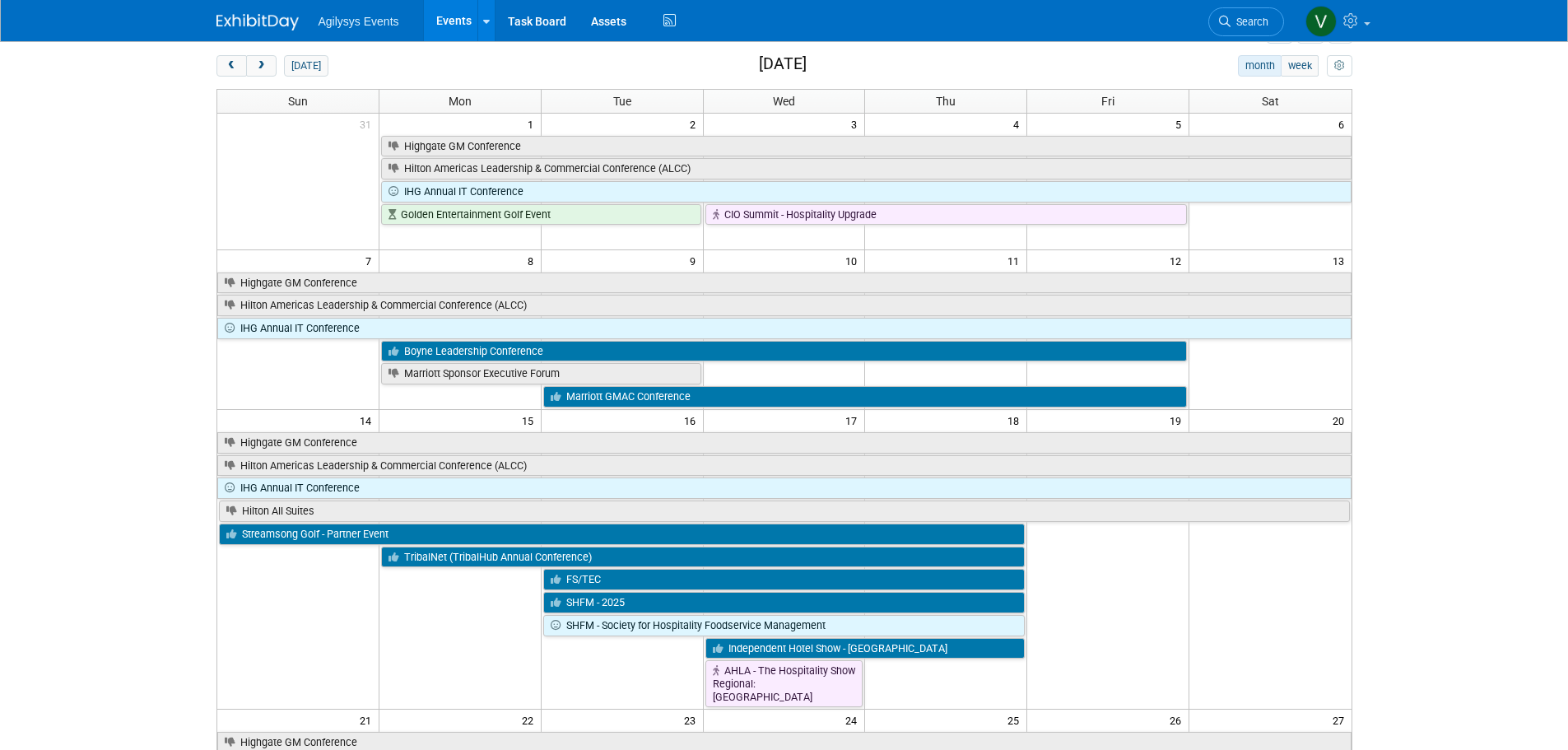
scroll to position [165, 0]
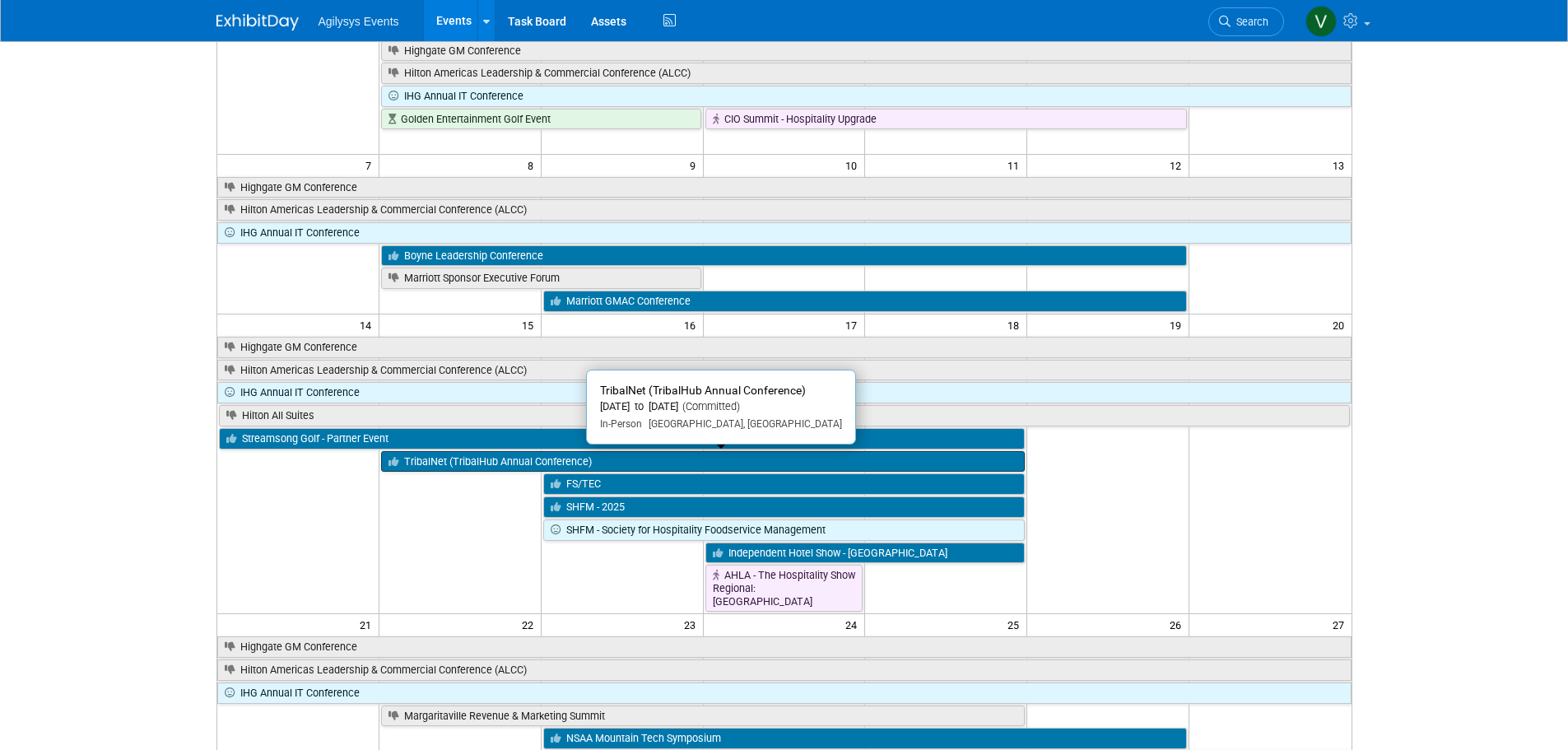
click at [524, 459] on link "TribalNet (TribalHub Annual Conference)" at bounding box center [703, 462] width 643 height 21
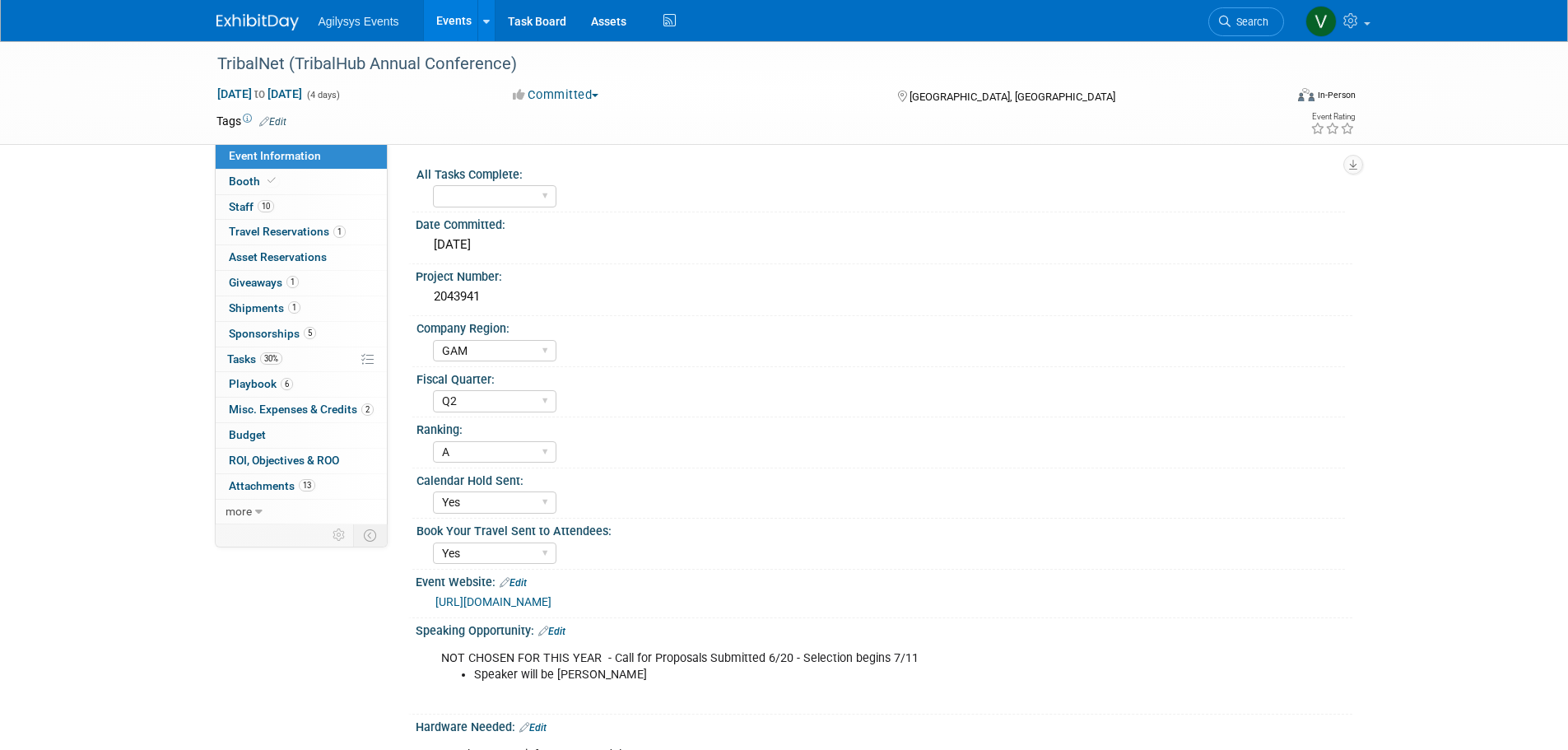
select select "GAM"
select select "Q2"
select select "A"
select select "Yes"
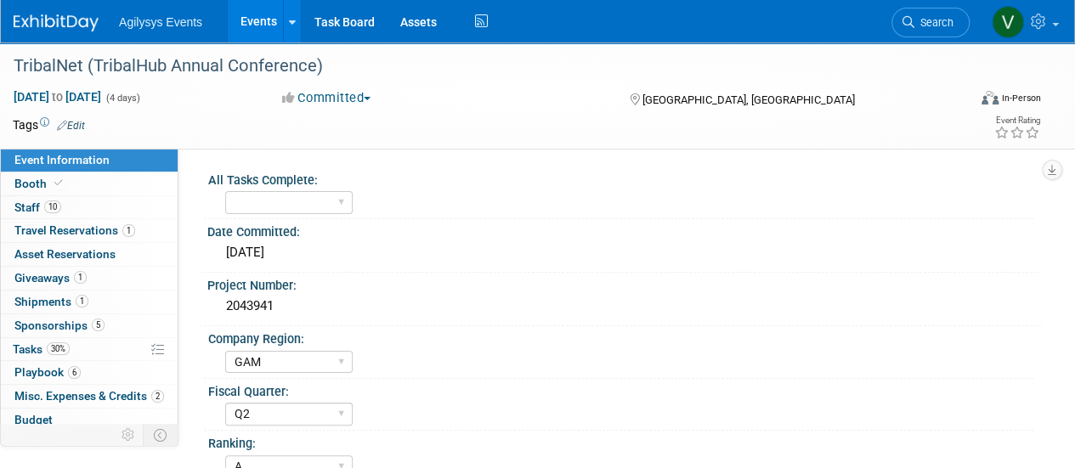
click at [250, 14] on link "Events" at bounding box center [259, 21] width 62 height 42
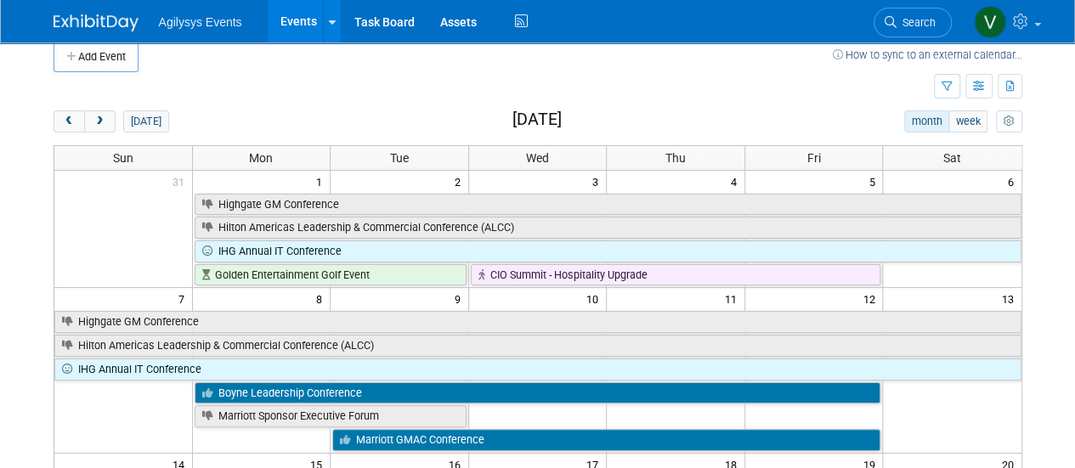
scroll to position [5, 0]
